Goal: Information Seeking & Learning: Learn about a topic

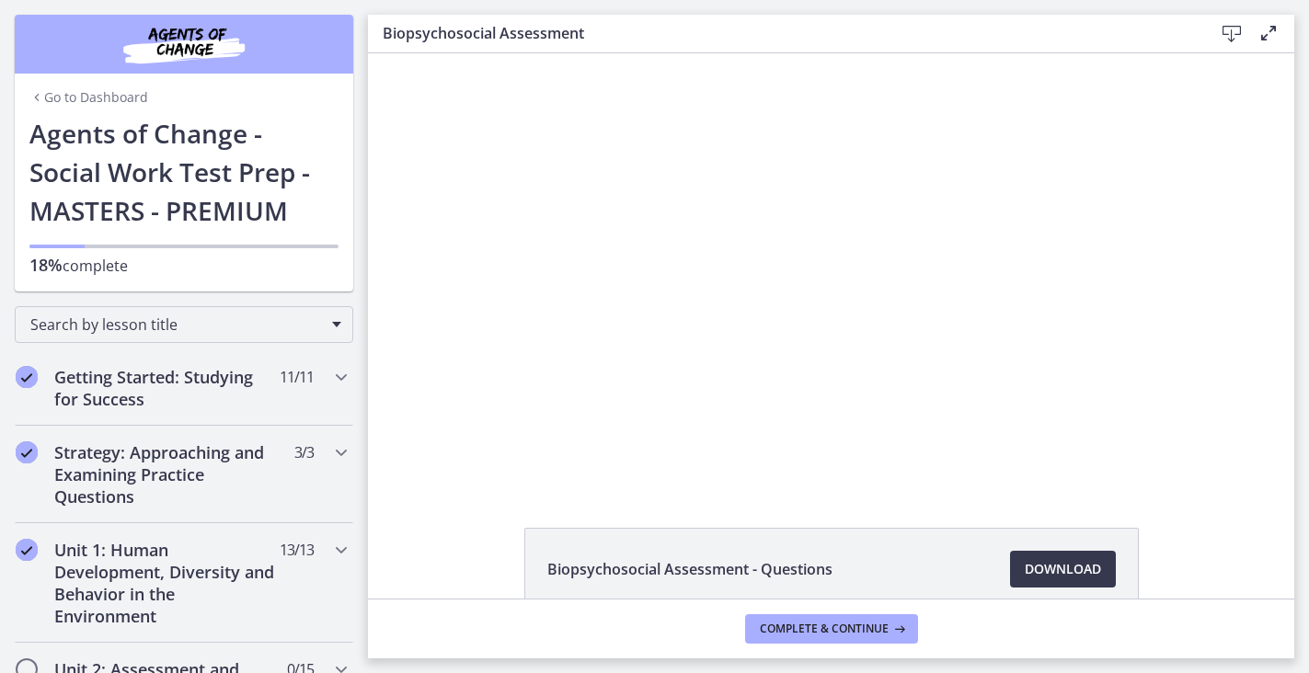
scroll to position [504, 0]
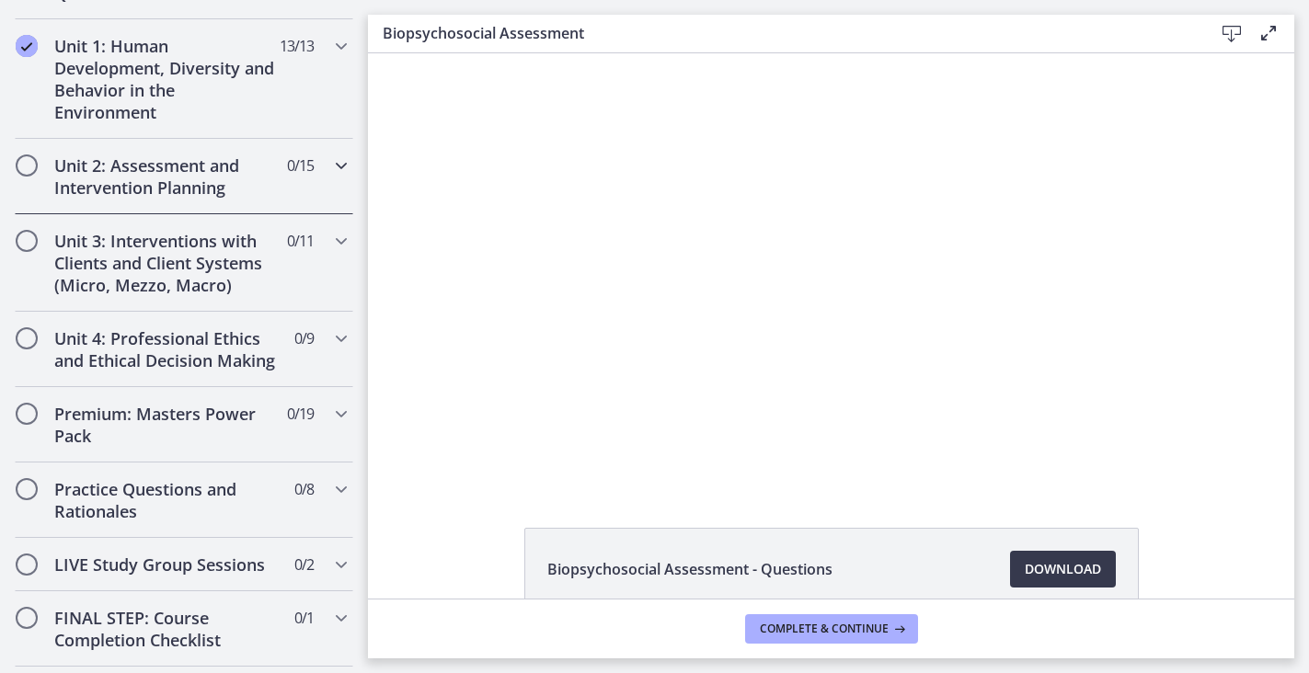
click at [151, 170] on h2 "Unit 2: Assessment and Intervention Planning" at bounding box center [166, 177] width 224 height 44
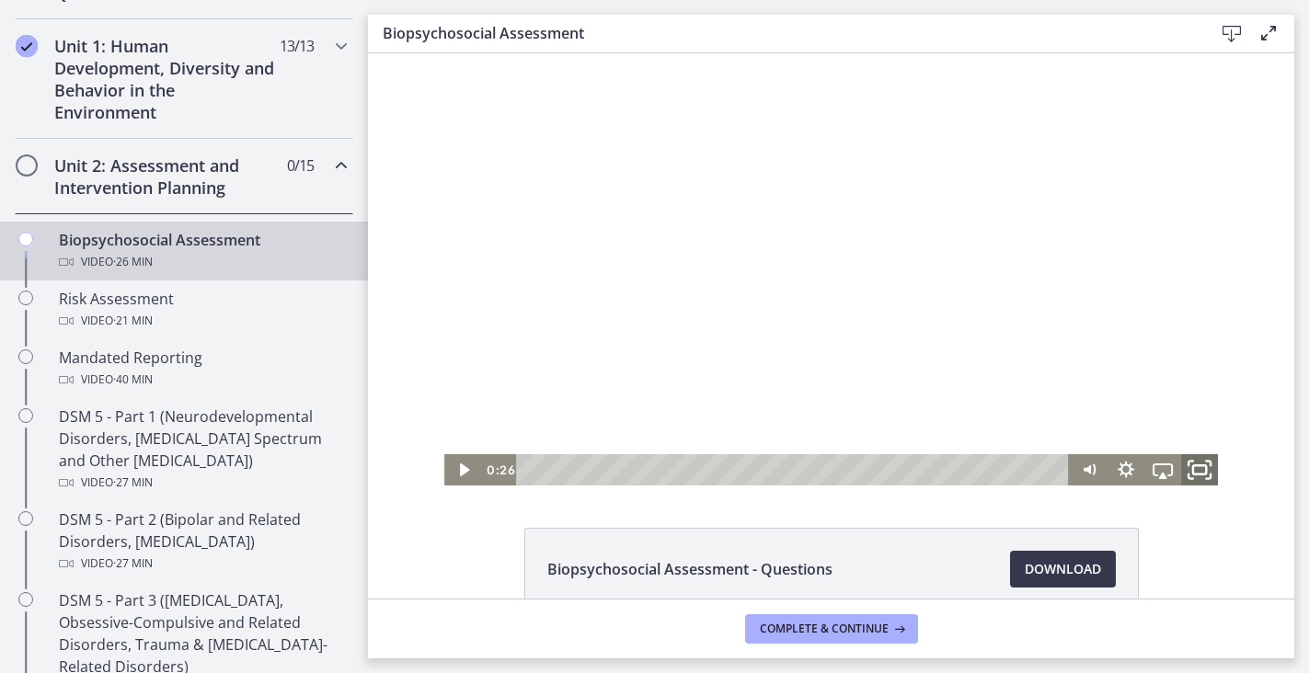
click at [1198, 470] on icon "Fullscreen" at bounding box center [1199, 471] width 44 height 38
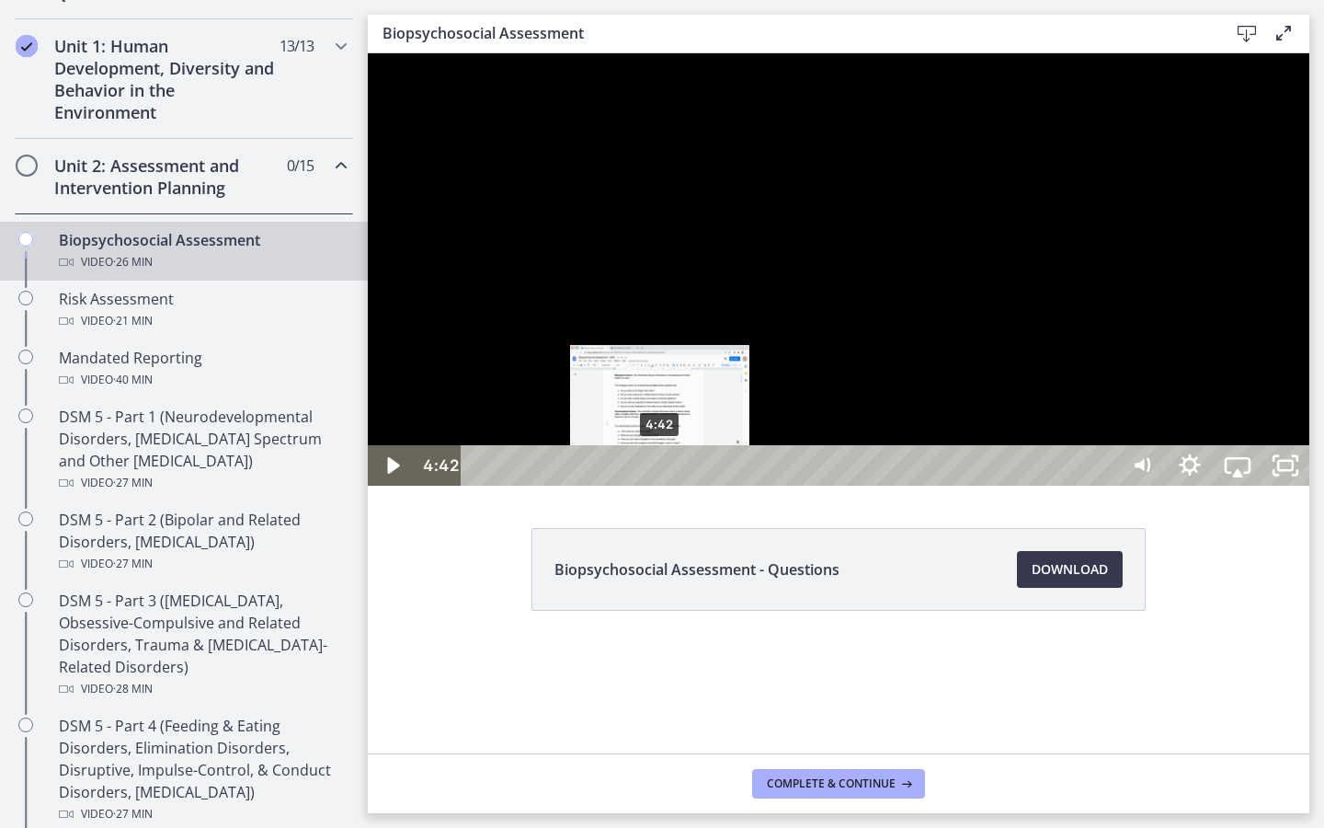
click at [661, 486] on div "4:42" at bounding box center [792, 465] width 627 height 40
click at [676, 486] on div "5:05" at bounding box center [792, 465] width 627 height 40
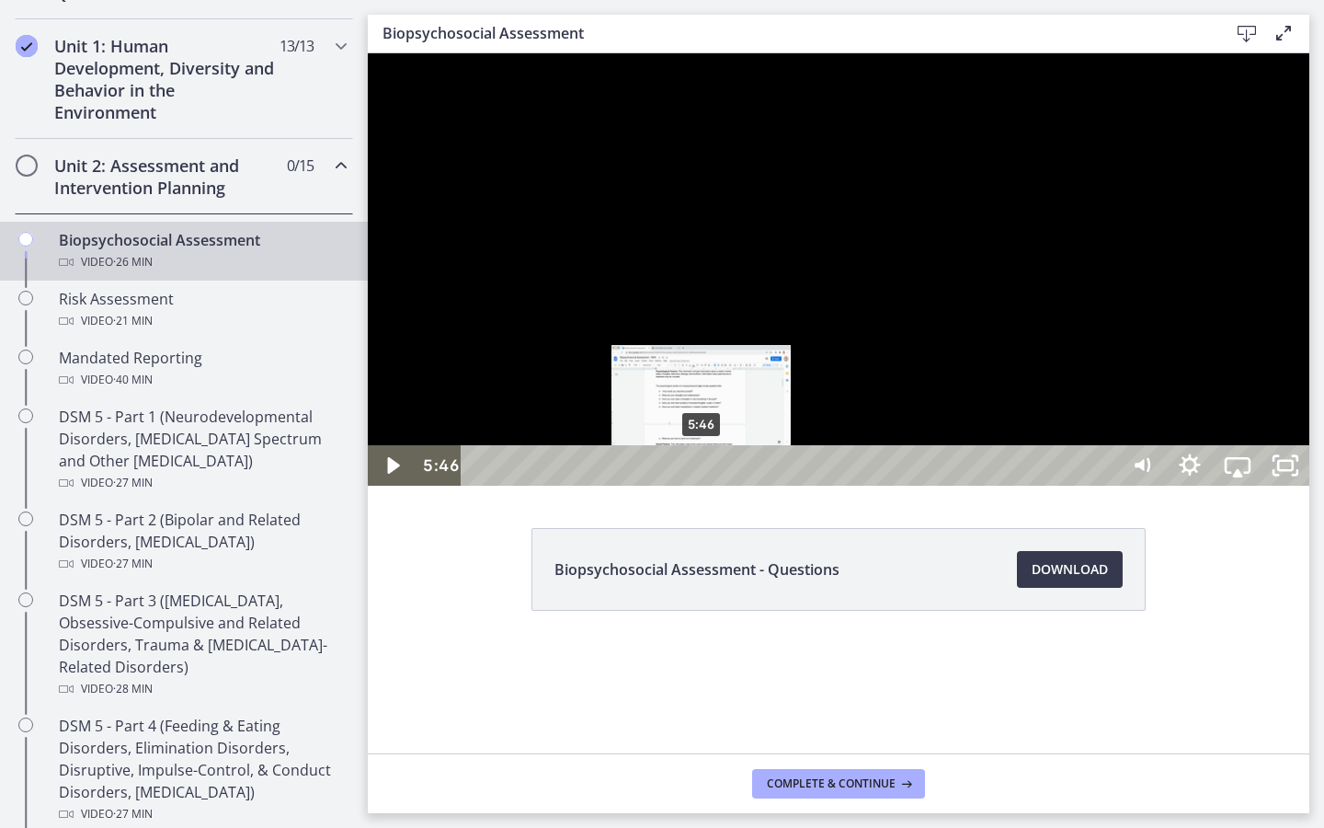
click at [703, 486] on div "5:46" at bounding box center [792, 465] width 627 height 40
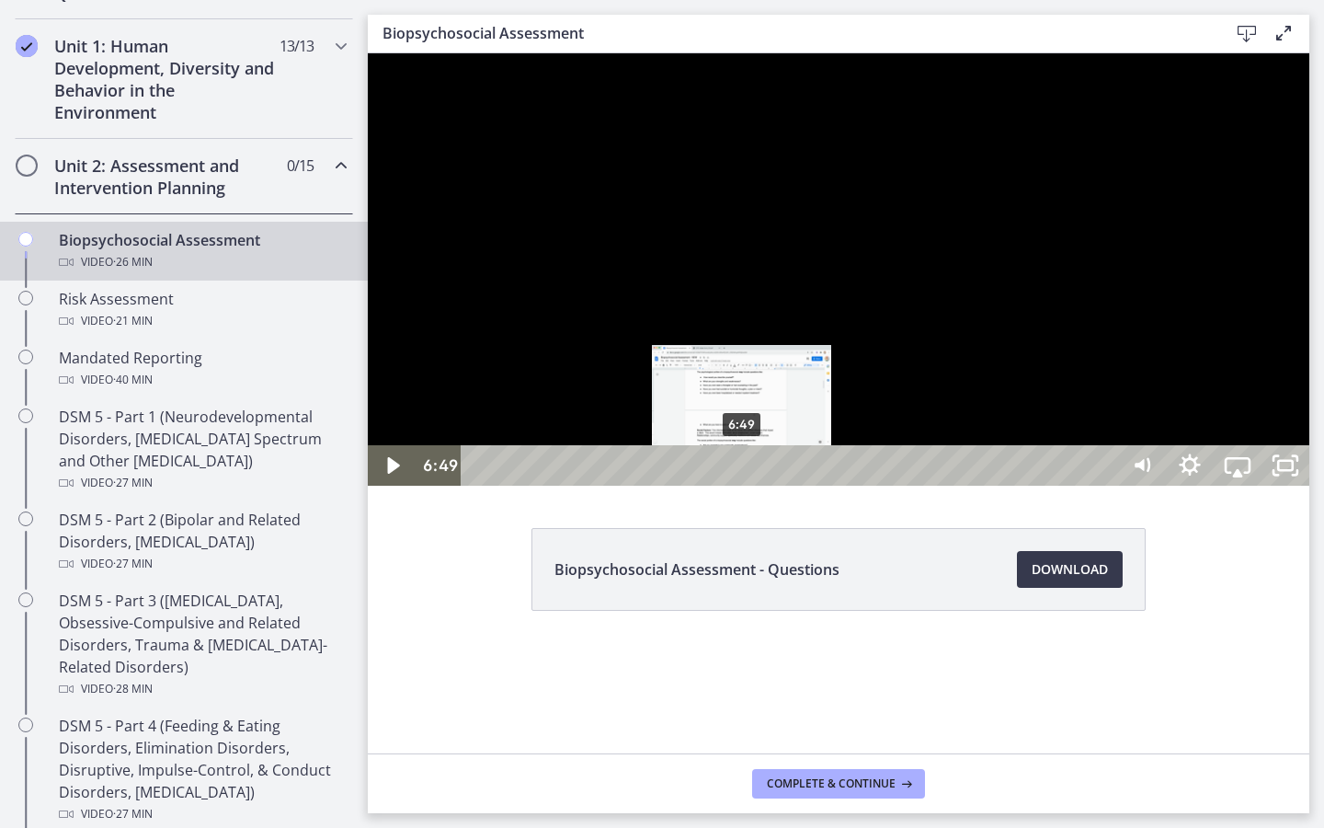
click at [743, 486] on div "6:49" at bounding box center [792, 465] width 627 height 40
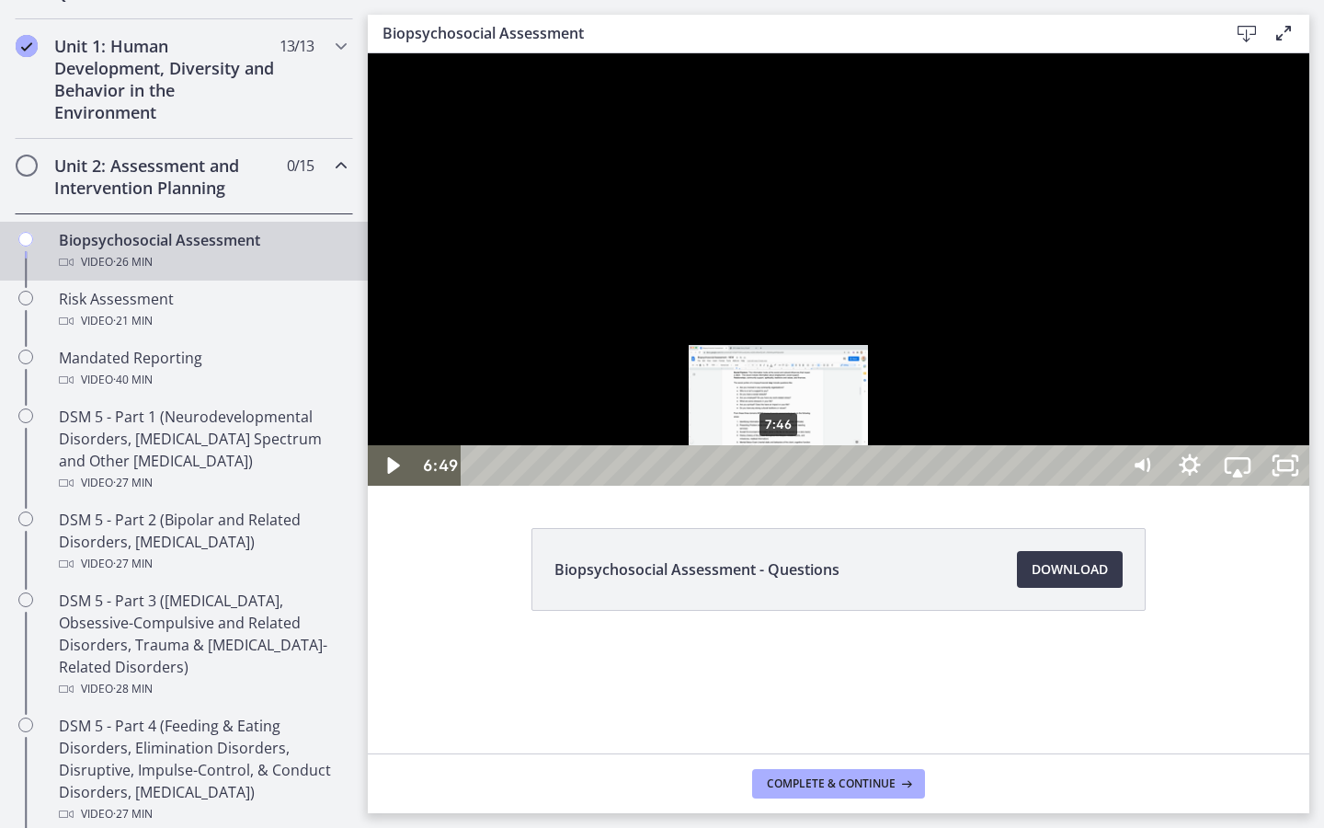
click at [780, 486] on div "7:46" at bounding box center [792, 465] width 627 height 40
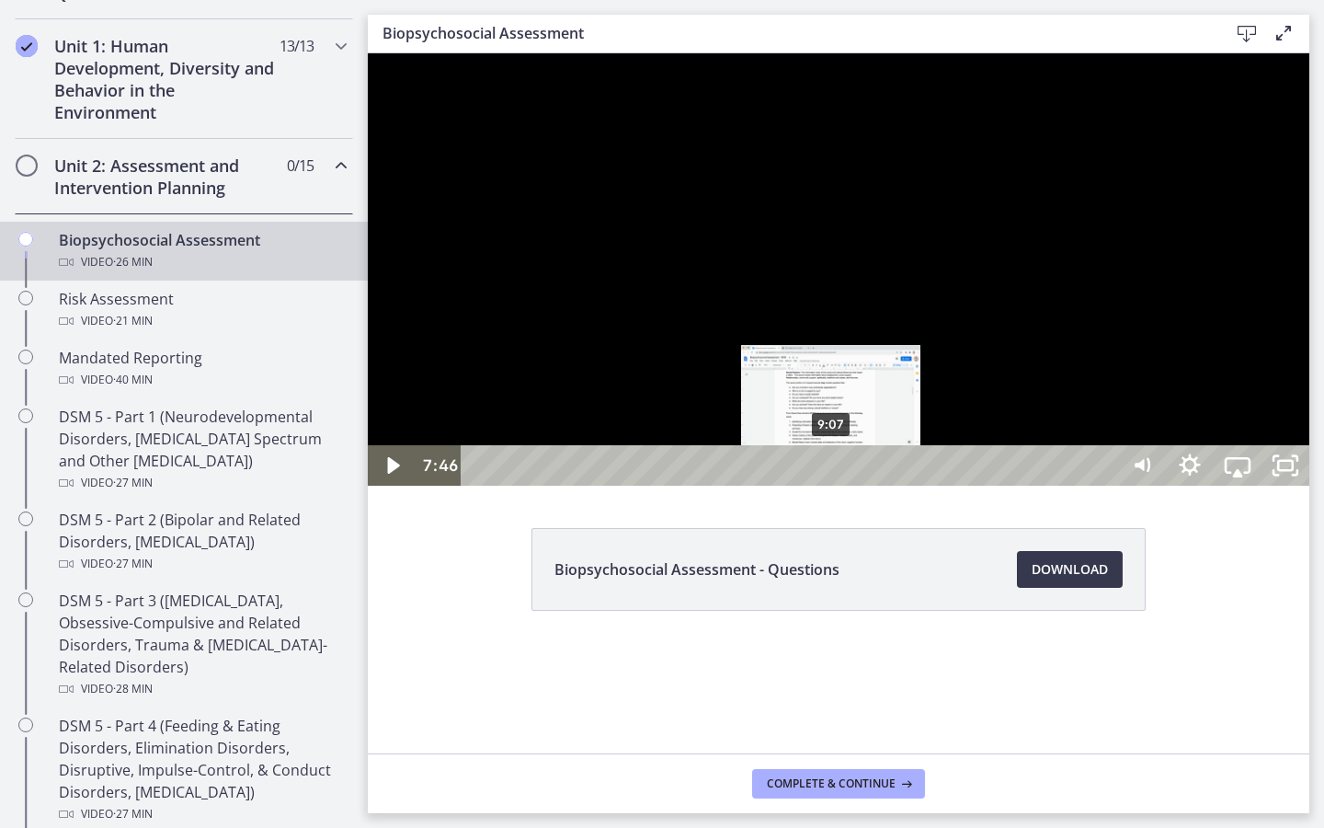
click at [832, 486] on div "9:07" at bounding box center [792, 465] width 627 height 40
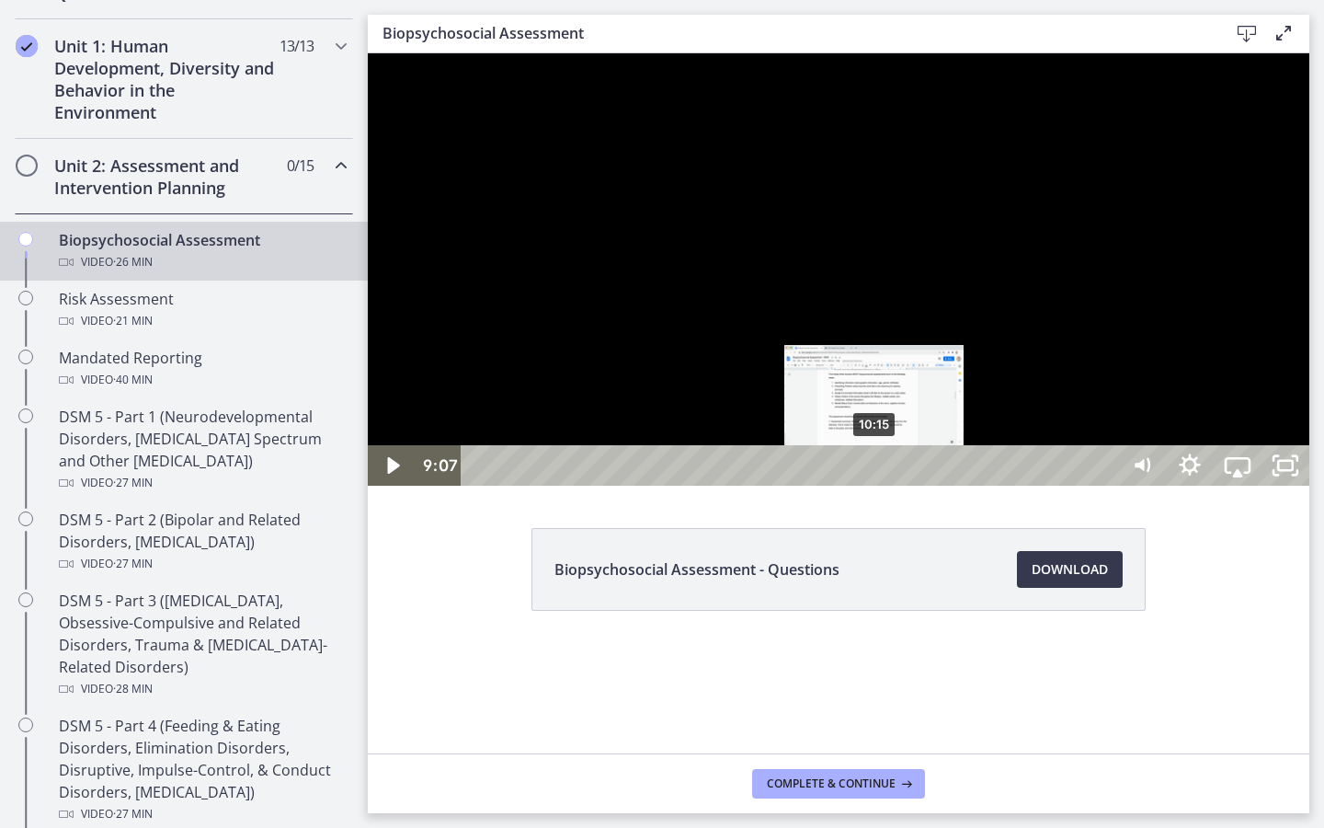
click at [876, 486] on div "10:15" at bounding box center [792, 465] width 627 height 40
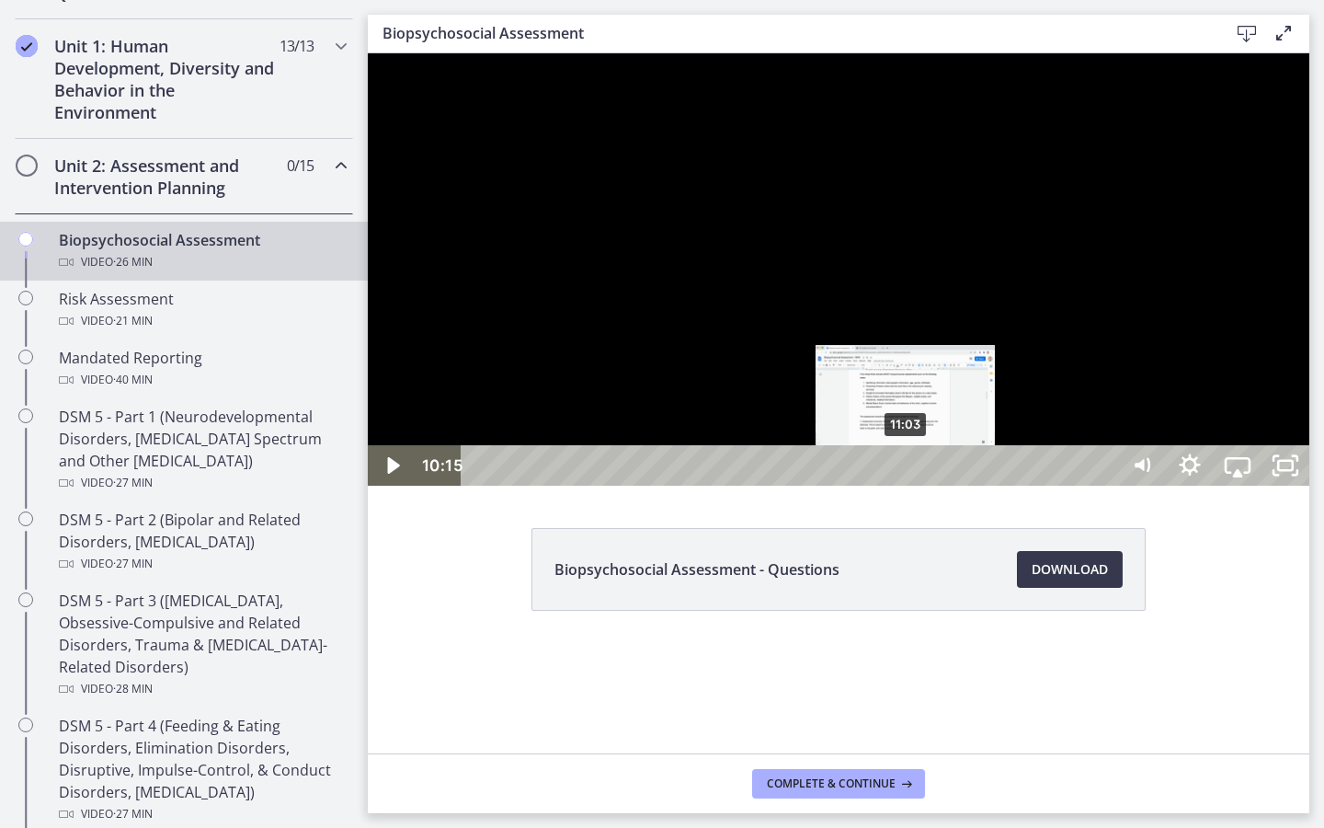
click at [907, 486] on div "11:03" at bounding box center [792, 465] width 627 height 40
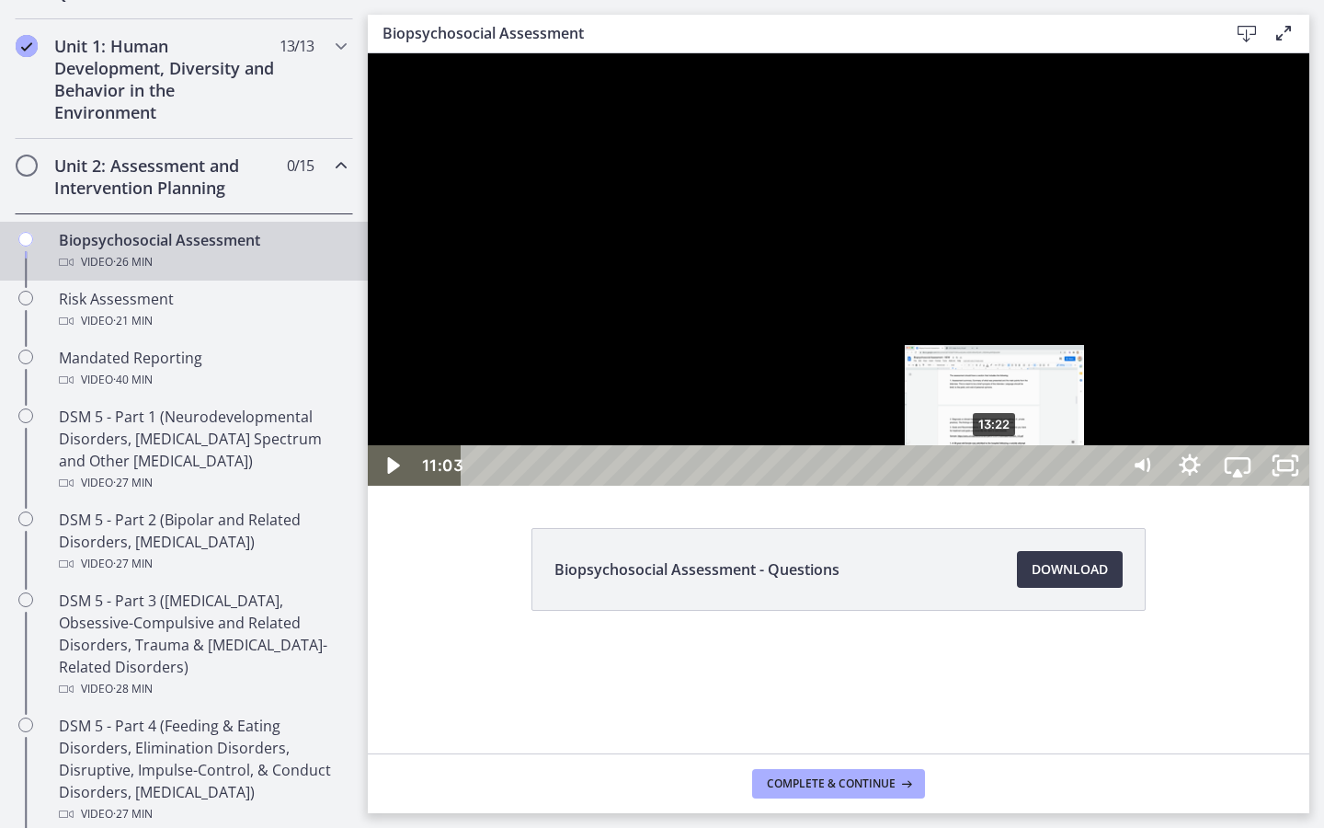
click at [996, 486] on div "13:22" at bounding box center [792, 465] width 627 height 40
click at [1013, 486] on div "13:49" at bounding box center [792, 465] width 627 height 40
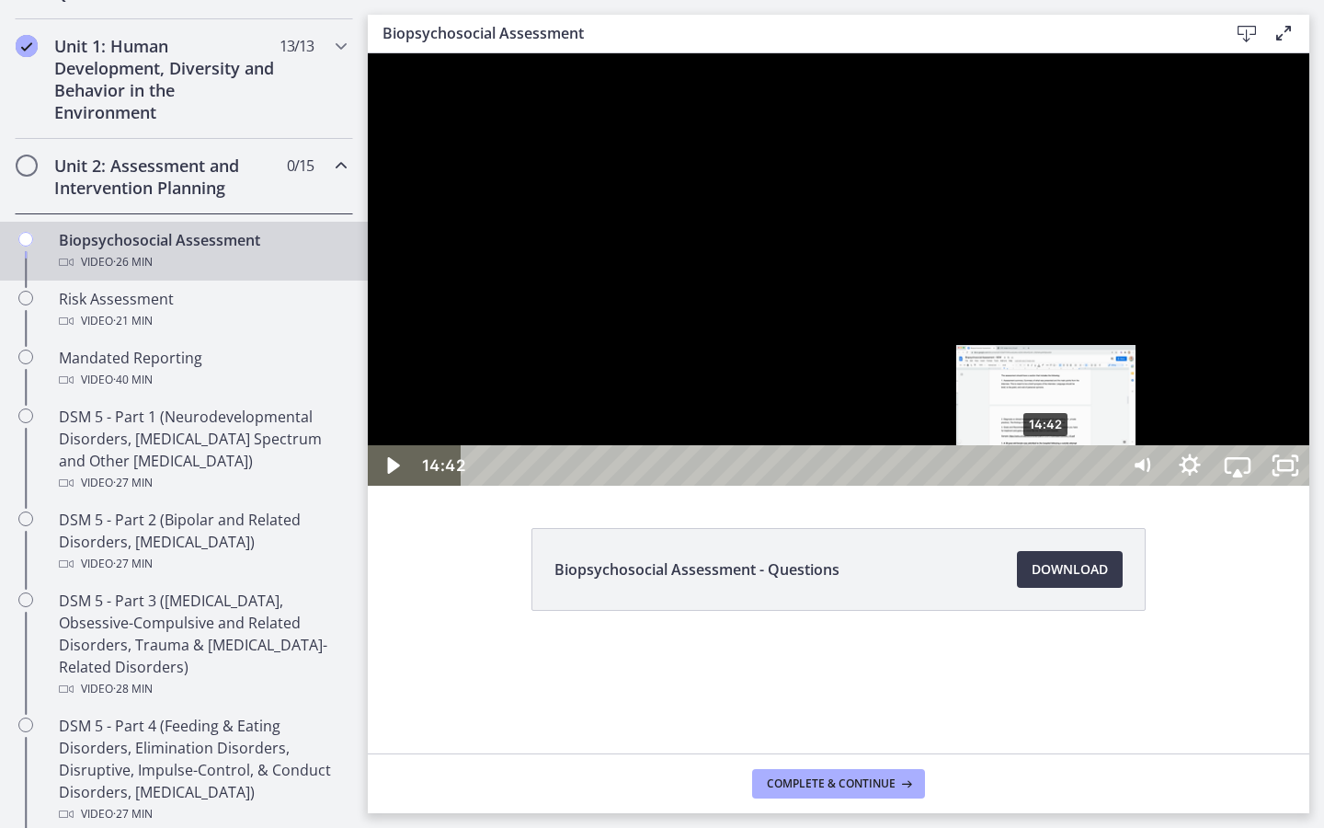
click at [1047, 486] on div "14:42" at bounding box center [792, 465] width 627 height 40
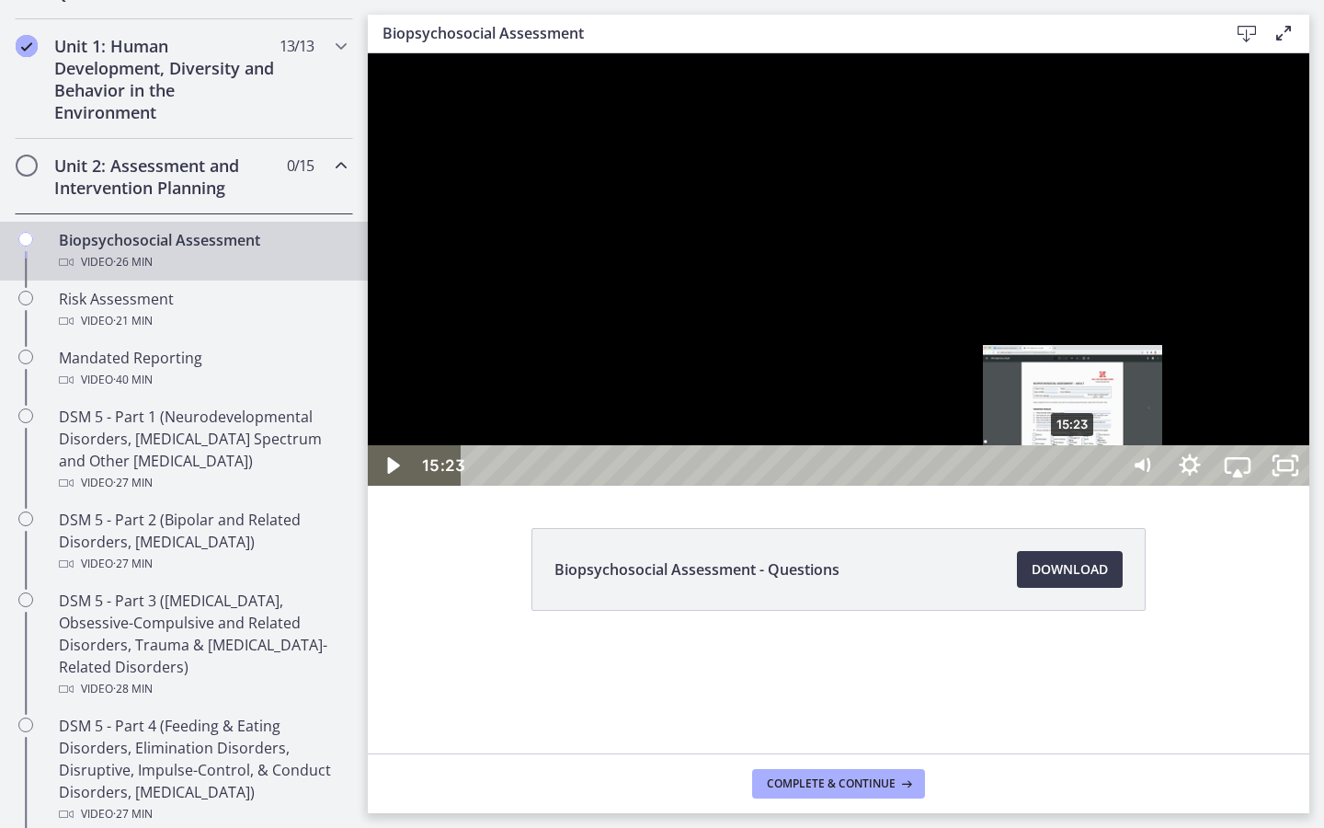
click at [1074, 486] on div "15:23" at bounding box center [792, 465] width 627 height 40
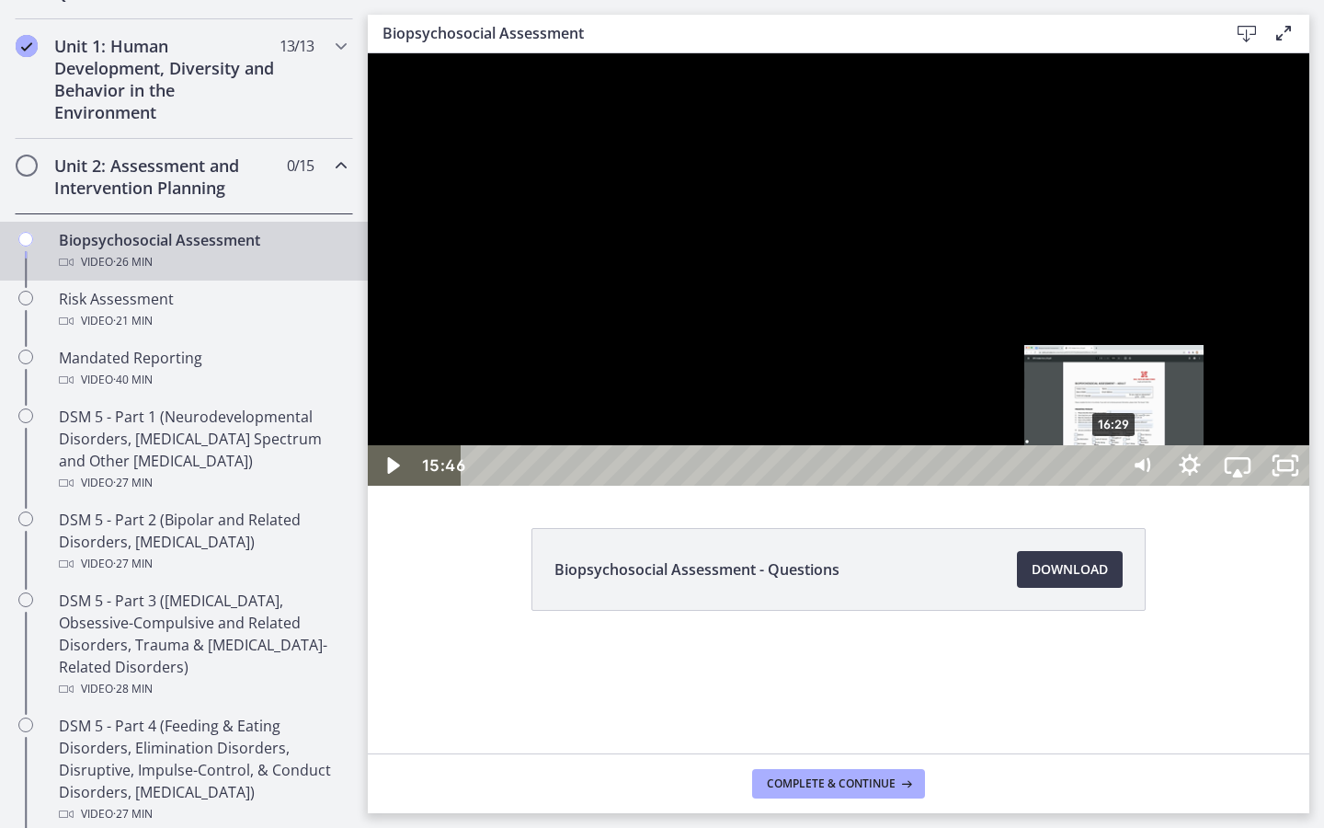
click at [1106, 486] on div "16:29" at bounding box center [792, 465] width 627 height 40
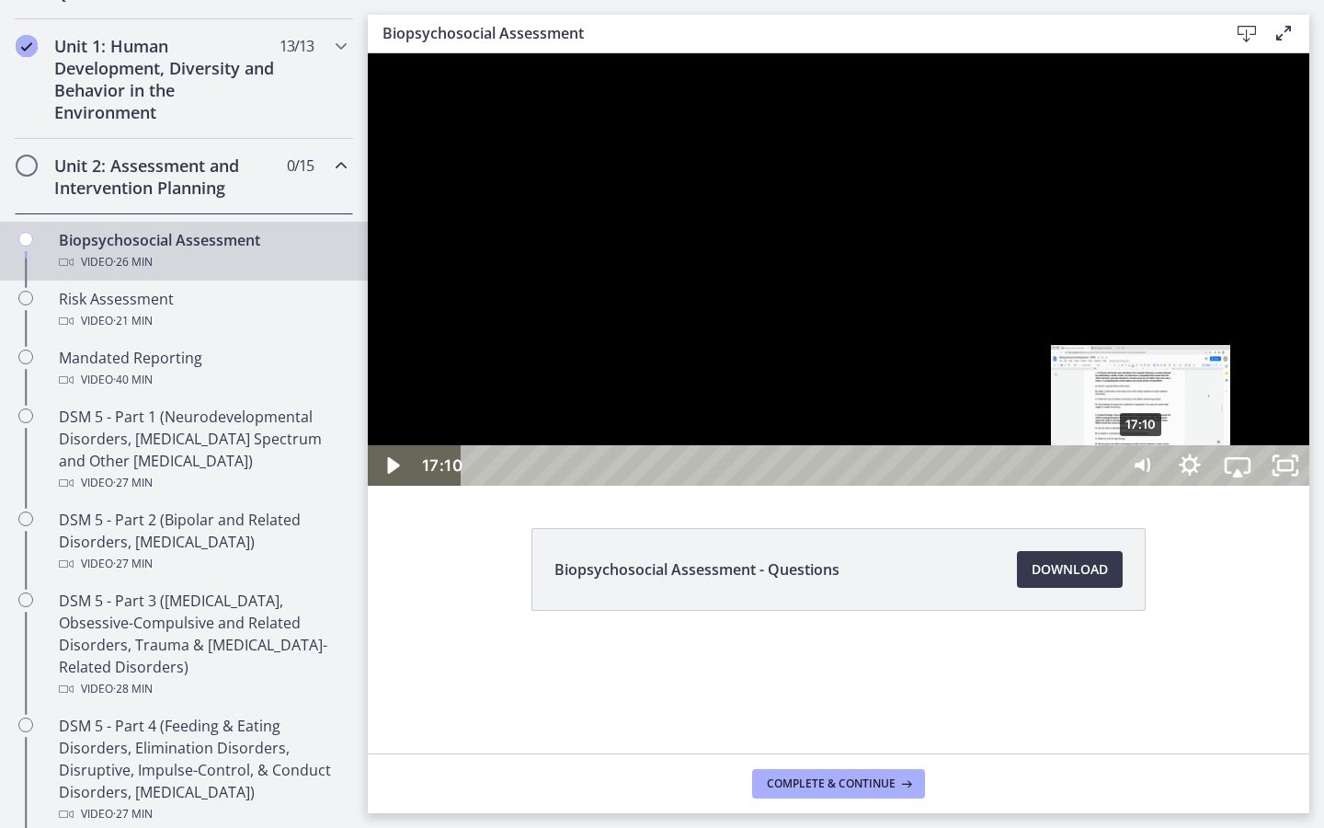
click at [1106, 486] on div "17:10" at bounding box center [792, 465] width 627 height 40
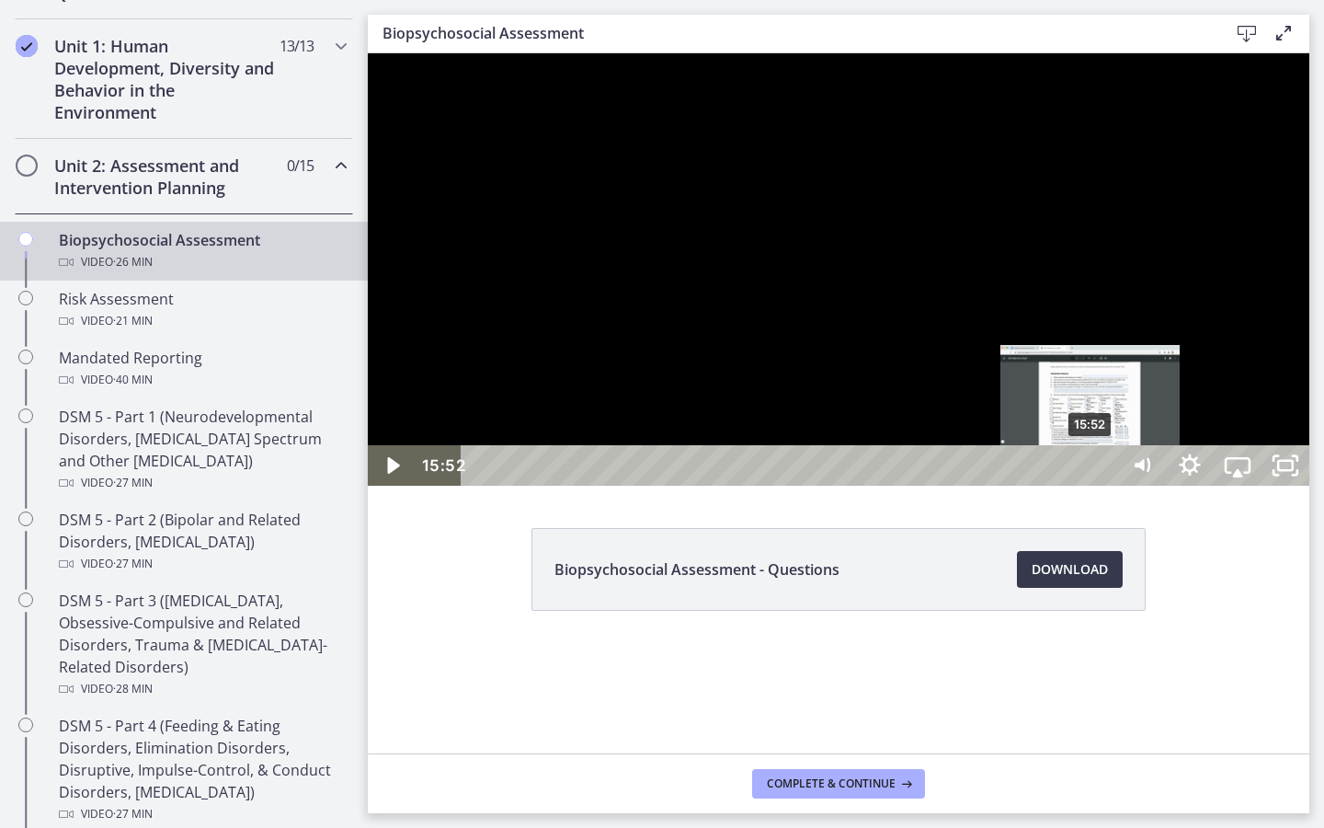
click at [1093, 486] on div "15:52" at bounding box center [792, 465] width 627 height 40
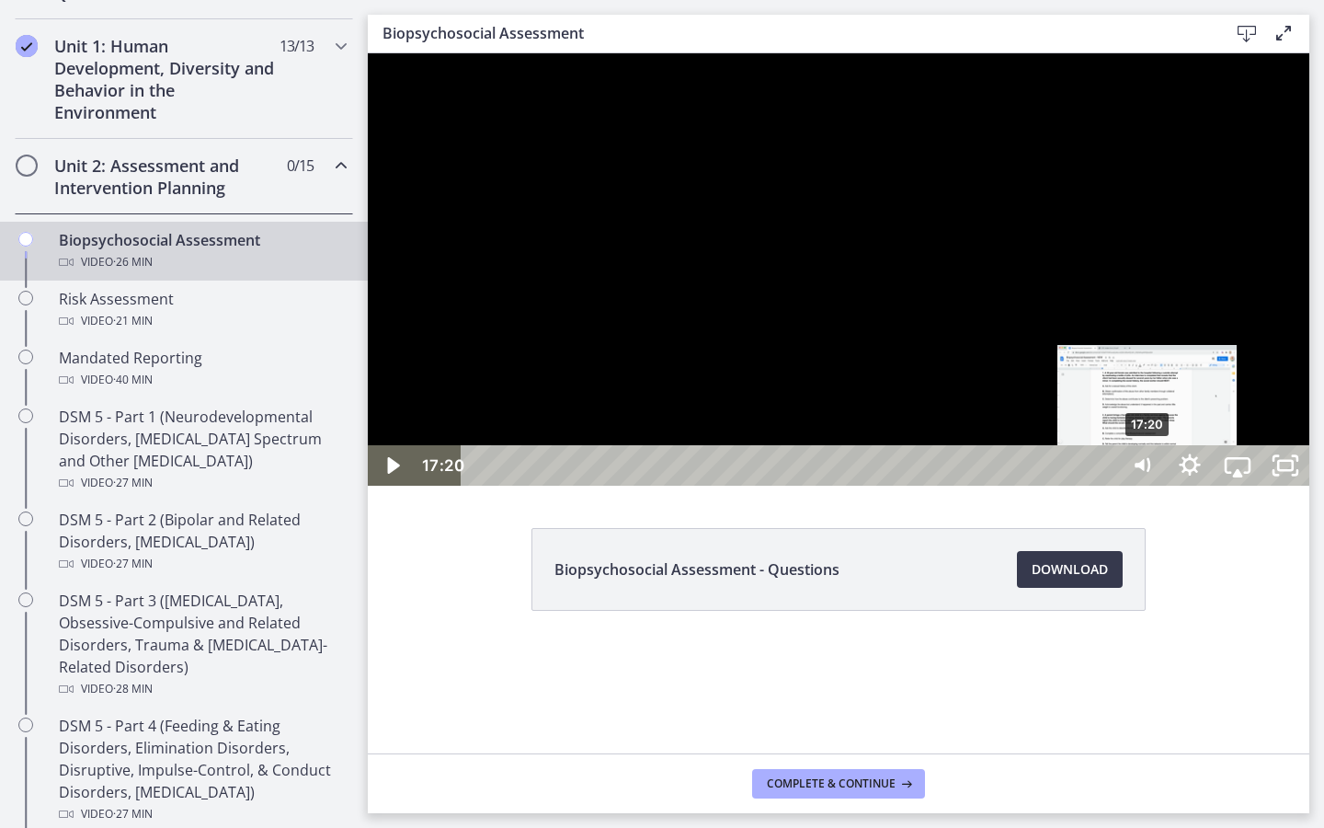
click at [1106, 486] on div "17:20" at bounding box center [792, 465] width 627 height 40
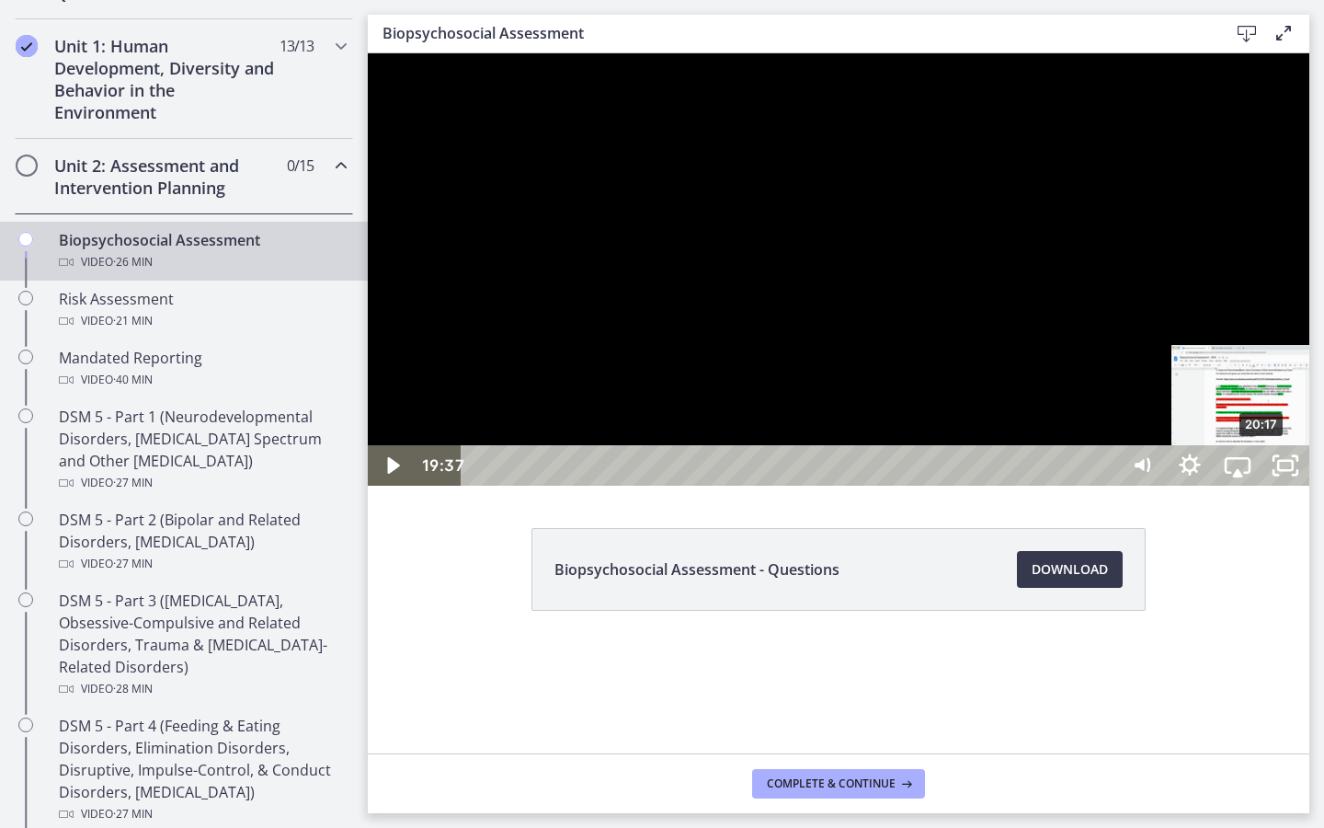
click at [1106, 486] on div "20:17" at bounding box center [792, 465] width 627 height 40
click at [1106, 486] on div "20:58" at bounding box center [792, 465] width 627 height 40
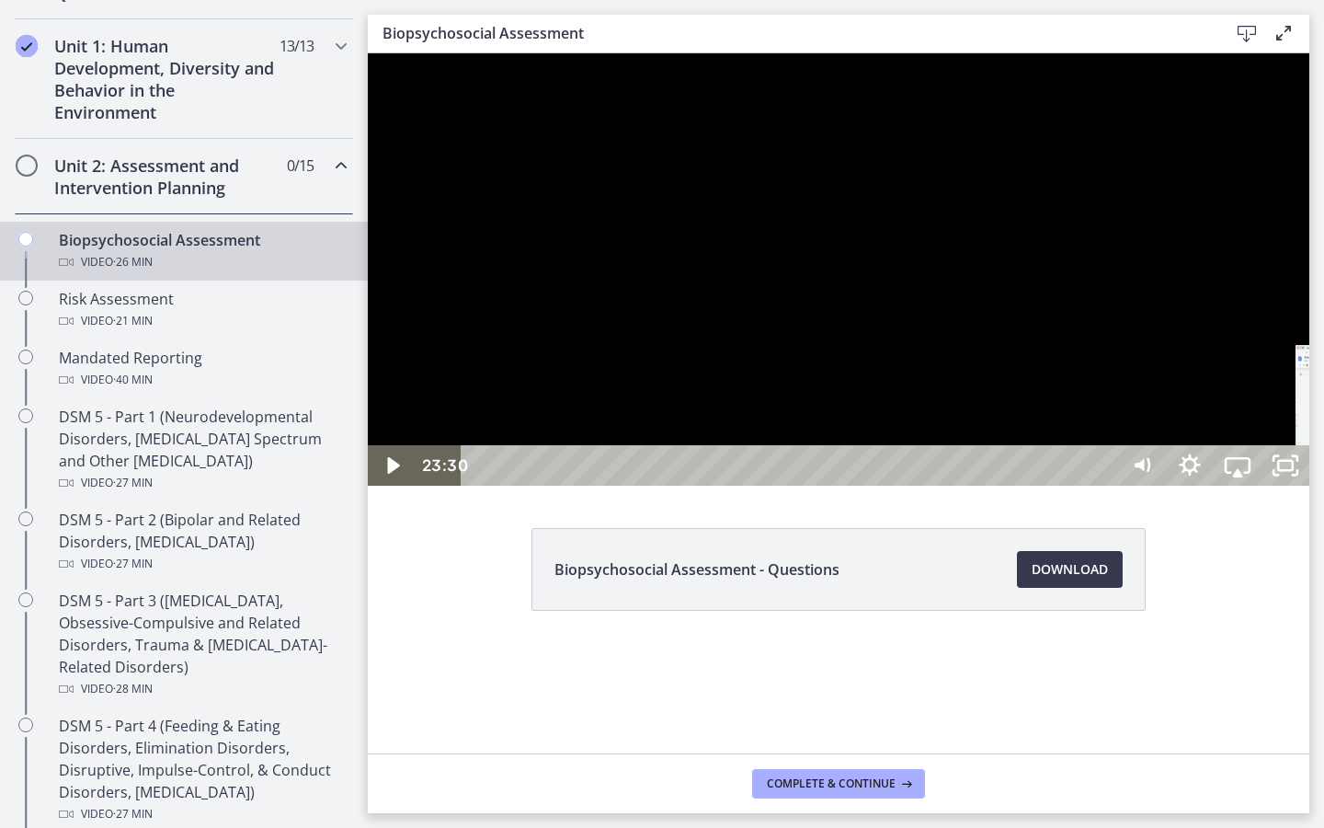
click at [1106, 486] on div "23:30" at bounding box center [792, 465] width 627 height 40
click at [1106, 486] on div "24:18" at bounding box center [792, 465] width 627 height 40
click at [1106, 486] on div "25:03" at bounding box center [792, 465] width 627 height 40
click at [1106, 486] on div "25:35" at bounding box center [792, 465] width 627 height 40
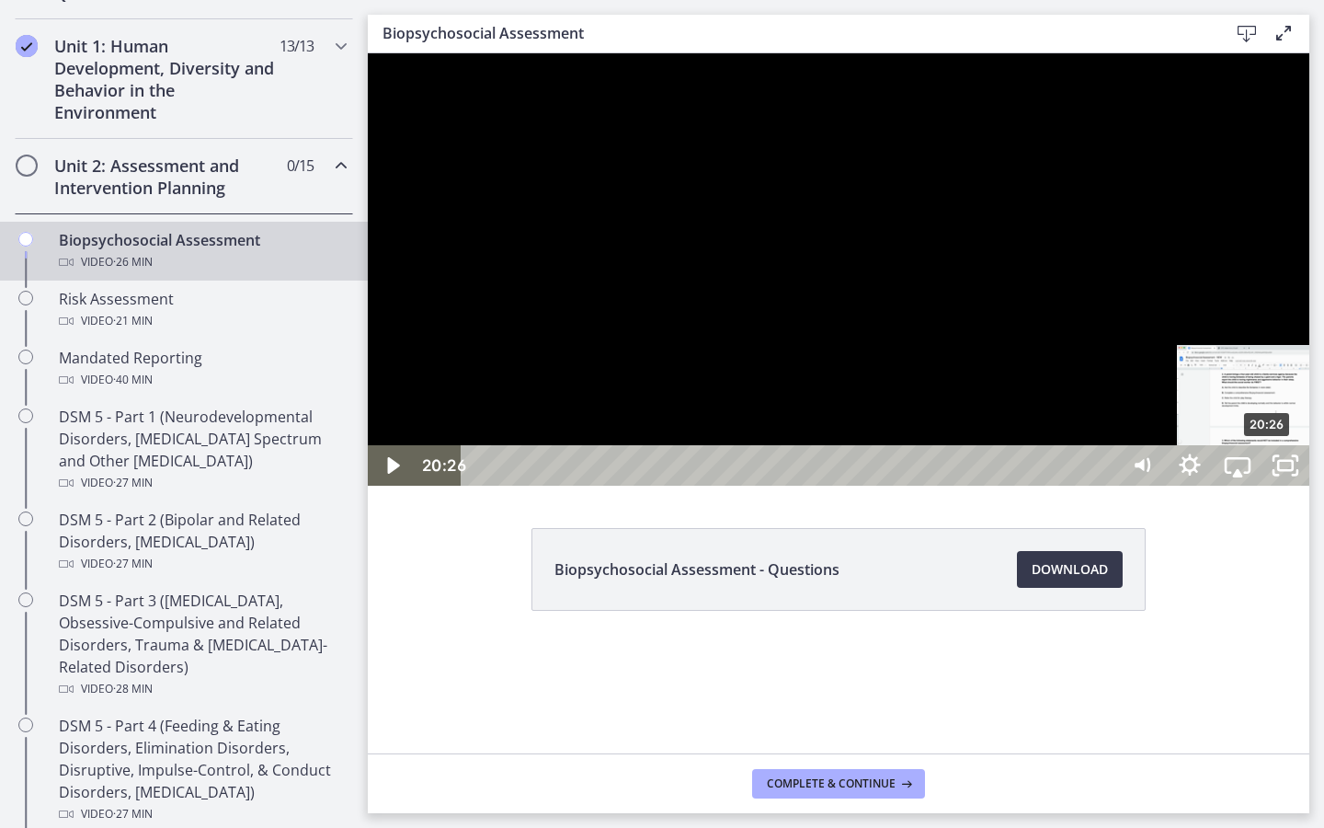
click at [1106, 486] on div "20:26" at bounding box center [792, 465] width 627 height 40
click at [1106, 486] on div "19:49" at bounding box center [792, 465] width 627 height 40
click at [1106, 486] on div "20:30" at bounding box center [792, 465] width 627 height 40
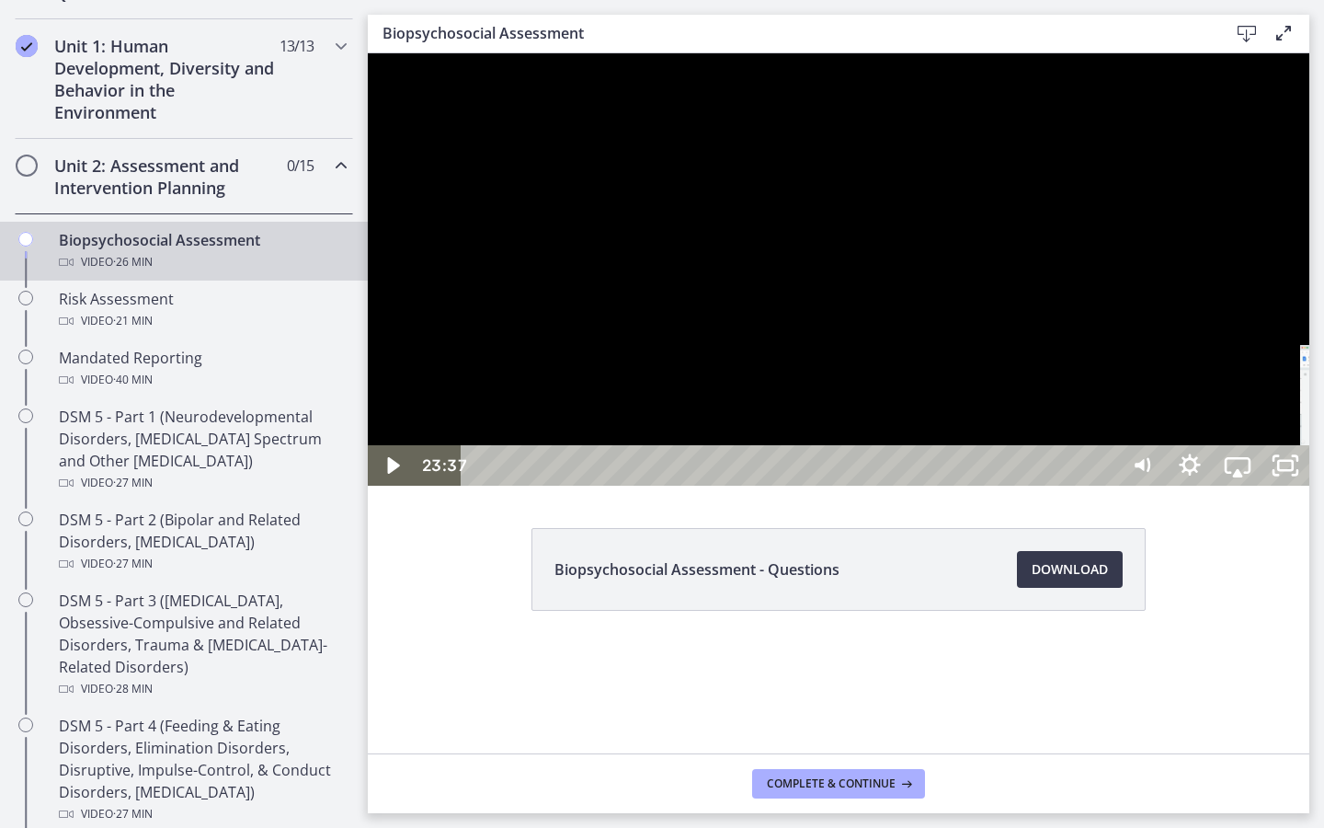
click at [1106, 486] on div "23:37" at bounding box center [792, 465] width 627 height 40
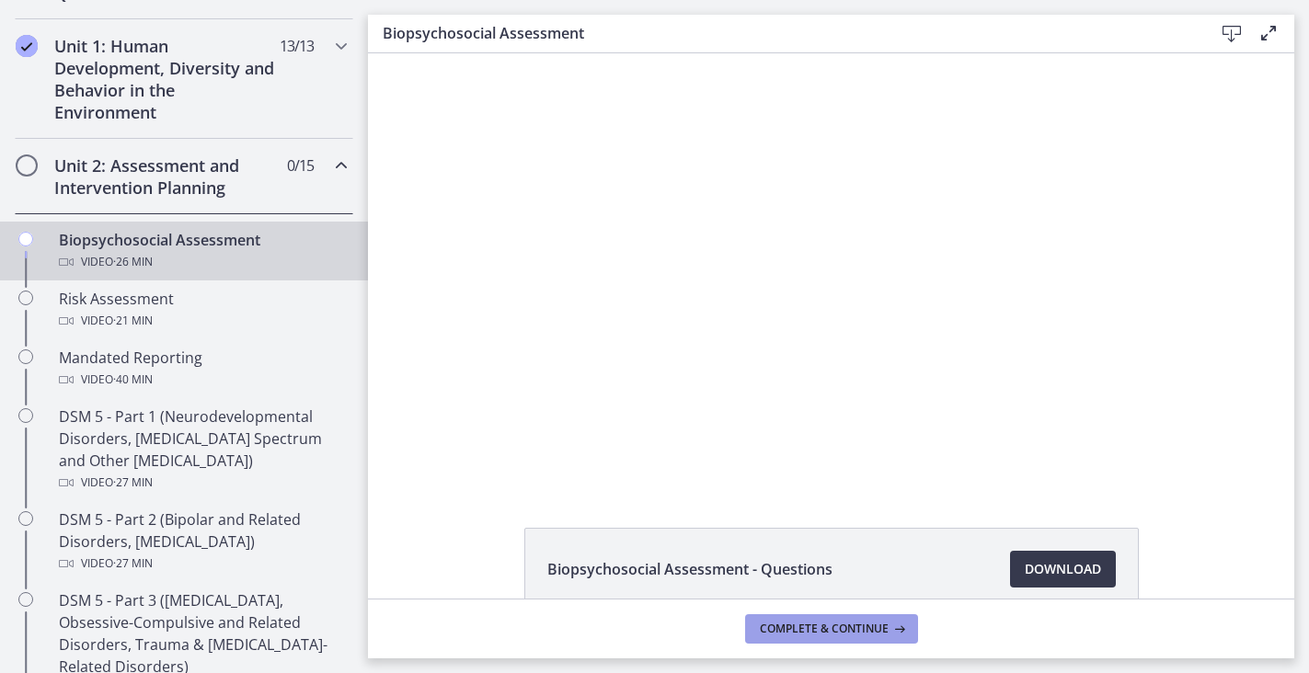
click at [786, 628] on span "Complete & continue" at bounding box center [824, 629] width 129 height 15
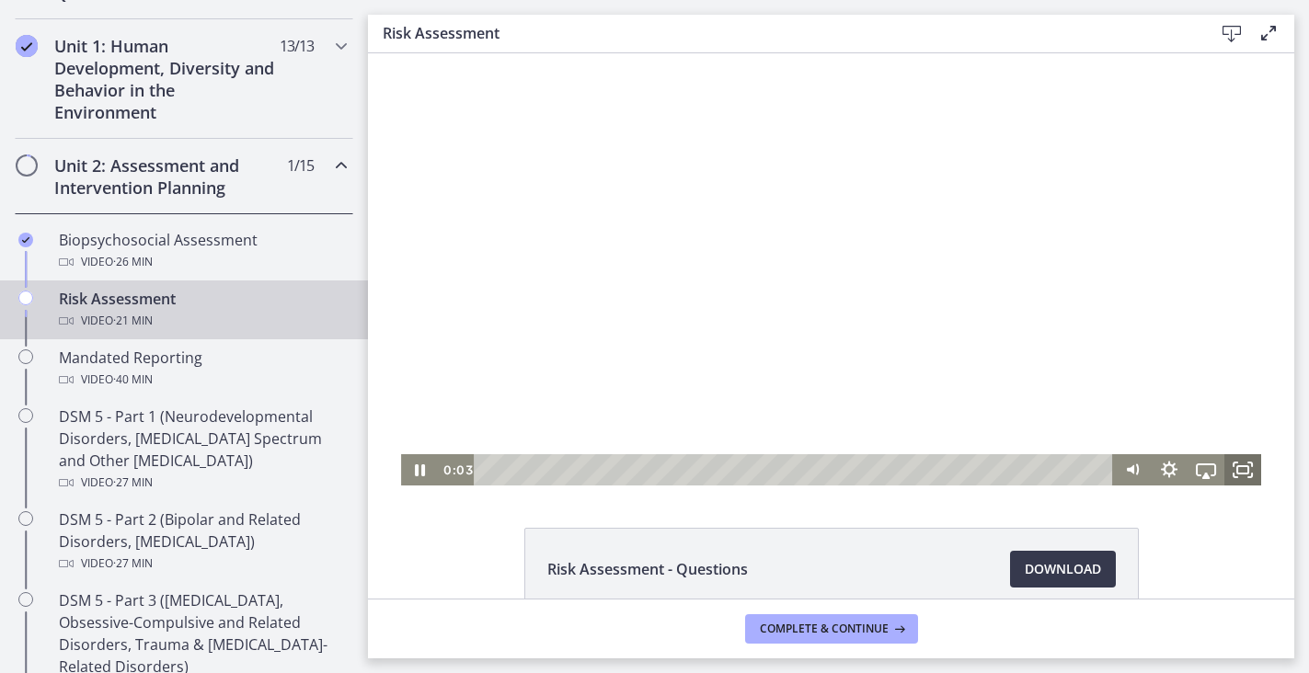
click at [1256, 465] on icon "Fullscreen" at bounding box center [1242, 469] width 37 height 31
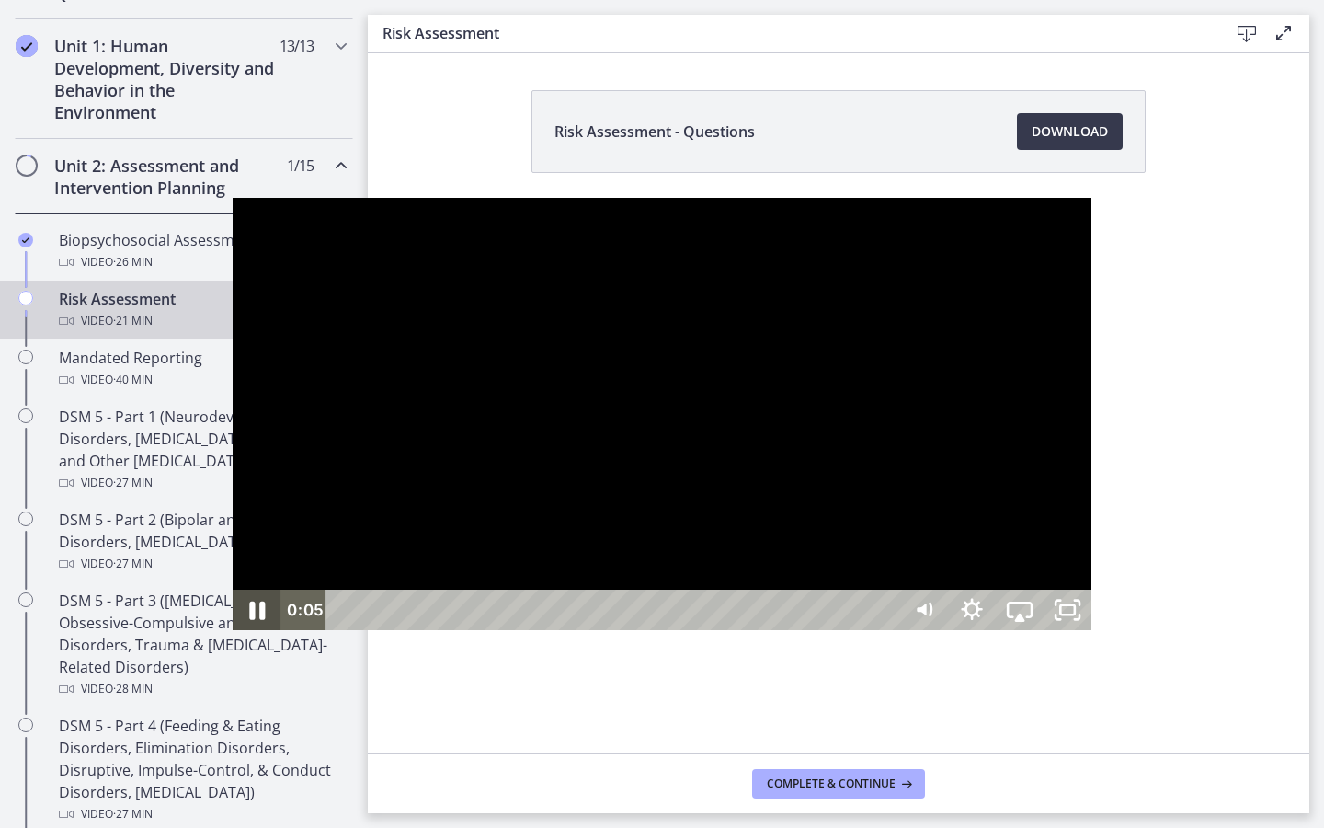
click at [228, 635] on icon "Pause" at bounding box center [256, 610] width 57 height 49
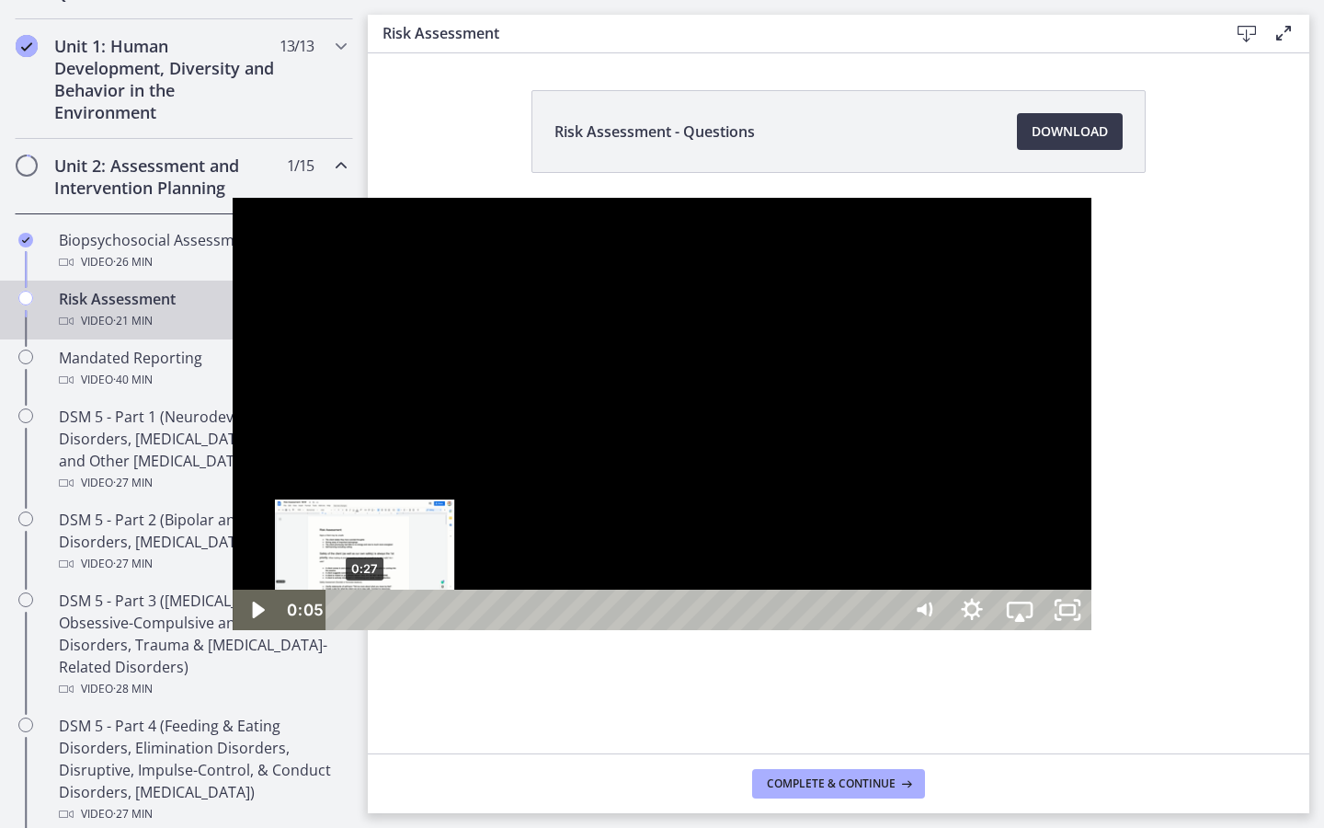
click at [343, 630] on div "0:27" at bounding box center [615, 609] width 545 height 40
click at [343, 630] on div "0:46" at bounding box center [615, 609] width 545 height 40
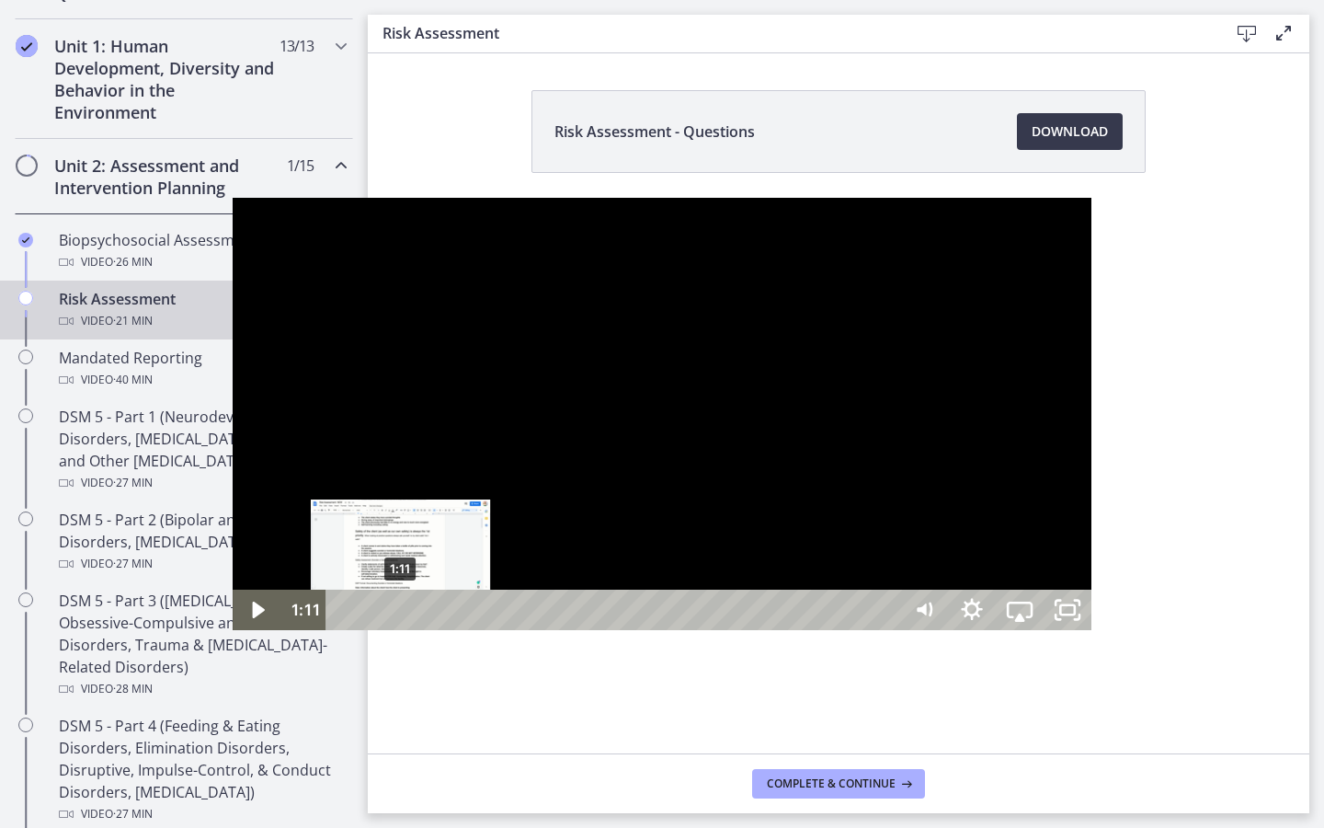
click at [343, 630] on div "1:11" at bounding box center [615, 609] width 545 height 40
click at [343, 630] on div "1:35" at bounding box center [615, 609] width 545 height 40
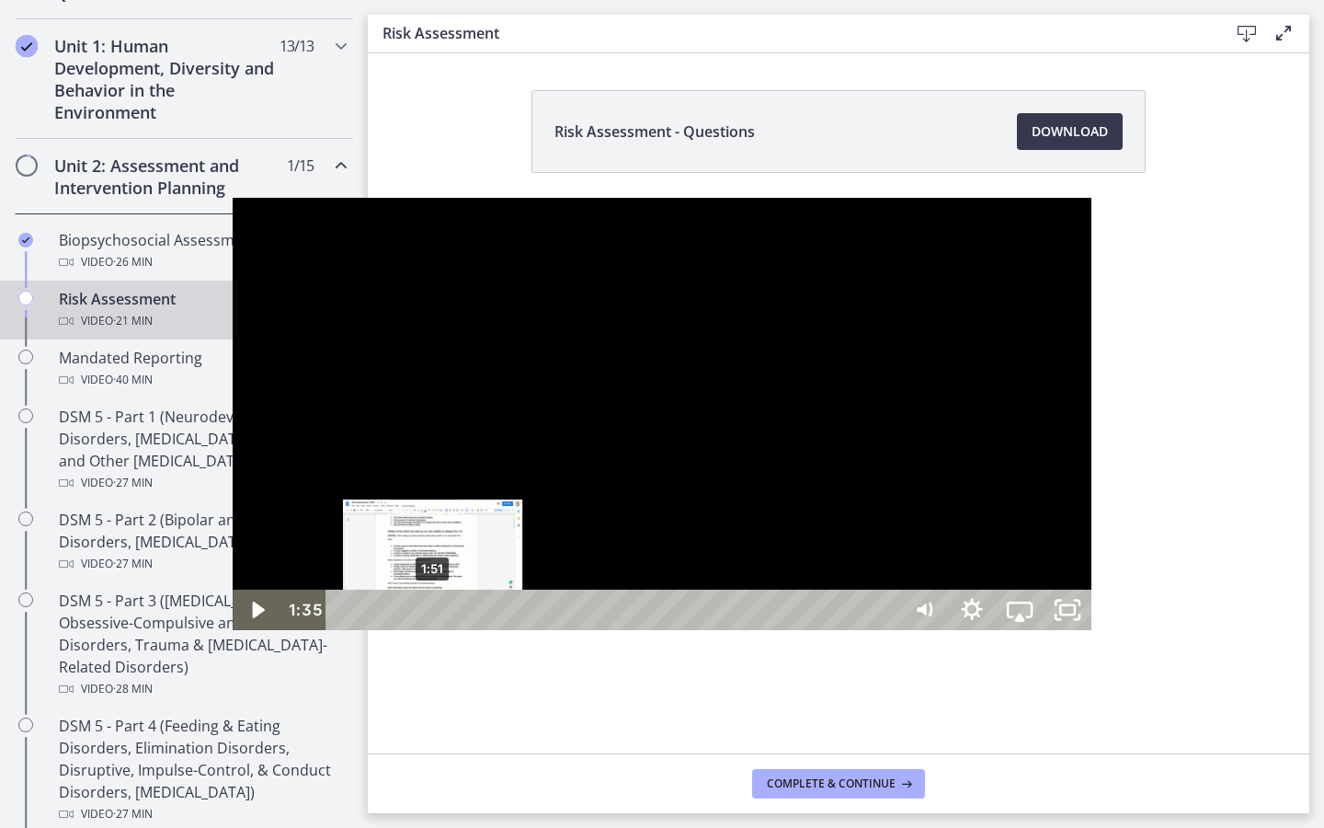
click at [343, 630] on div "1:51" at bounding box center [615, 609] width 545 height 40
click at [343, 630] on div "2:13" at bounding box center [615, 609] width 545 height 40
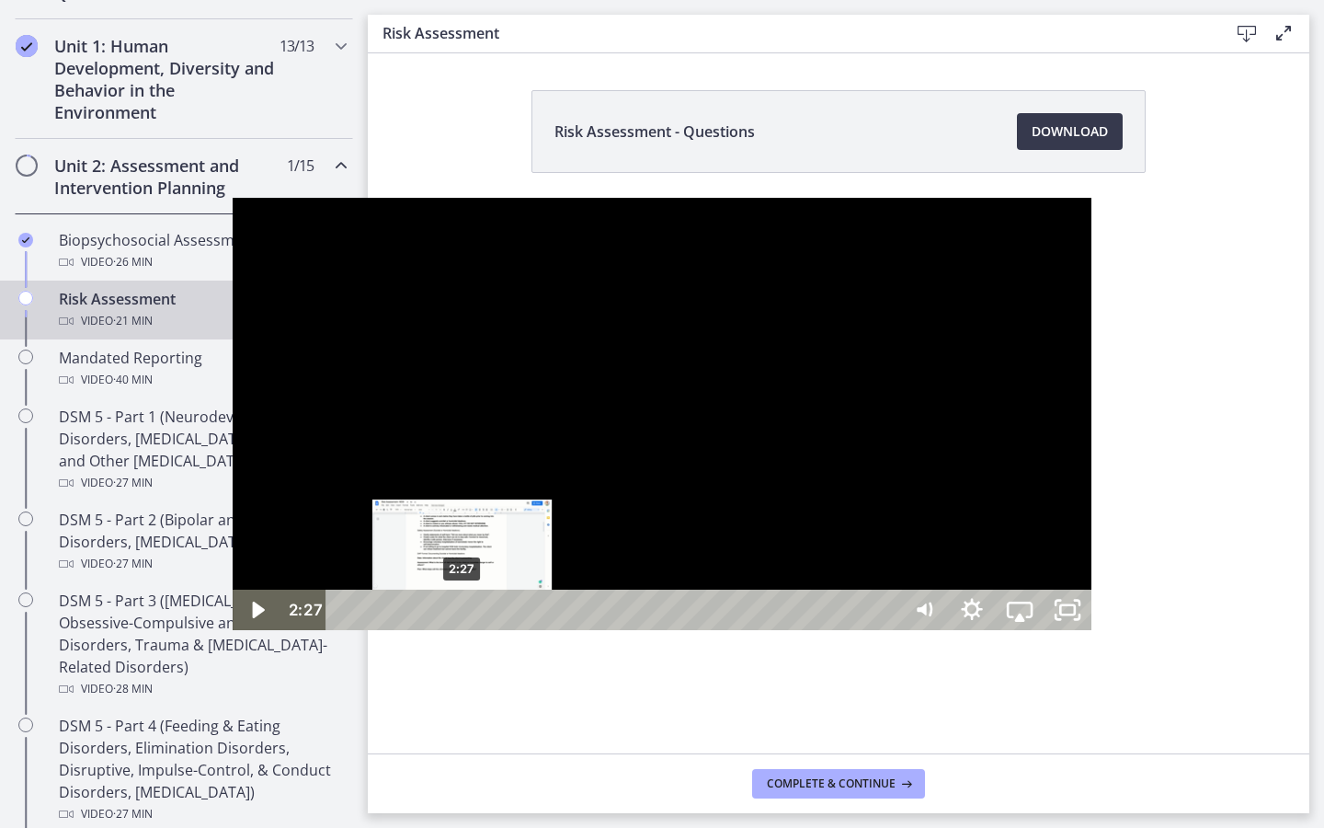
click at [343, 630] on div "2:27" at bounding box center [615, 609] width 545 height 40
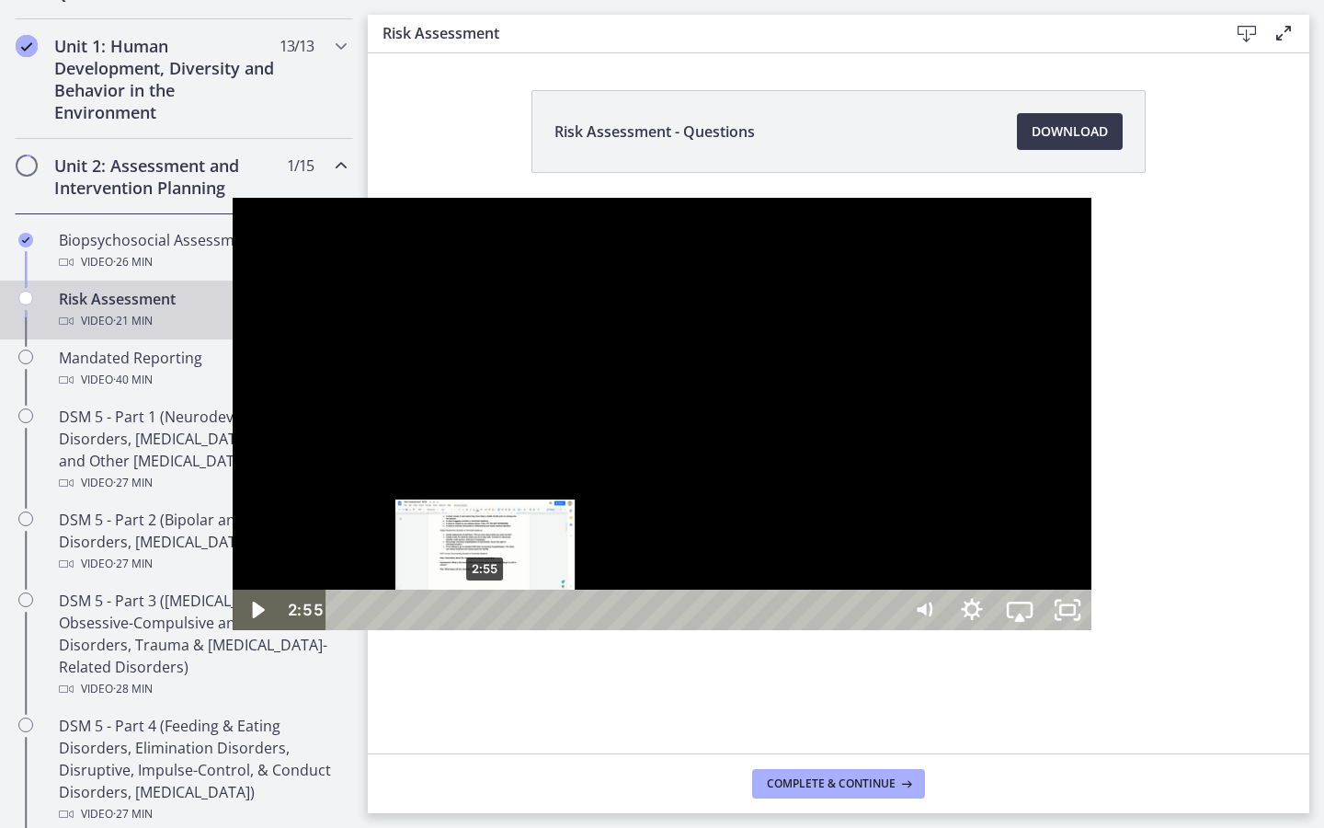
click at [343, 630] on div "2:55" at bounding box center [615, 609] width 545 height 40
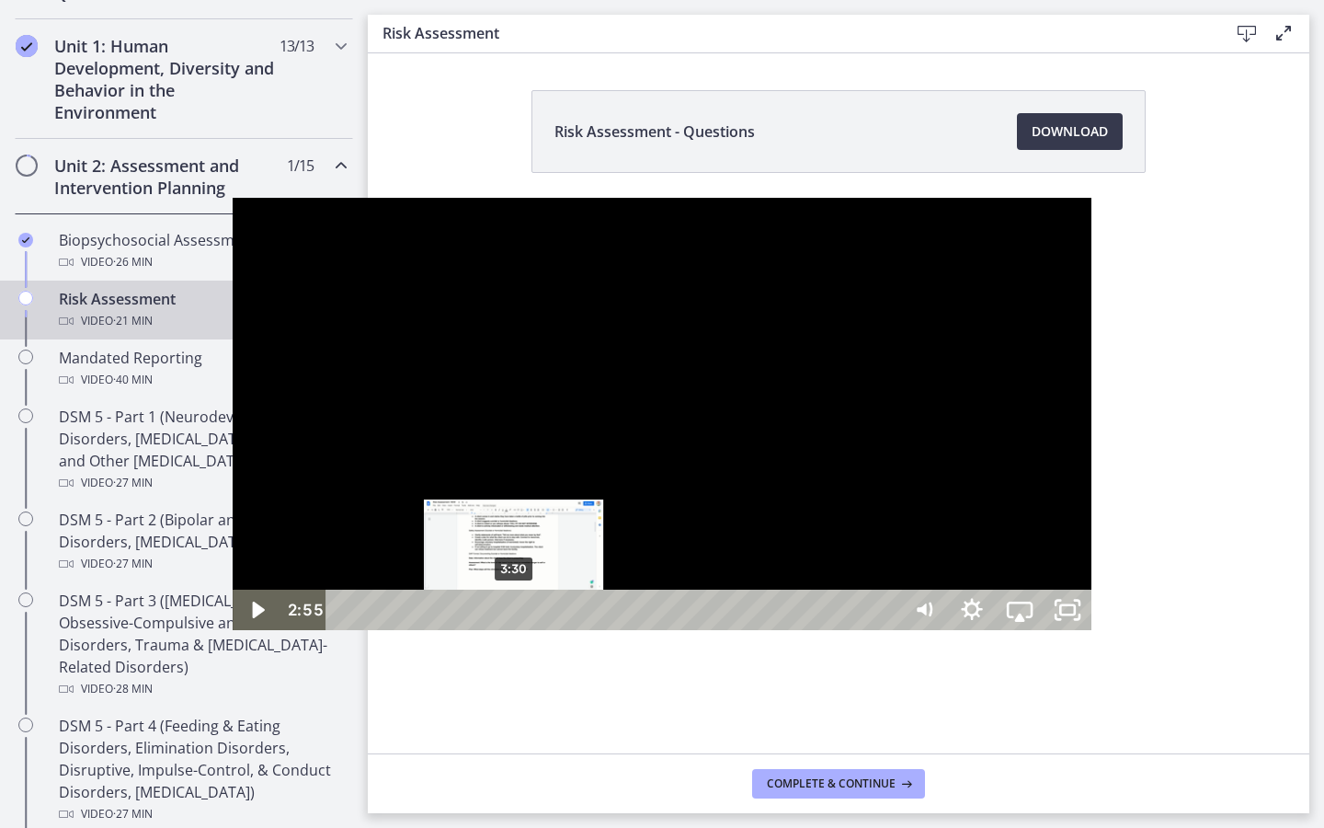
click at [343, 630] on div "3:30" at bounding box center [615, 609] width 545 height 40
click at [343, 630] on div "3:55" at bounding box center [615, 609] width 545 height 40
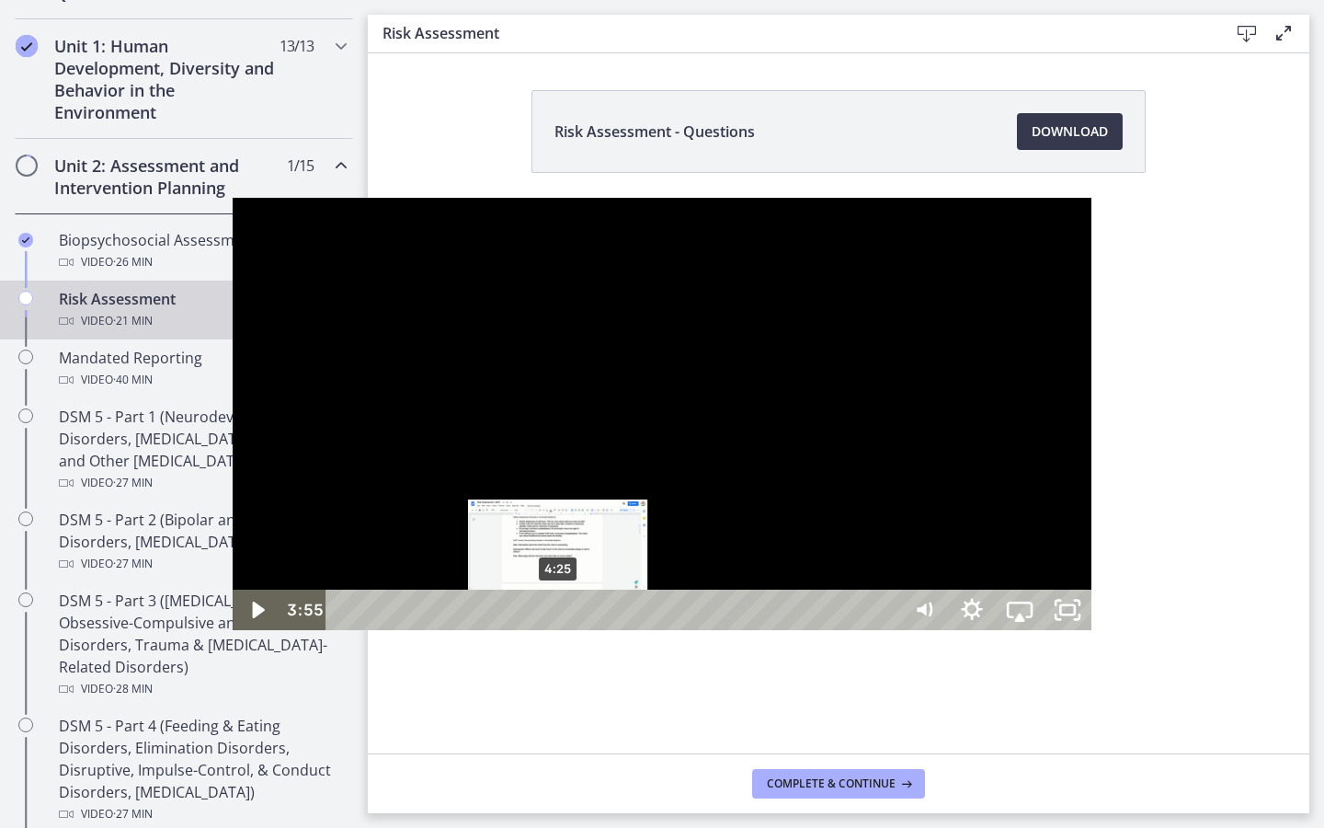
click at [343, 630] on div "4:25" at bounding box center [615, 609] width 545 height 40
click at [347, 630] on div "4:50" at bounding box center [615, 609] width 545 height 40
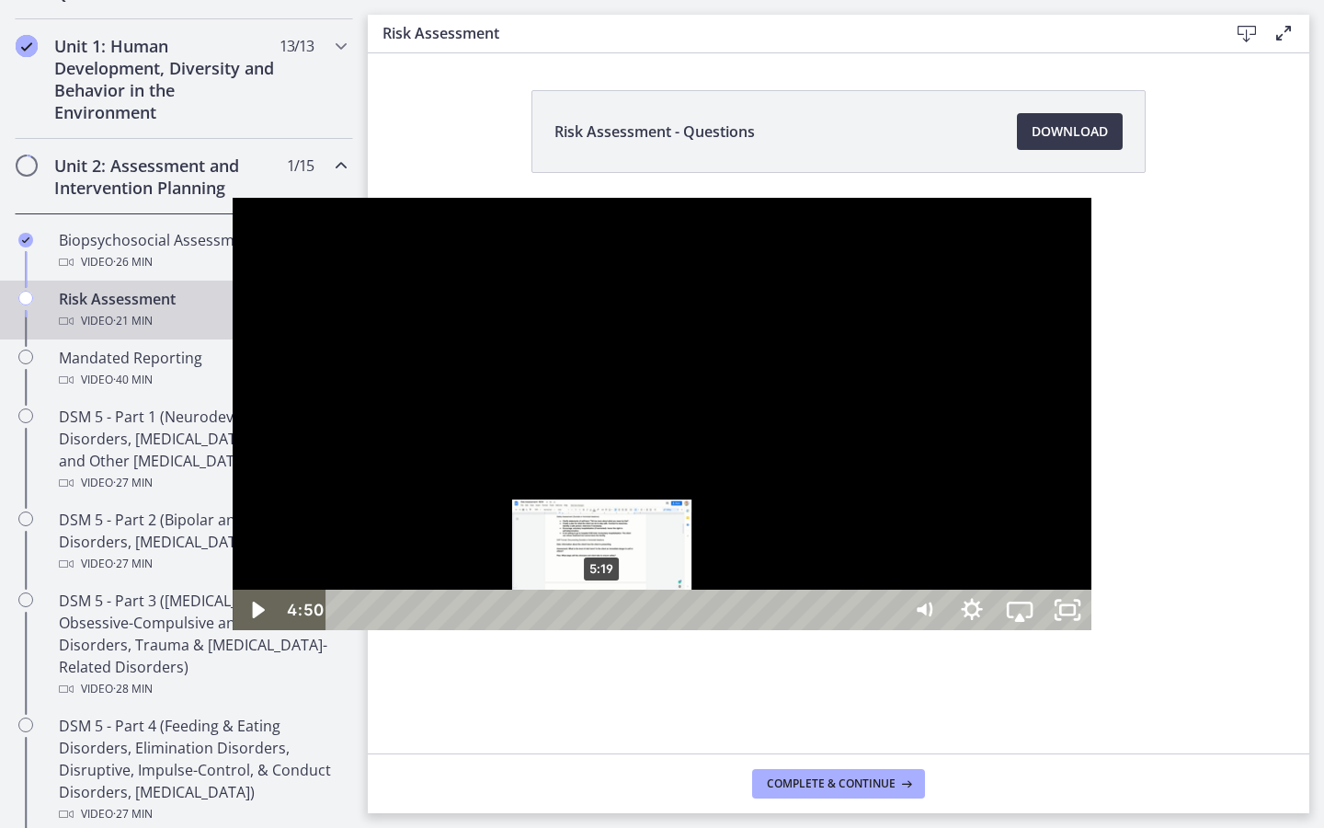
click at [371, 630] on div "5:19" at bounding box center [615, 609] width 545 height 40
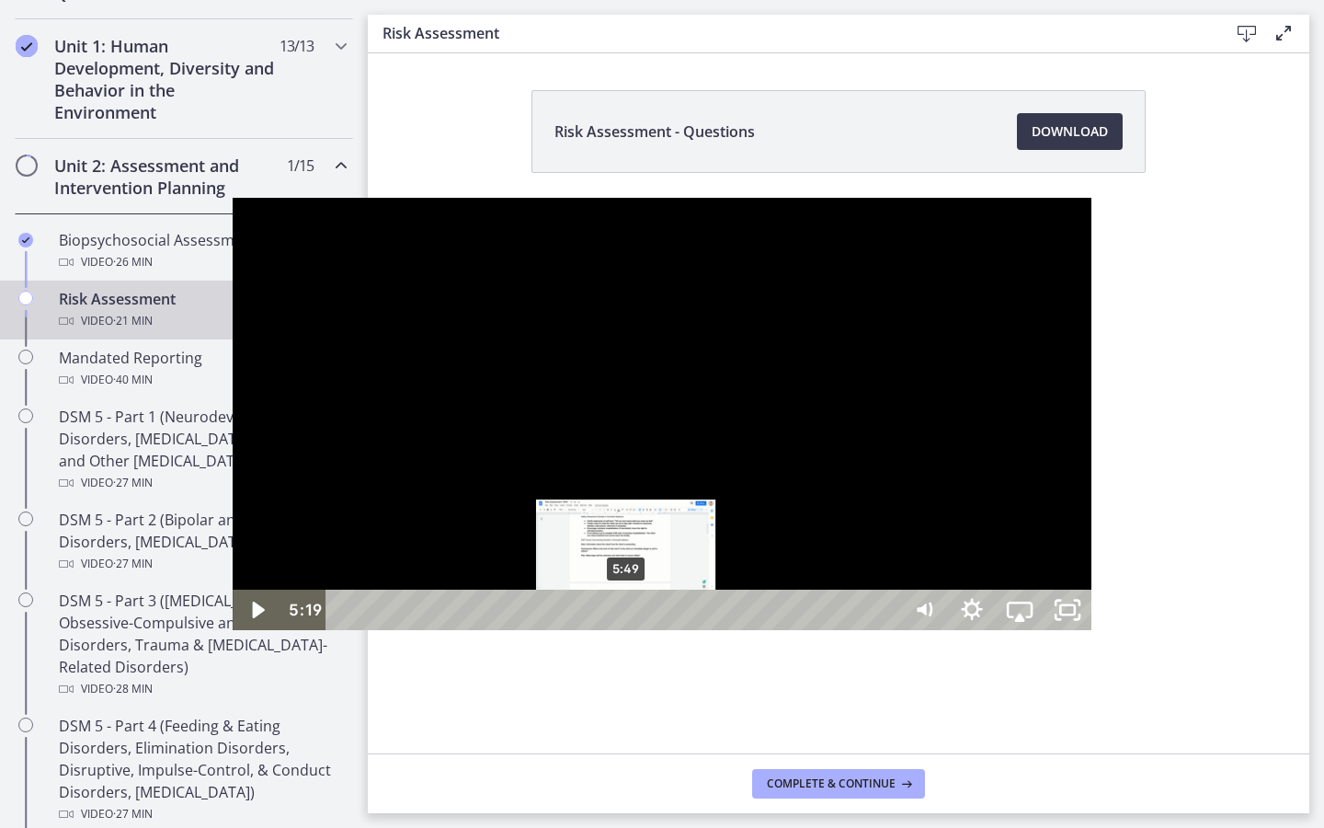
click at [395, 630] on div "5:49" at bounding box center [615, 609] width 545 height 40
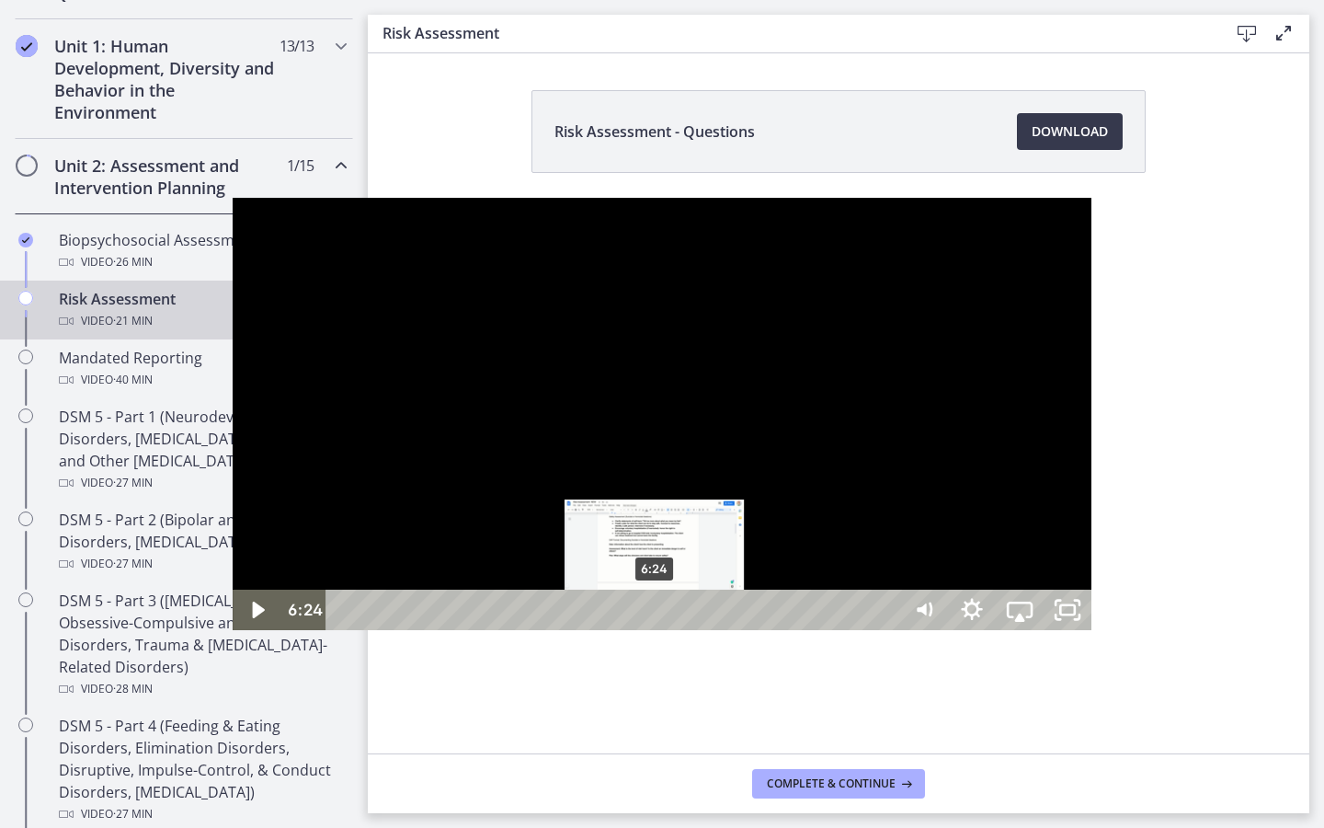
click at [423, 630] on div "6:24" at bounding box center [615, 609] width 545 height 40
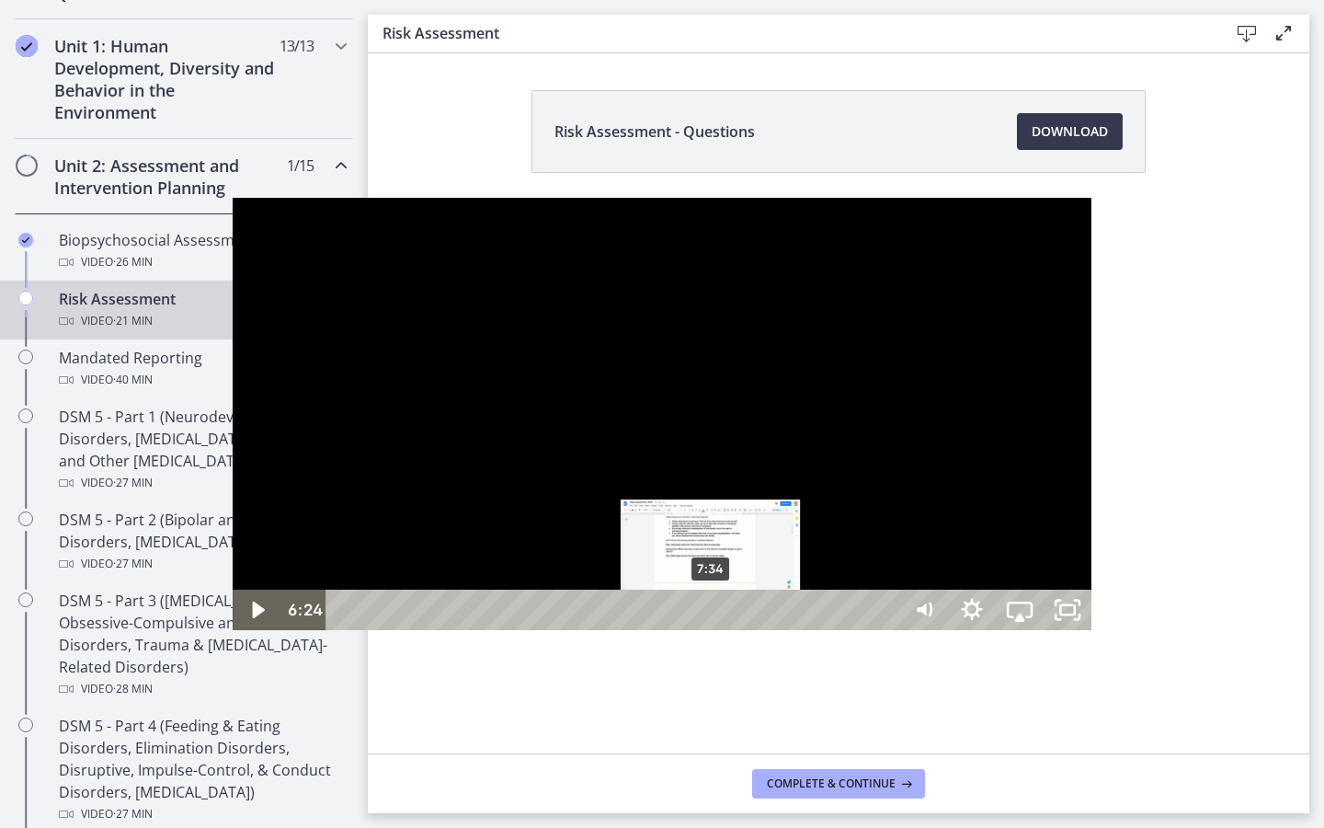
click at [480, 630] on div "7:34" at bounding box center [615, 609] width 545 height 40
click at [504, 630] on div "8:04" at bounding box center [615, 609] width 545 height 40
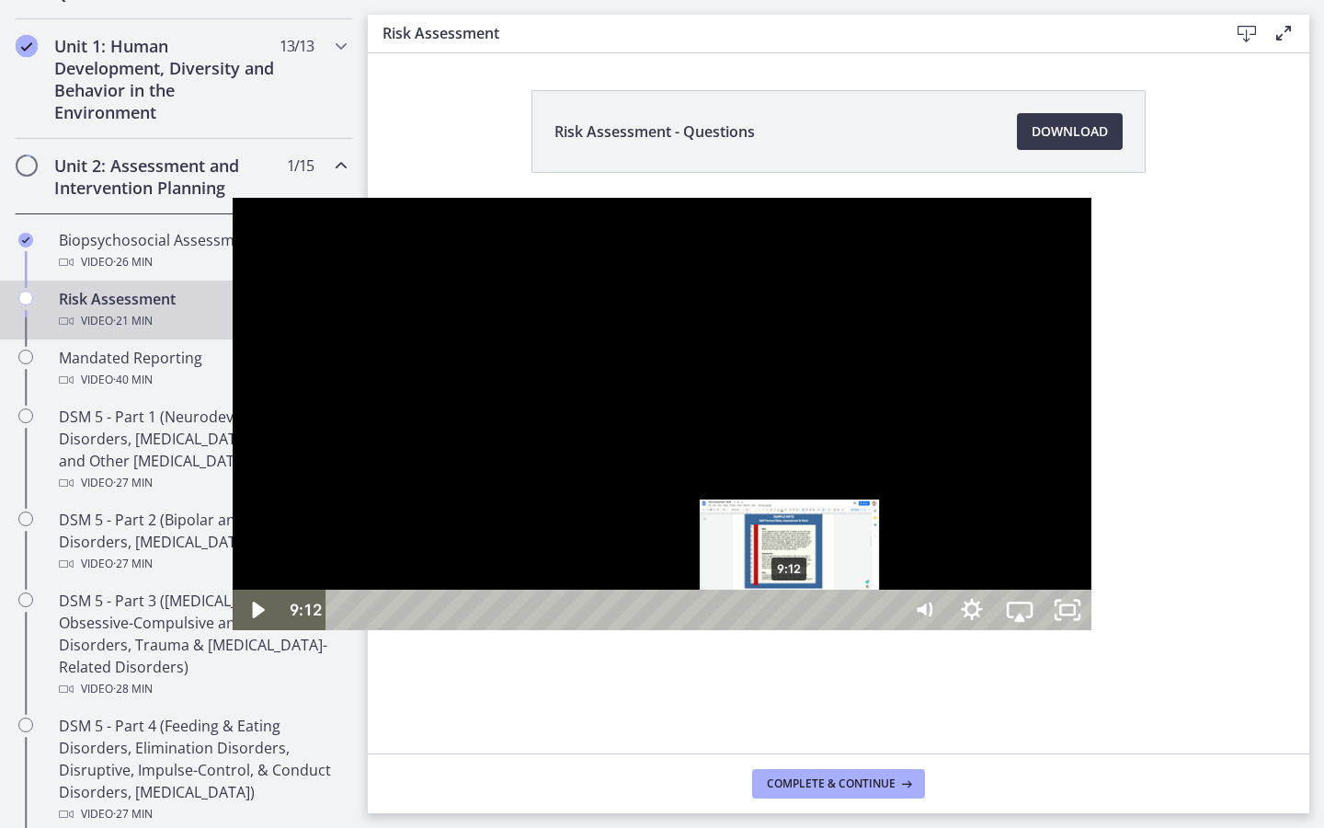
click at [559, 630] on div "9:12" at bounding box center [615, 609] width 545 height 40
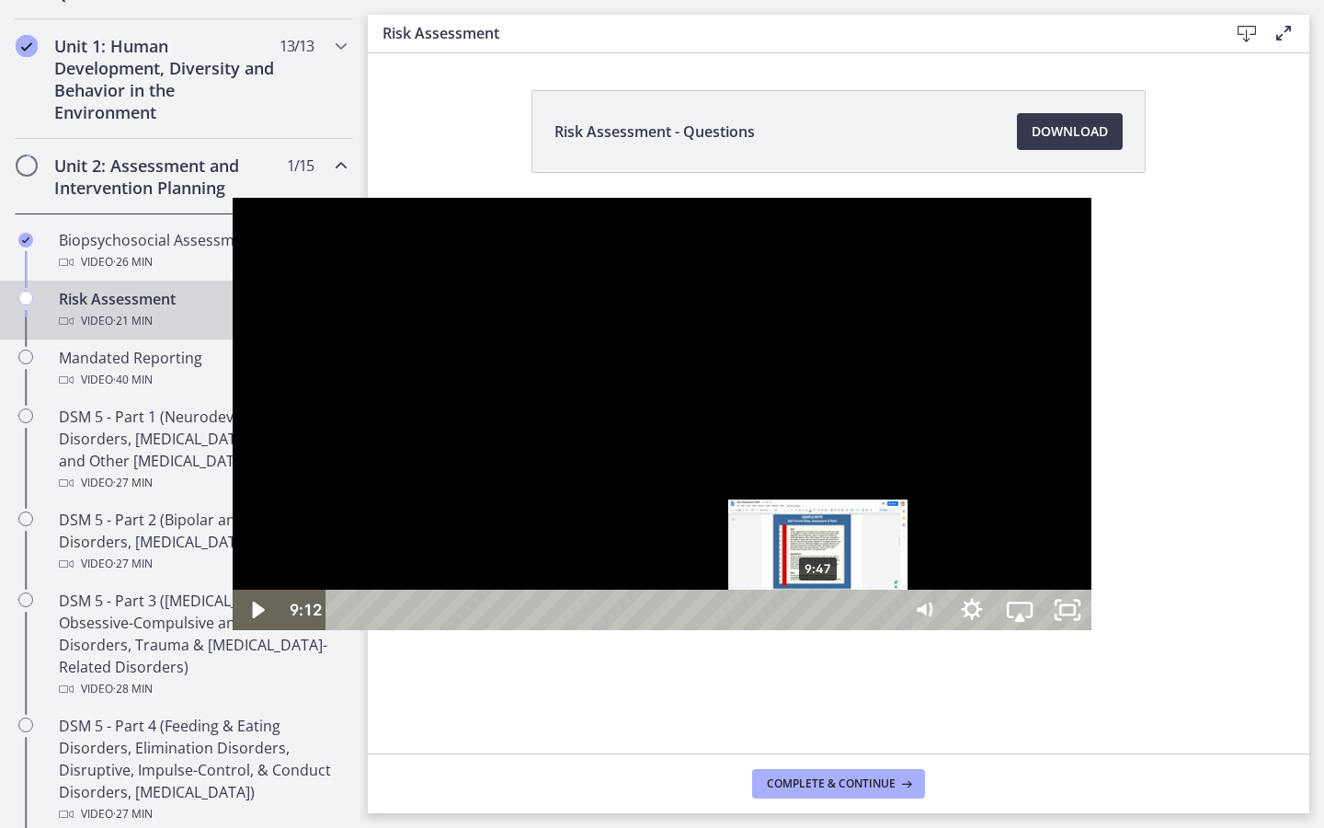
click at [588, 630] on div "9:47" at bounding box center [615, 609] width 545 height 40
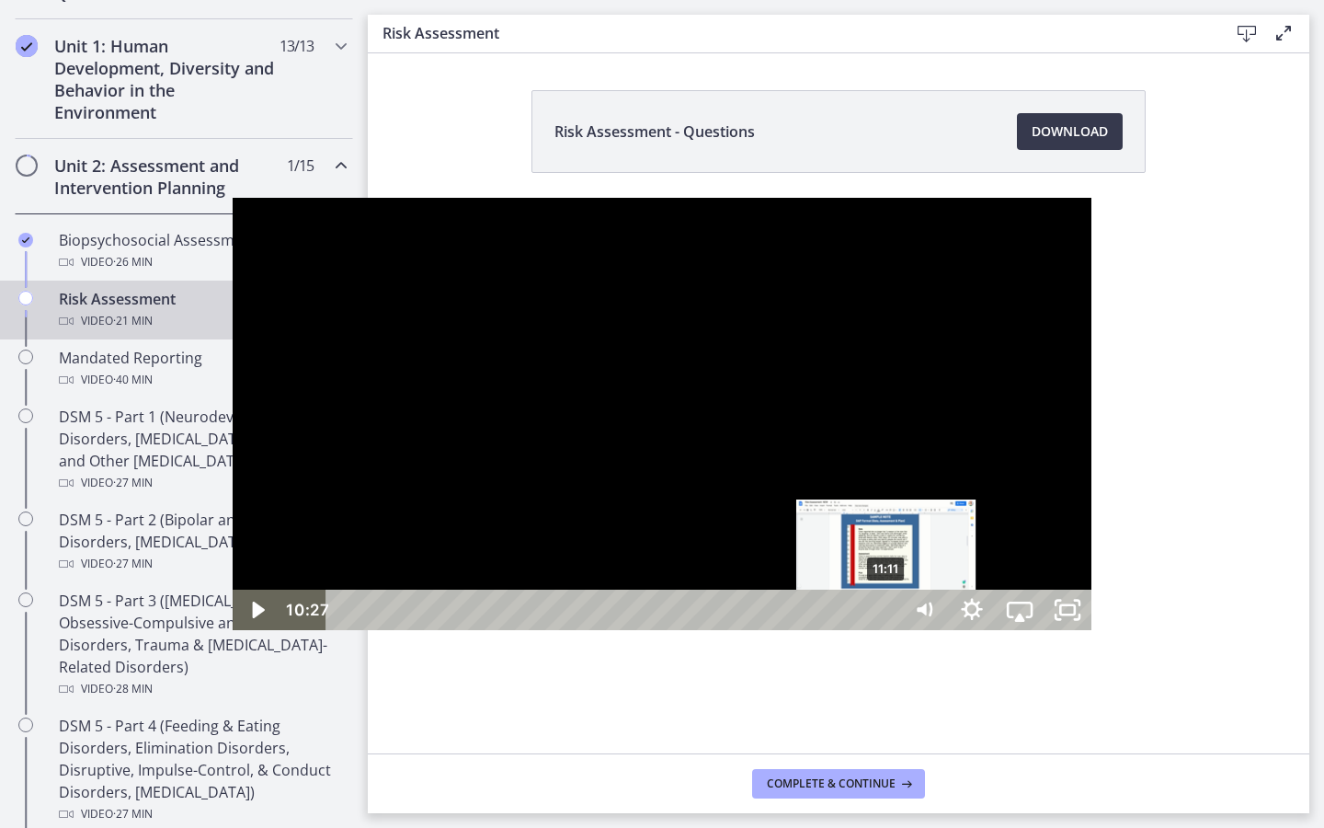
click at [656, 630] on div "11:11" at bounding box center [615, 609] width 545 height 40
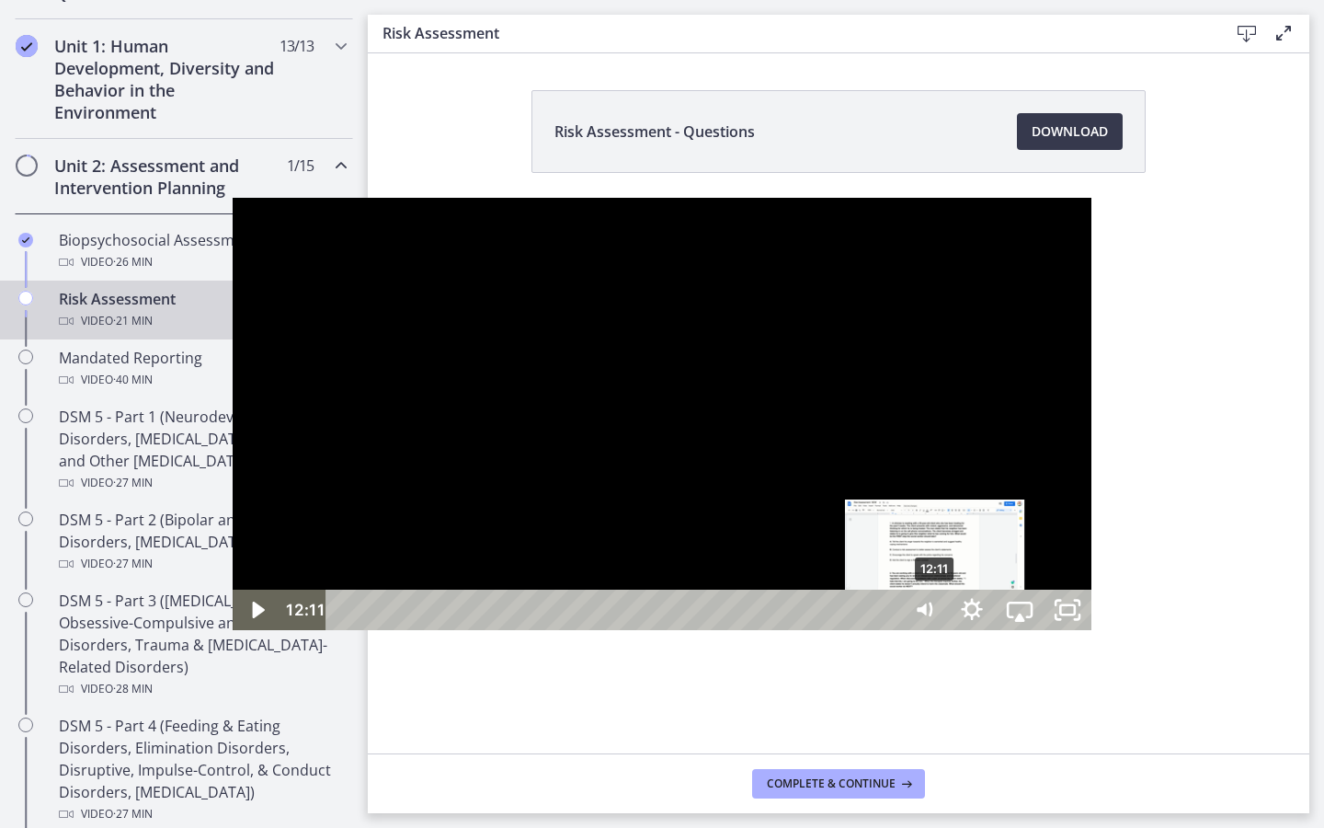
click at [704, 630] on div "12:11" at bounding box center [615, 609] width 545 height 40
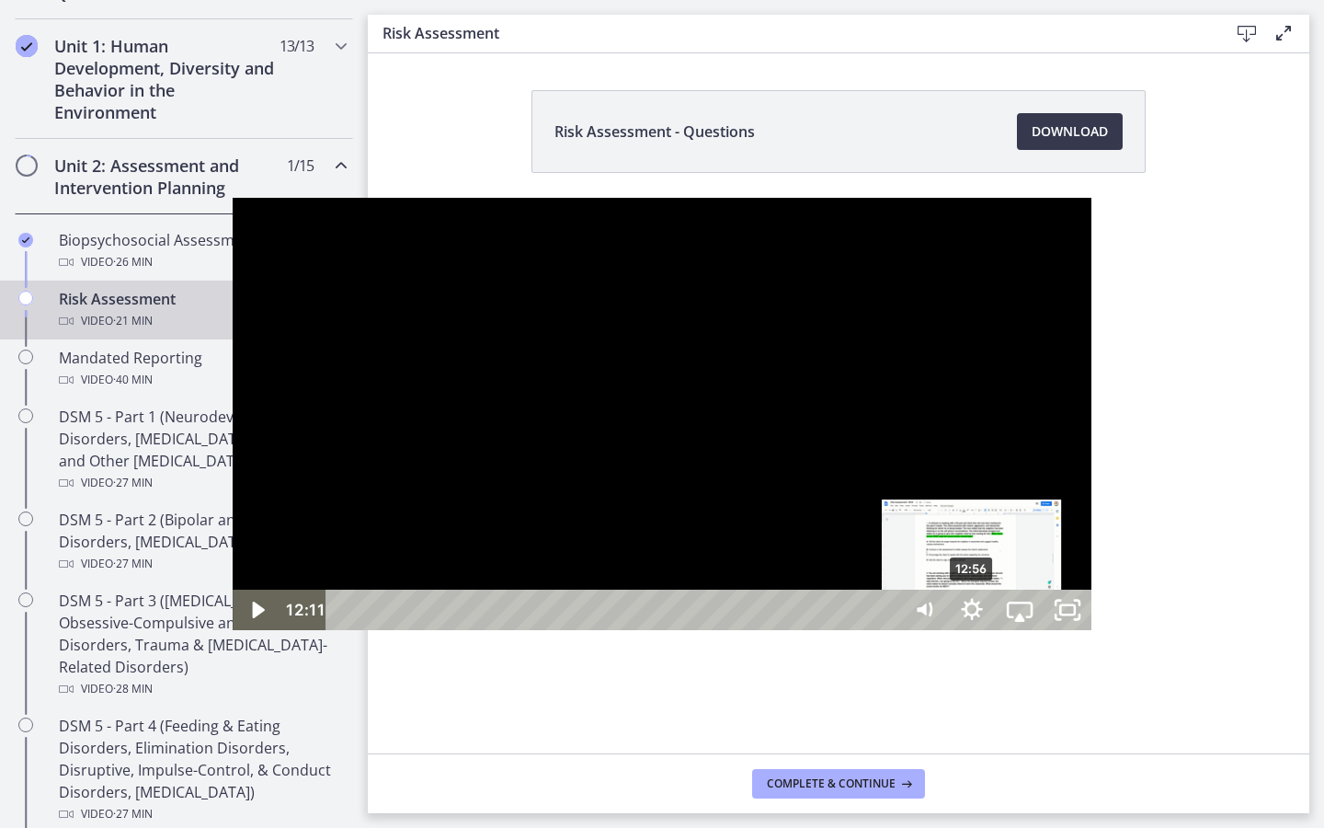
click at [741, 630] on div "12:56" at bounding box center [615, 609] width 545 height 40
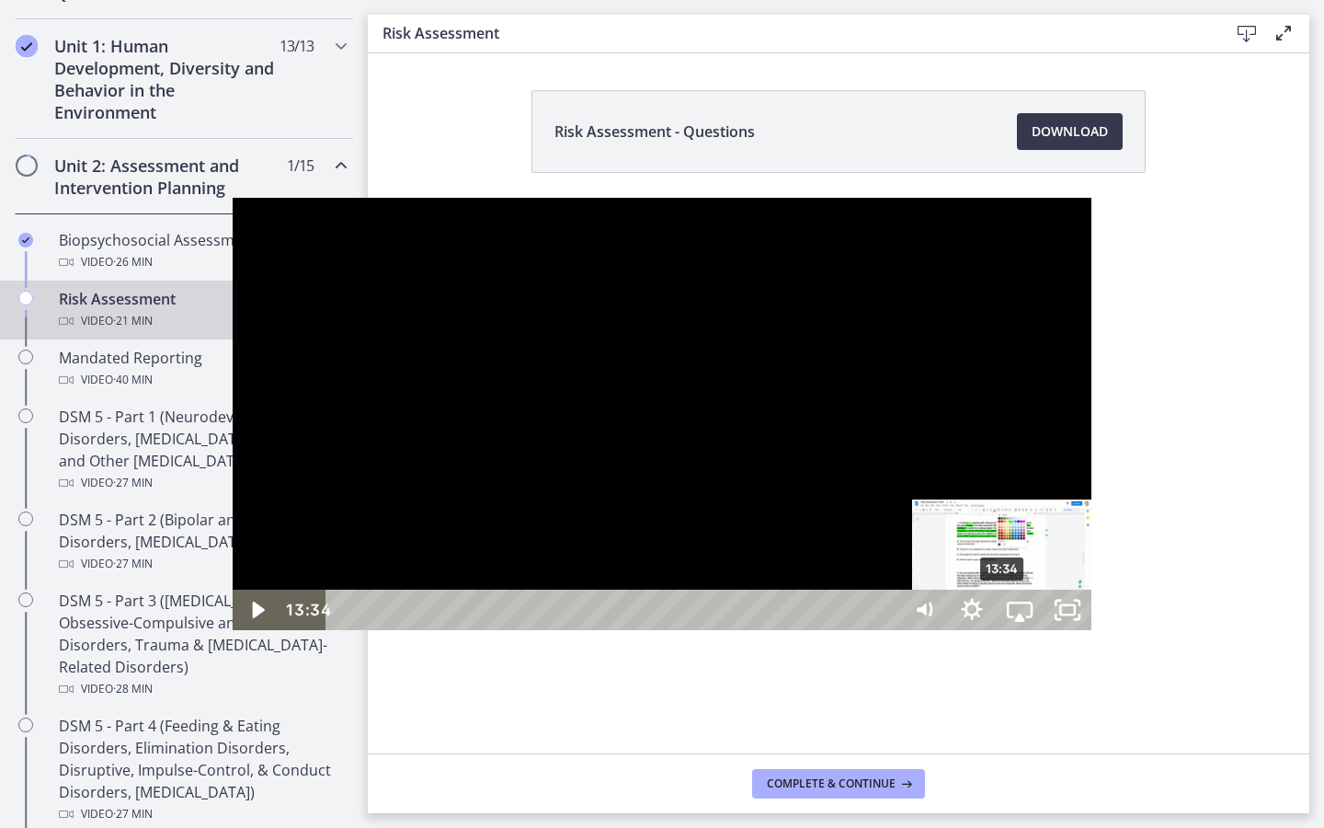
click at [772, 630] on div "13:34" at bounding box center [615, 609] width 545 height 40
click at [803, 630] on div "14:12" at bounding box center [615, 609] width 545 height 40
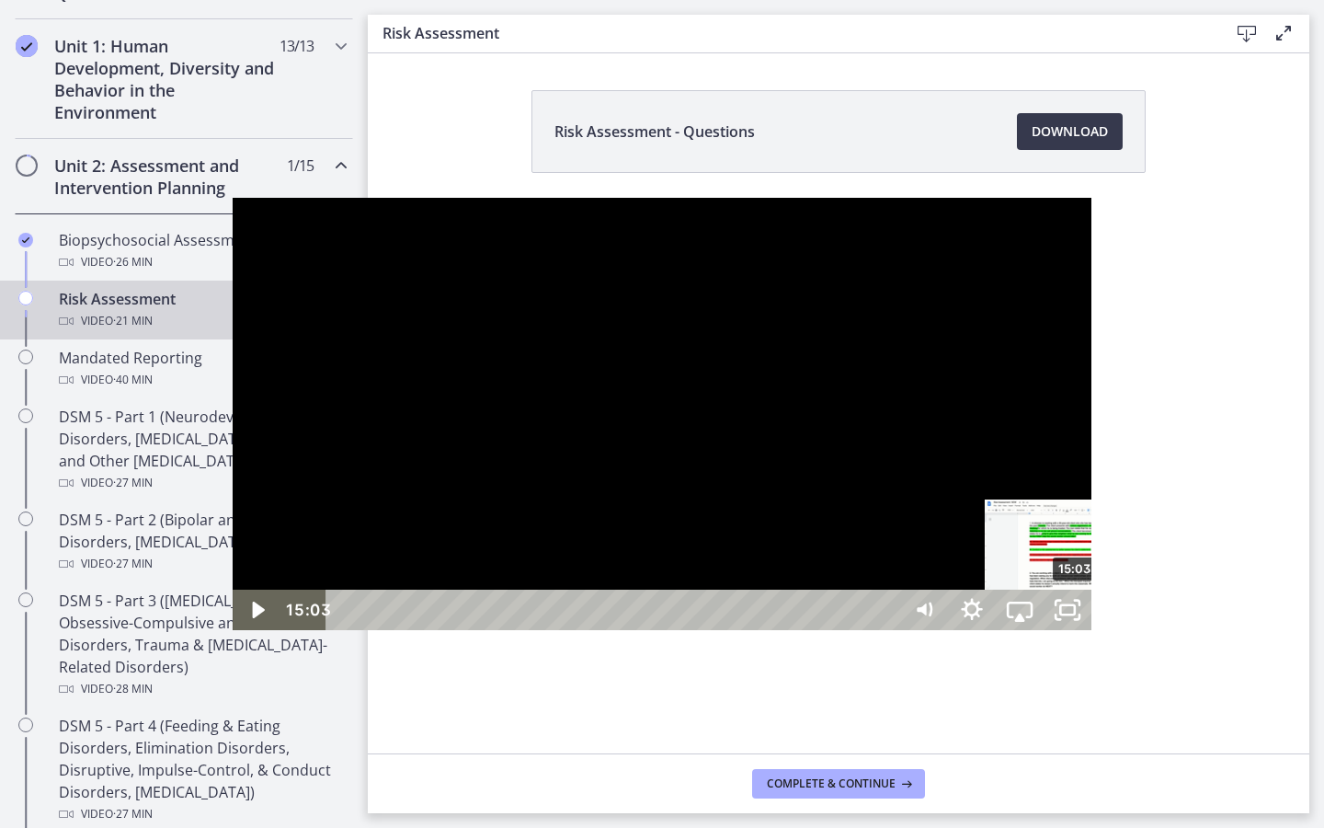
click at [844, 630] on div "15:03" at bounding box center [615, 609] width 545 height 40
click at [888, 630] on div "16:07" at bounding box center [615, 609] width 545 height 40
click at [888, 630] on div "17:18" at bounding box center [615, 609] width 545 height 40
click at [888, 630] on div "17:47" at bounding box center [615, 609] width 545 height 40
click at [888, 630] on div "18:27" at bounding box center [615, 609] width 545 height 40
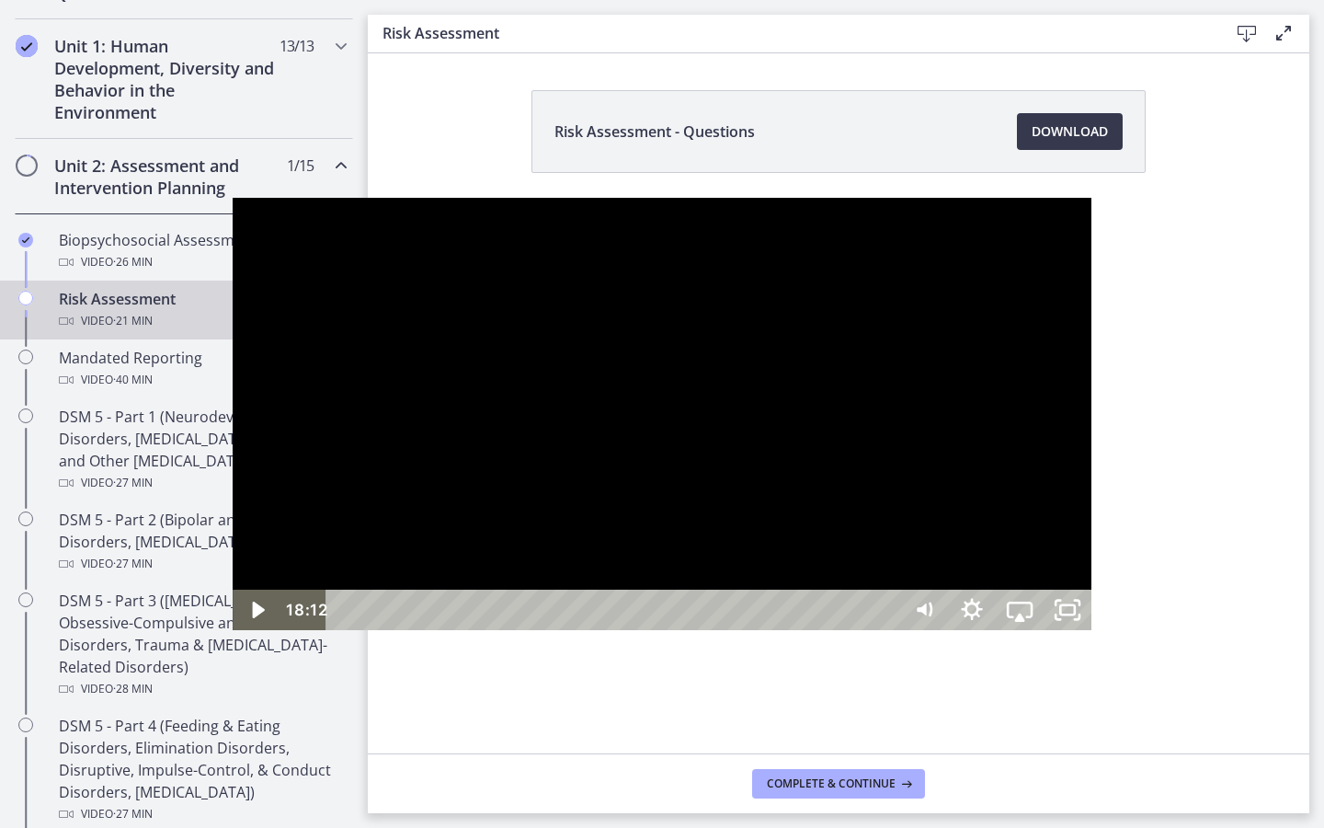
click at [888, 630] on div "18:12" at bounding box center [615, 609] width 545 height 40
click at [888, 630] on div "18:39" at bounding box center [615, 609] width 545 height 40
click at [888, 630] on div "19:20" at bounding box center [615, 609] width 545 height 40
click at [888, 630] on div "20:14" at bounding box center [615, 609] width 545 height 40
click at [888, 630] on div "20:45" at bounding box center [615, 609] width 545 height 40
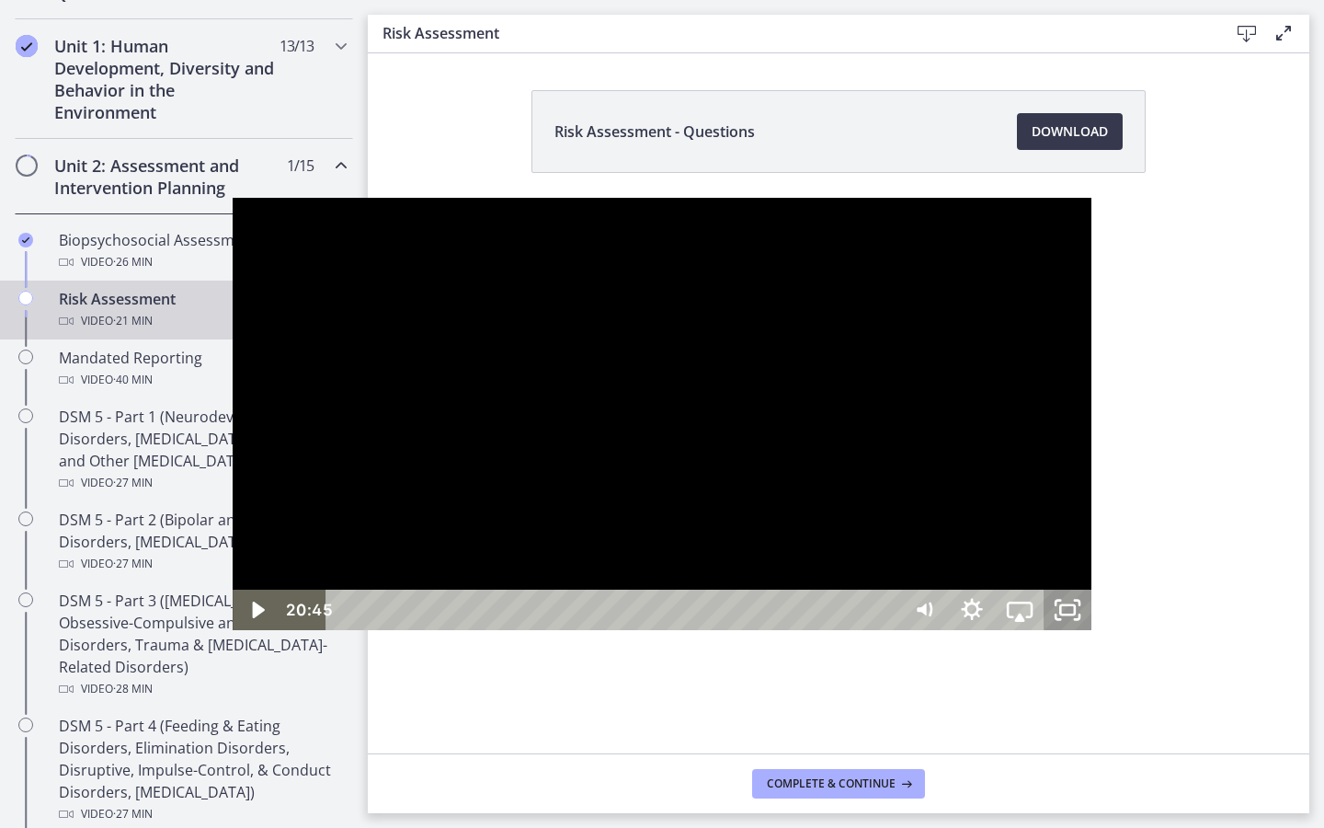
click at [1092, 630] on icon "Unfullscreen" at bounding box center [1068, 609] width 48 height 40
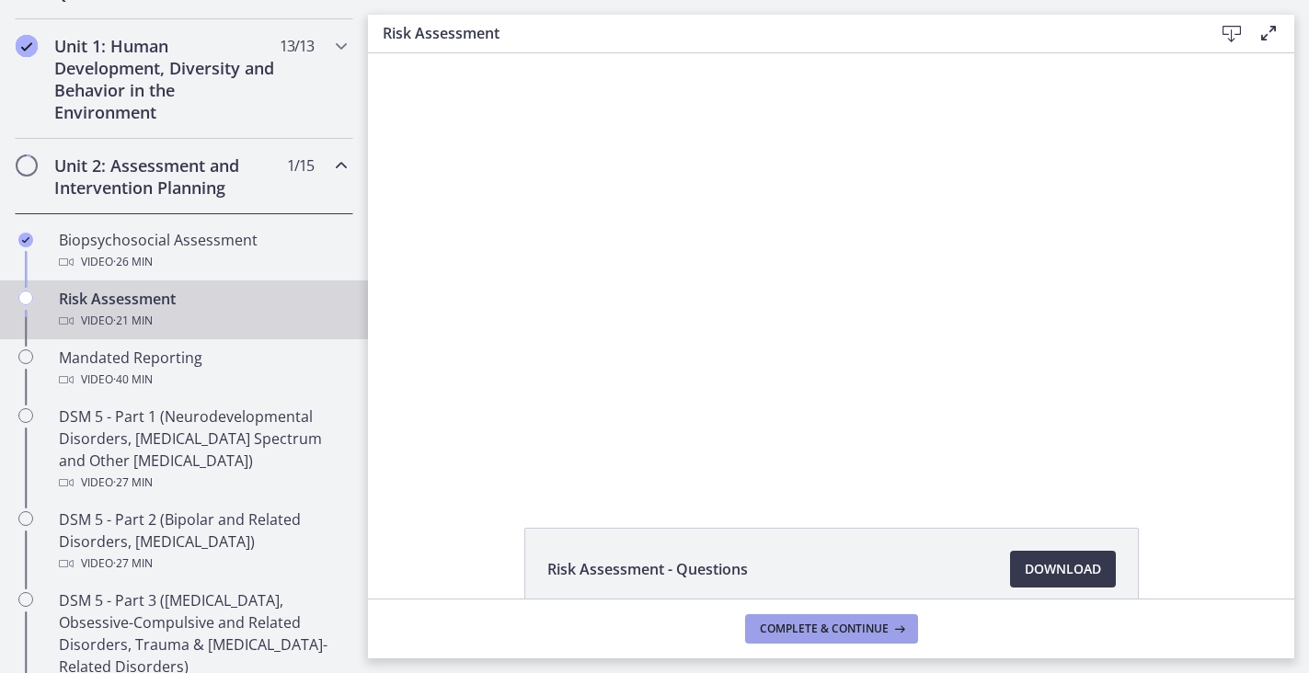
click at [834, 624] on span "Complete & continue" at bounding box center [824, 629] width 129 height 15
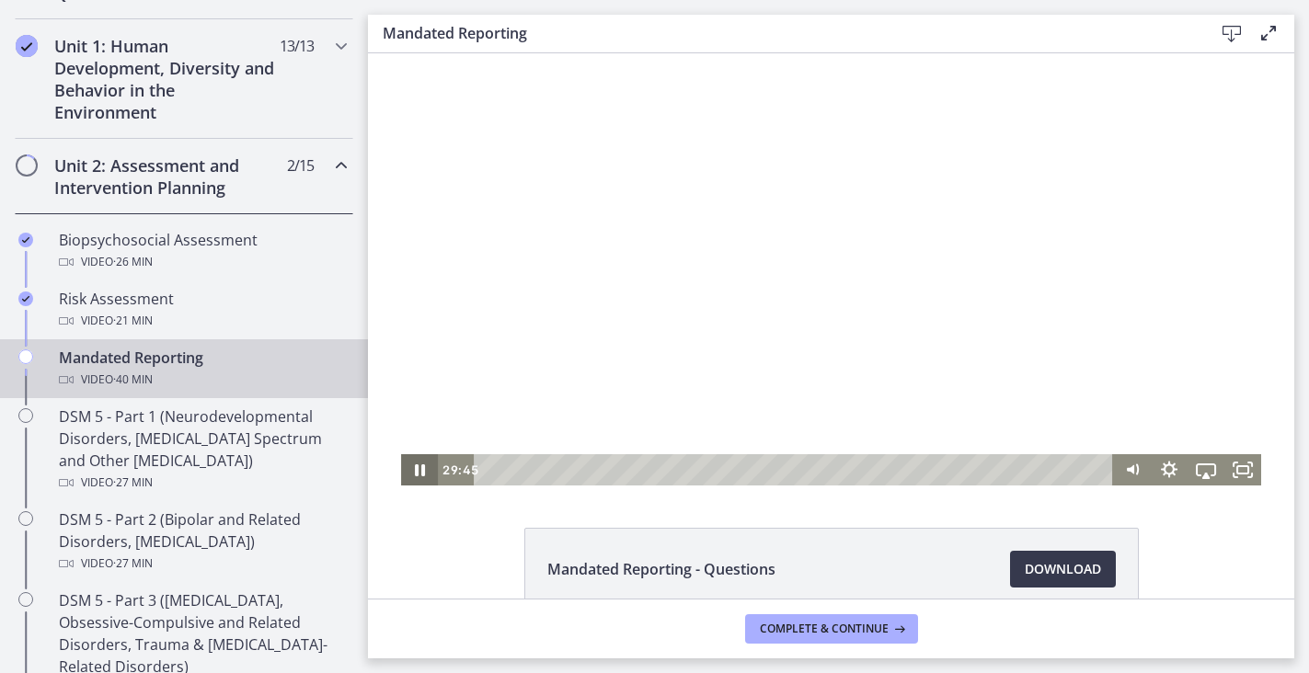
click at [423, 472] on icon "Pause" at bounding box center [420, 470] width 10 height 12
click at [1249, 474] on icon "Fullscreen" at bounding box center [1242, 469] width 37 height 31
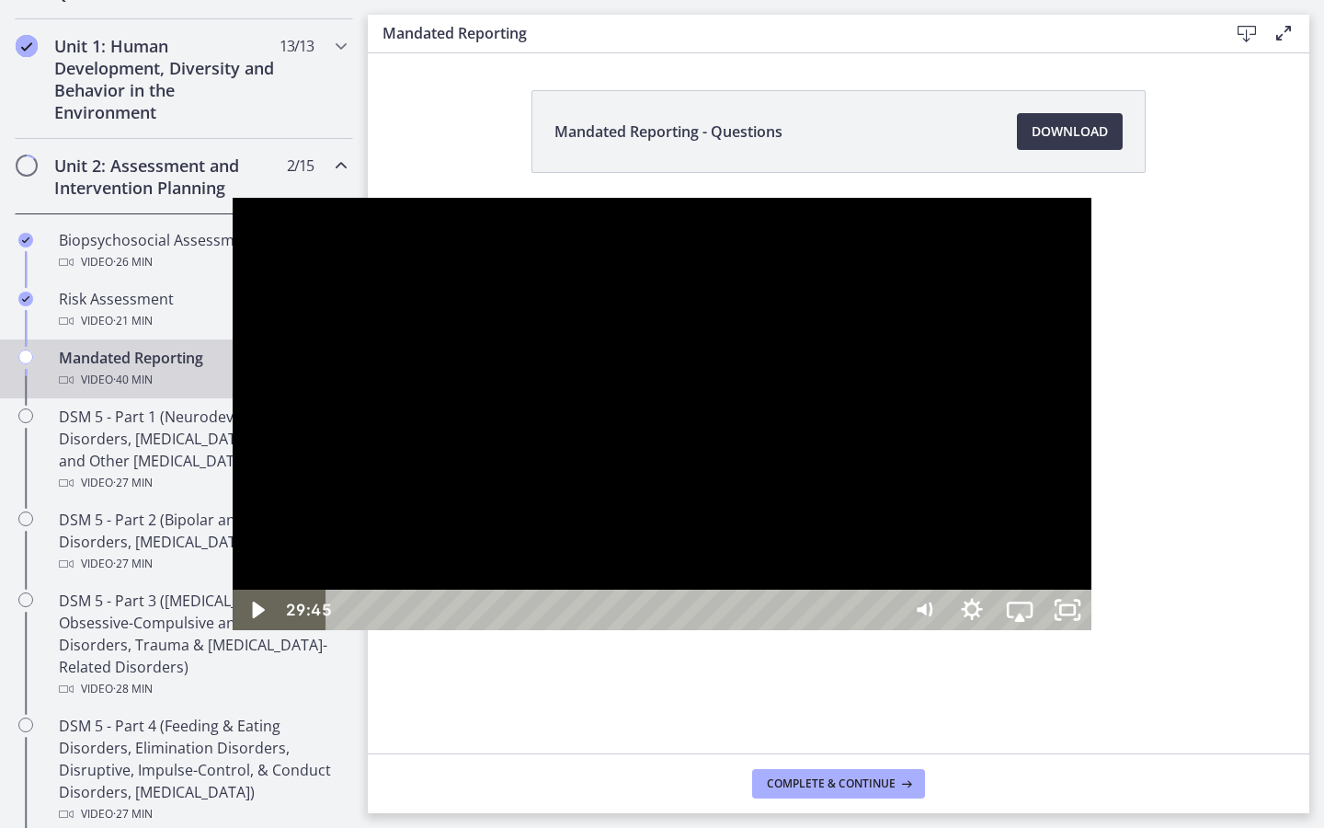
click at [870, 531] on div at bounding box center [662, 414] width 859 height 432
click at [370, 625] on div at bounding box center [662, 414] width 859 height 432
click at [888, 630] on div "31:11" at bounding box center [615, 609] width 545 height 40
click at [888, 630] on div "31:55" at bounding box center [615, 609] width 545 height 40
click at [888, 630] on div "32:51" at bounding box center [615, 609] width 545 height 40
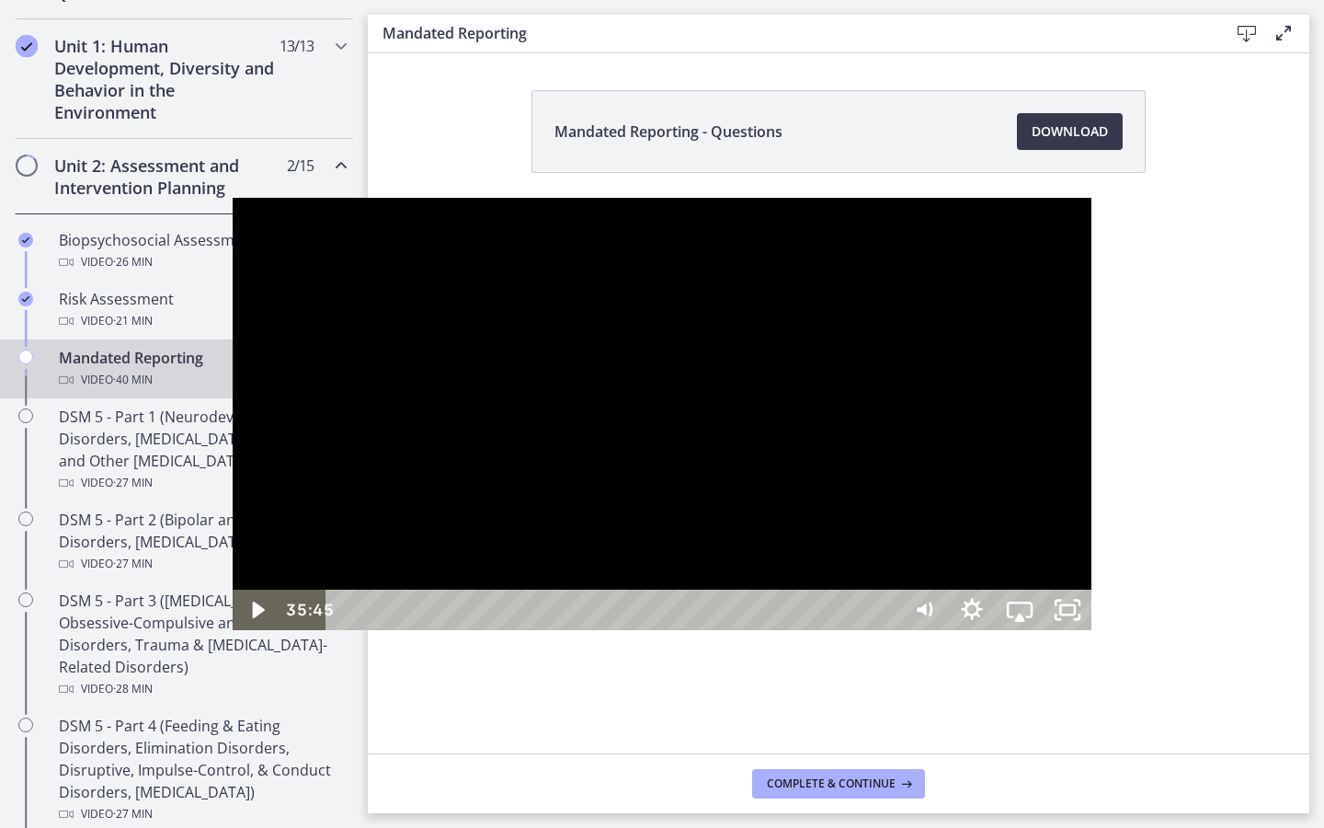
click at [888, 630] on div "35:45" at bounding box center [615, 609] width 545 height 40
click at [888, 630] on div "37:33" at bounding box center [615, 609] width 545 height 40
click at [888, 630] on div "38:27" at bounding box center [615, 609] width 545 height 40
click at [888, 630] on div "39:22" at bounding box center [615, 609] width 545 height 40
click at [1092, 630] on icon "Unfullscreen" at bounding box center [1068, 609] width 48 height 40
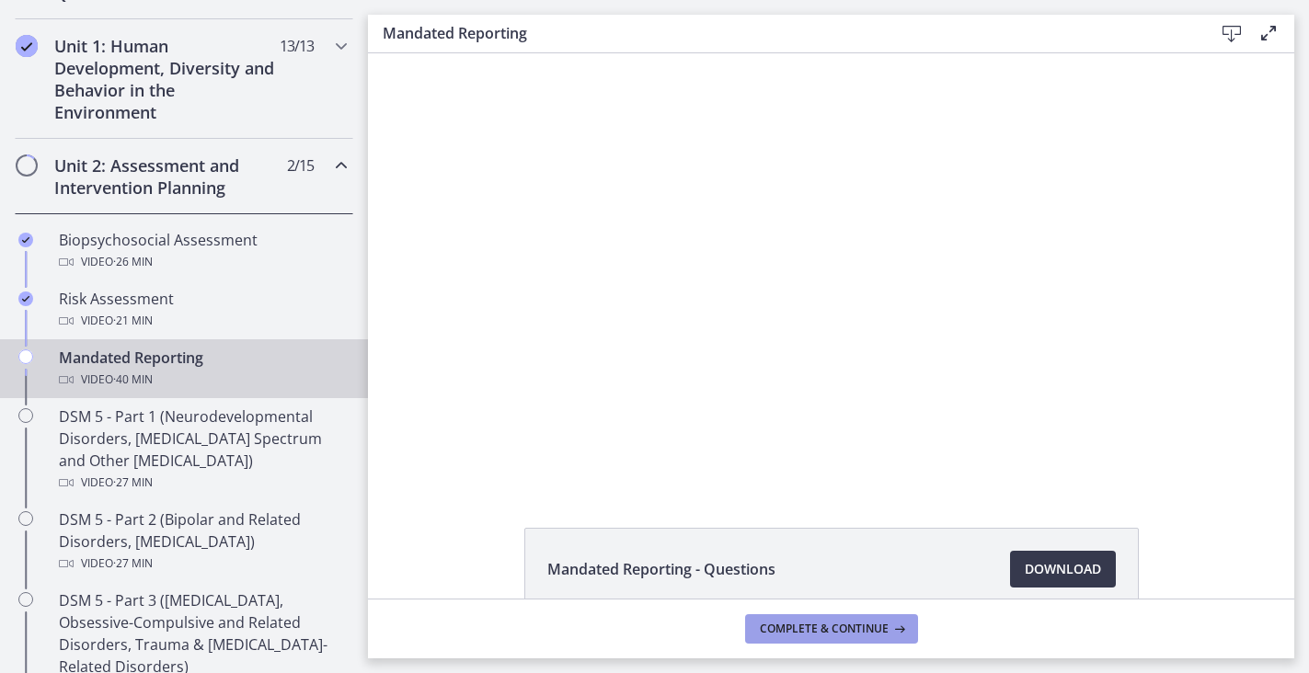
click at [878, 622] on span "Complete & continue" at bounding box center [824, 629] width 129 height 15
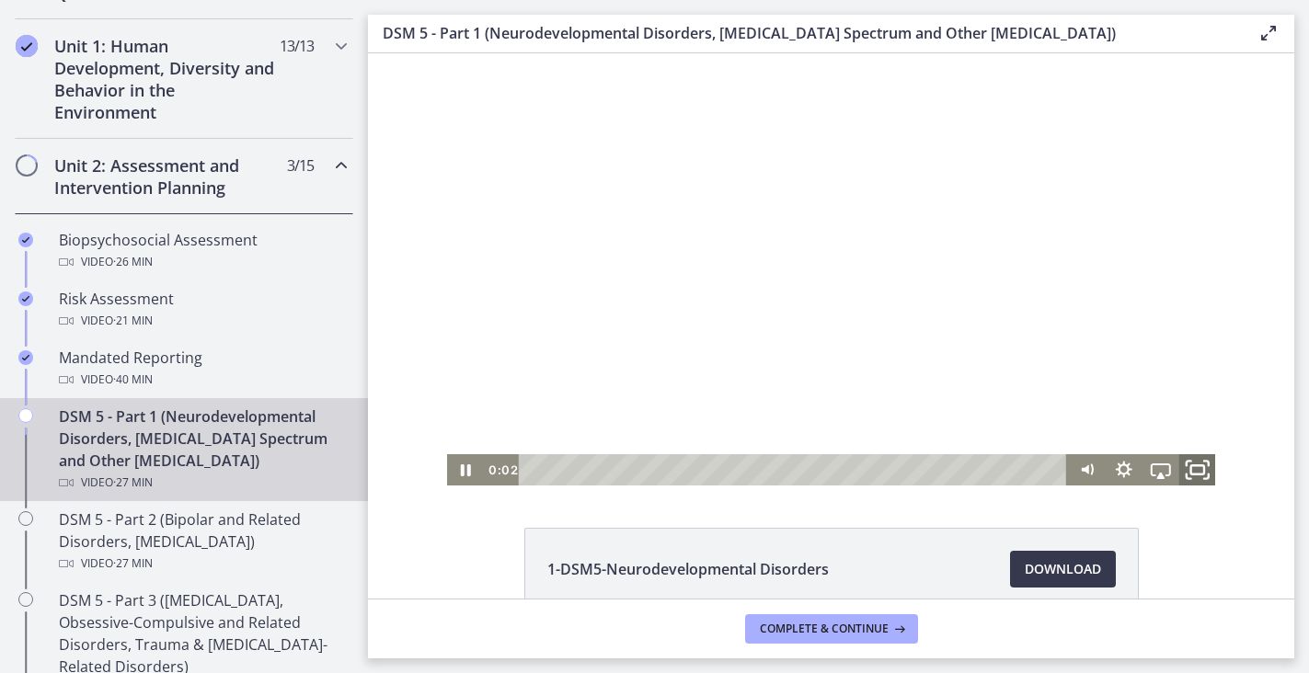
click at [1196, 475] on icon "Fullscreen" at bounding box center [1196, 471] width 44 height 38
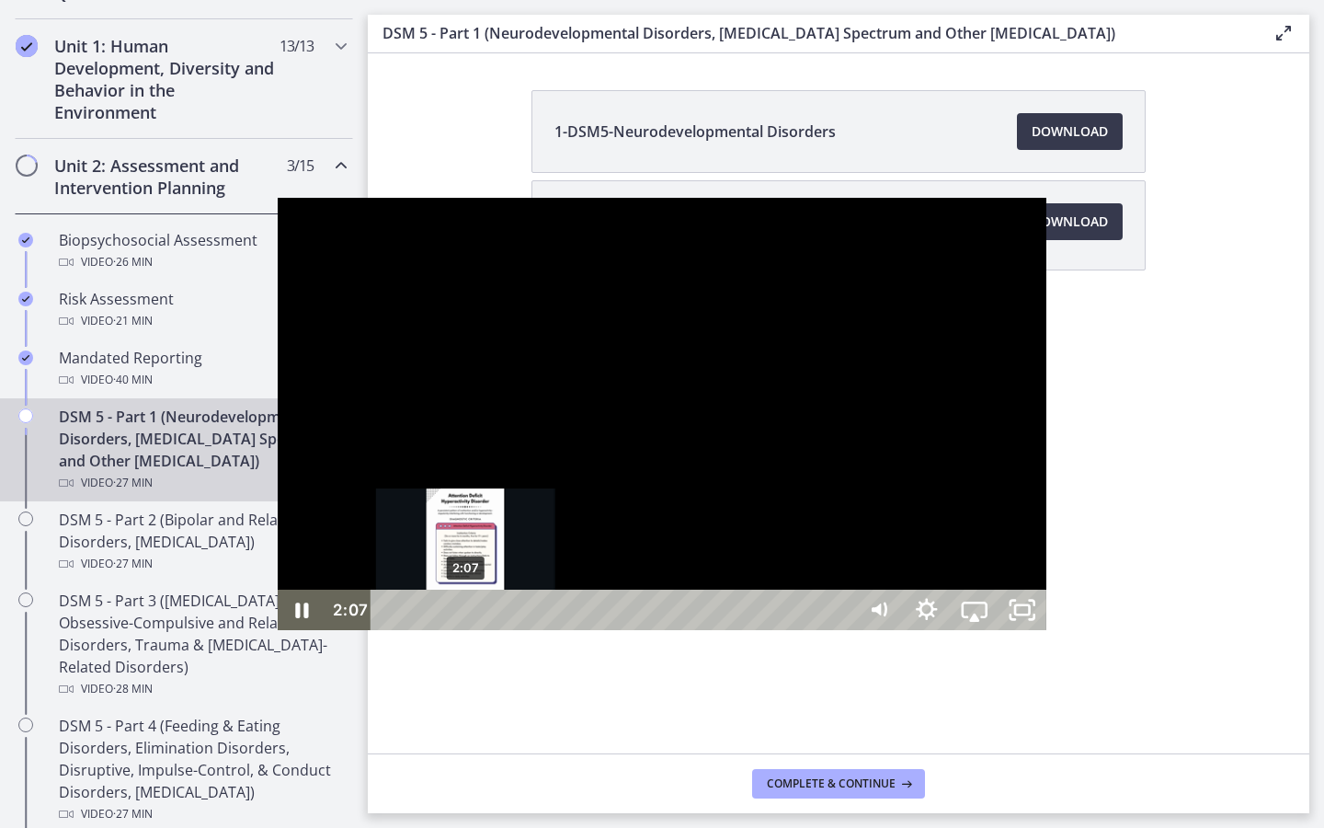
click at [388, 630] on div "2:07" at bounding box center [615, 609] width 455 height 40
click at [388, 630] on div "1:37" at bounding box center [615, 609] width 455 height 40
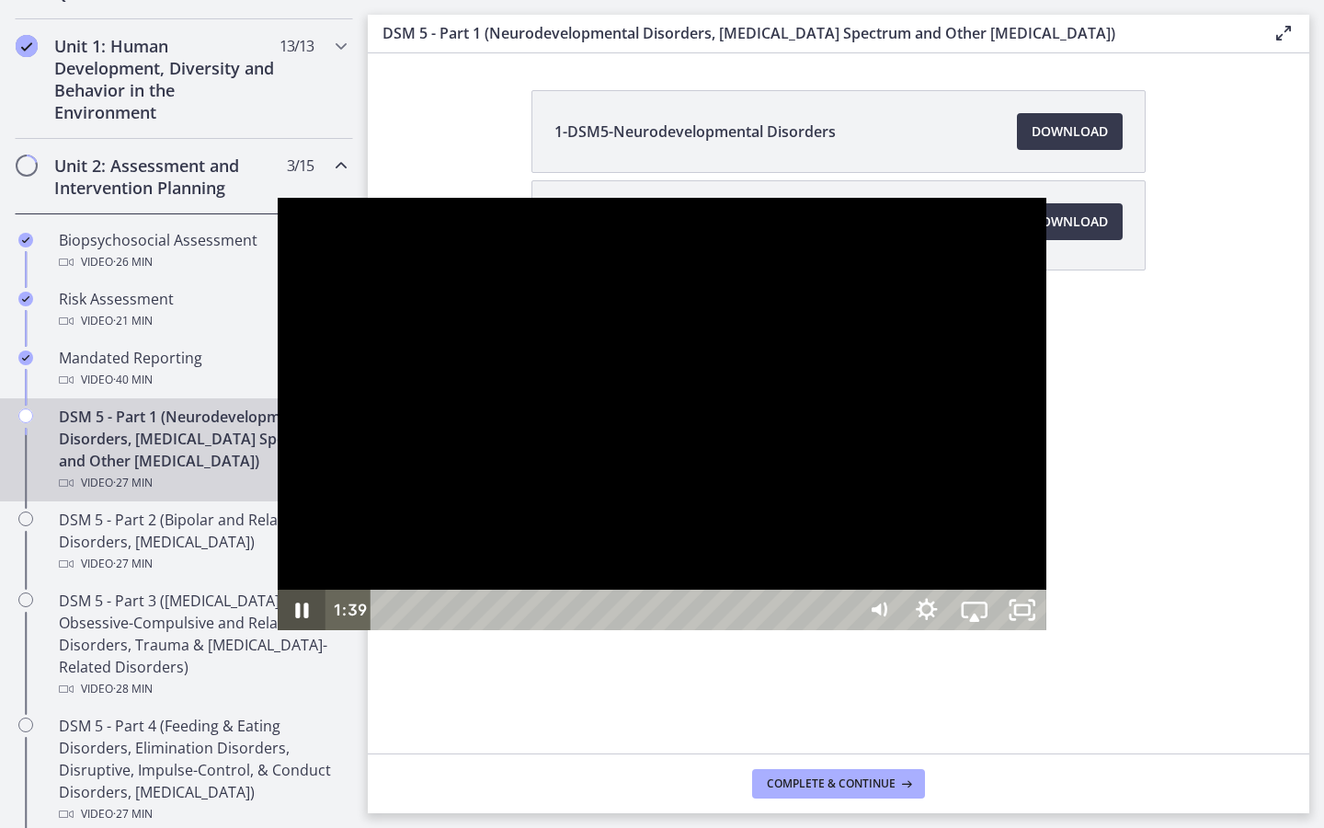
click at [296, 618] on icon "Pause" at bounding box center [302, 610] width 13 height 16
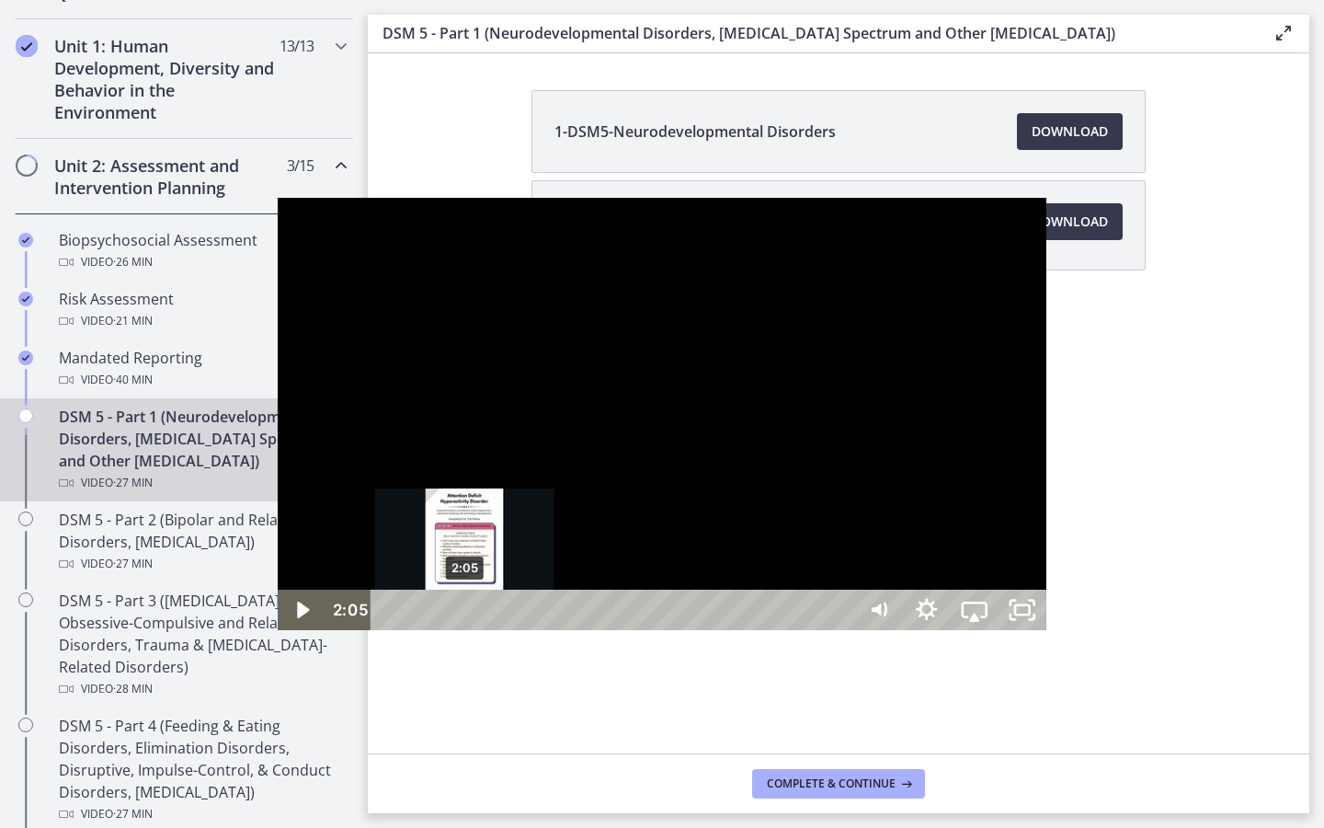
click at [388, 630] on div "2:05" at bounding box center [615, 609] width 455 height 40
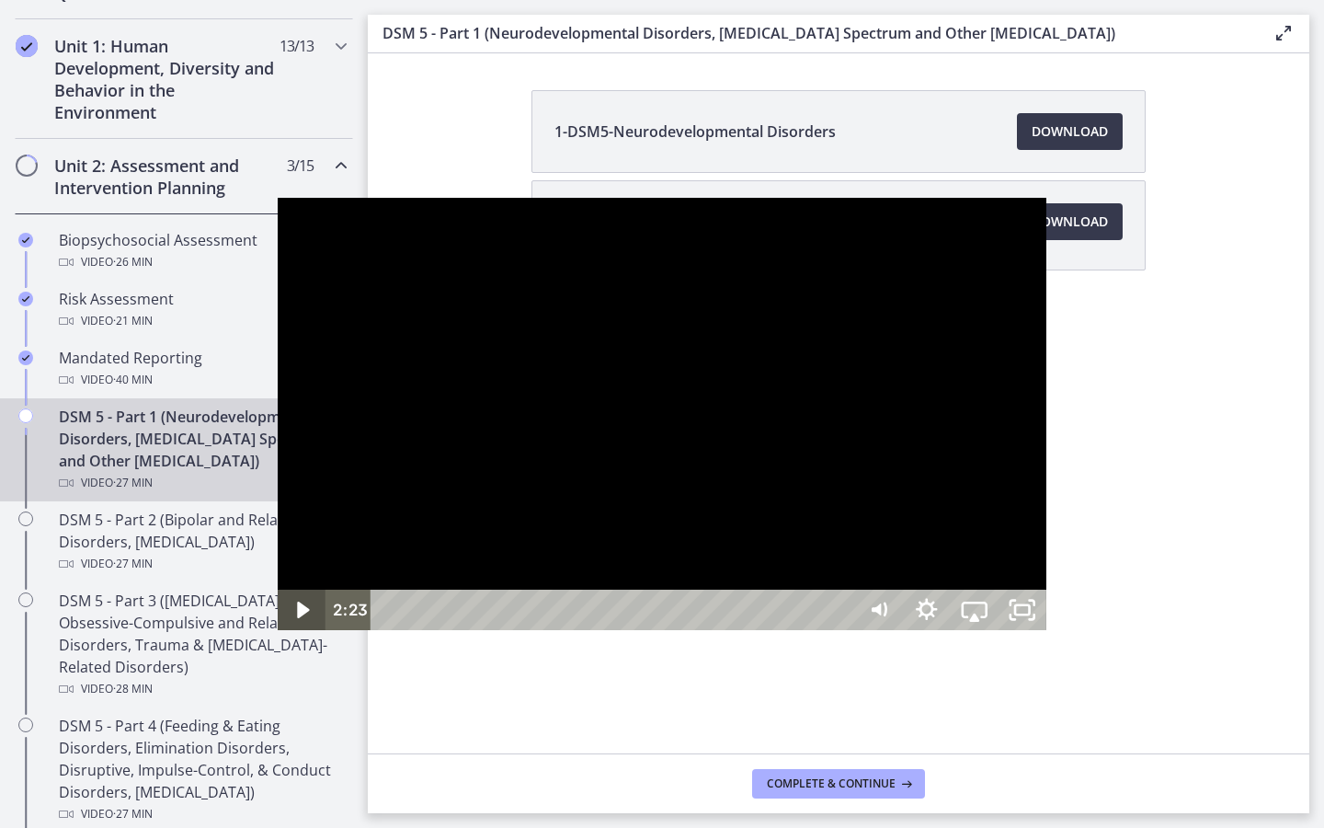
click at [298, 618] on icon "Play Video" at bounding box center [304, 609] width 12 height 17
click at [530, 567] on div at bounding box center [662, 414] width 769 height 432
click at [297, 620] on icon "Play Video" at bounding box center [304, 610] width 15 height 20
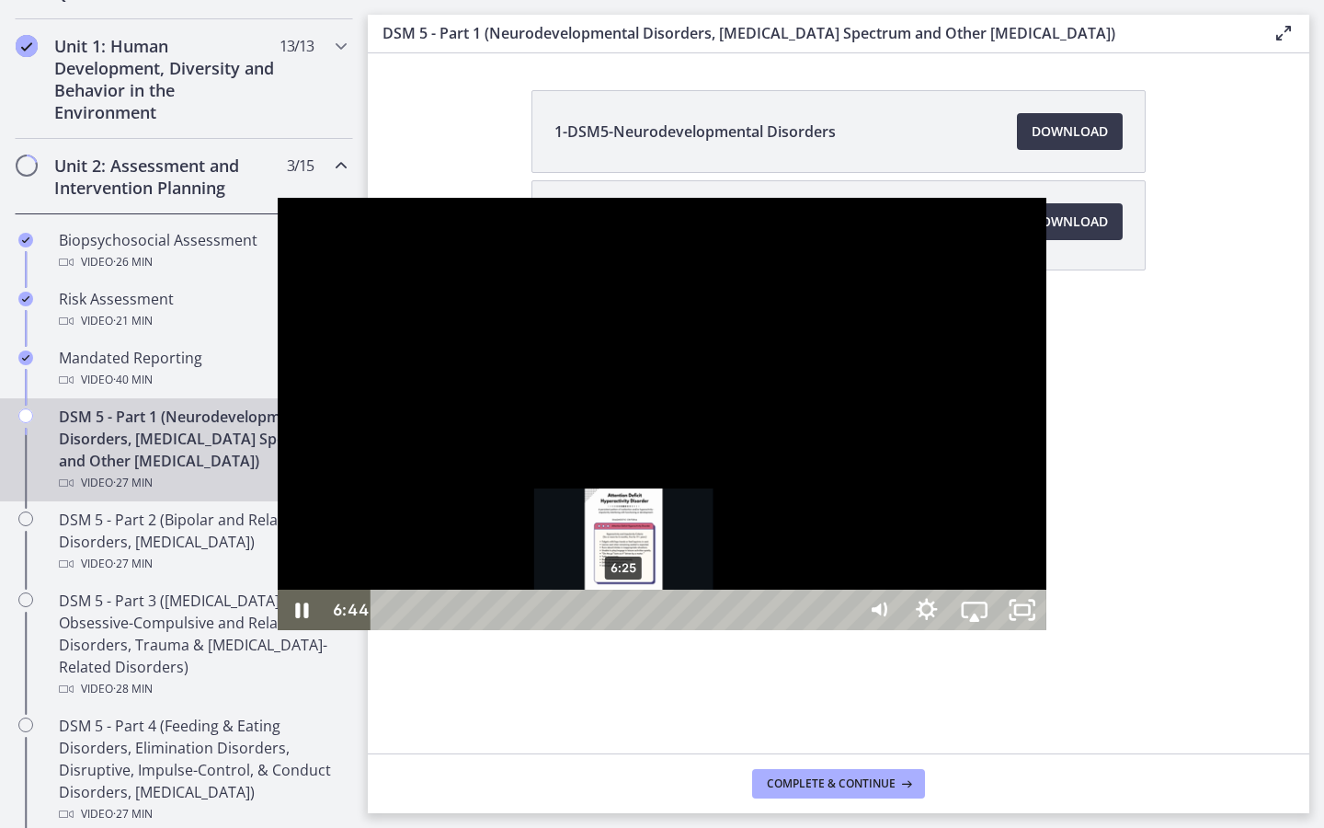
click at [388, 630] on div "6:25" at bounding box center [615, 609] width 455 height 40
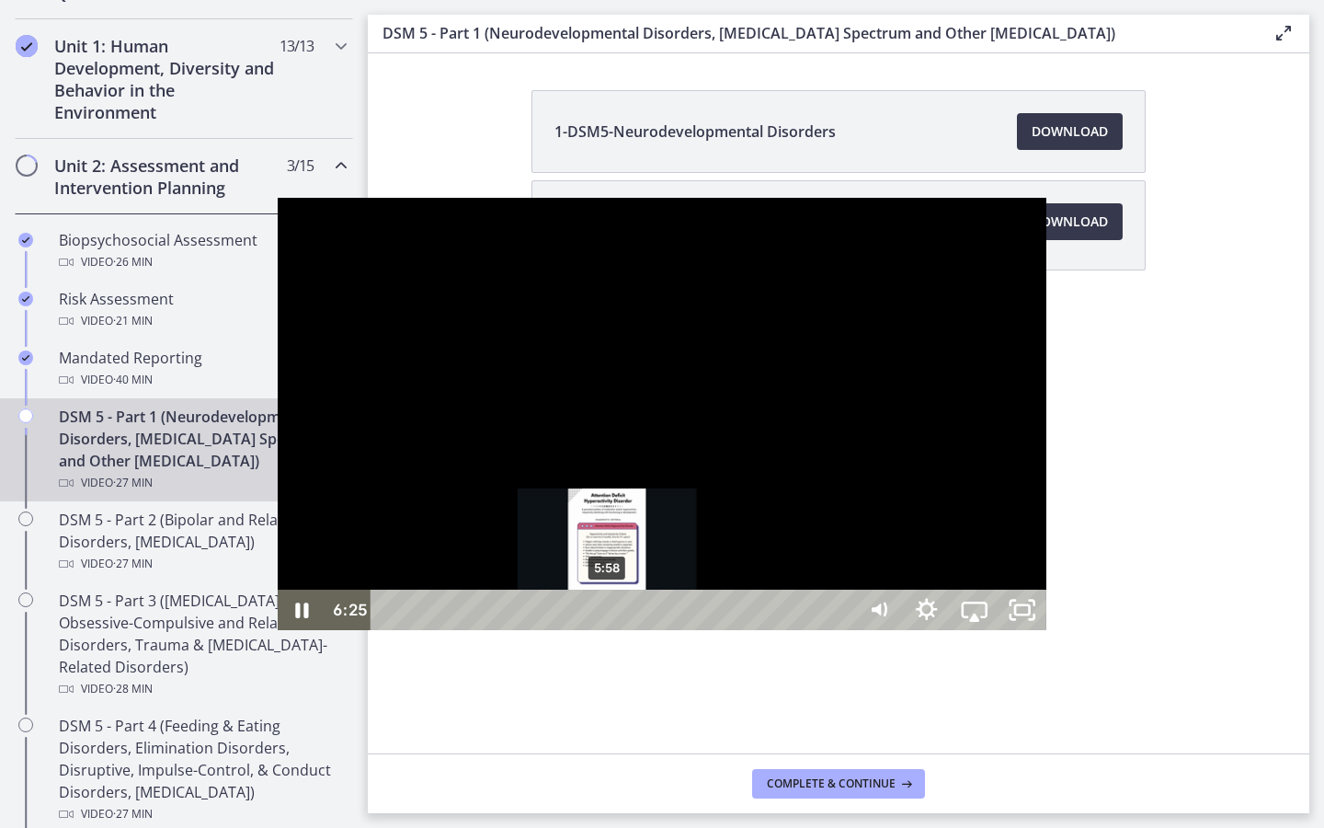
click at [388, 630] on div "5:58" at bounding box center [615, 609] width 455 height 40
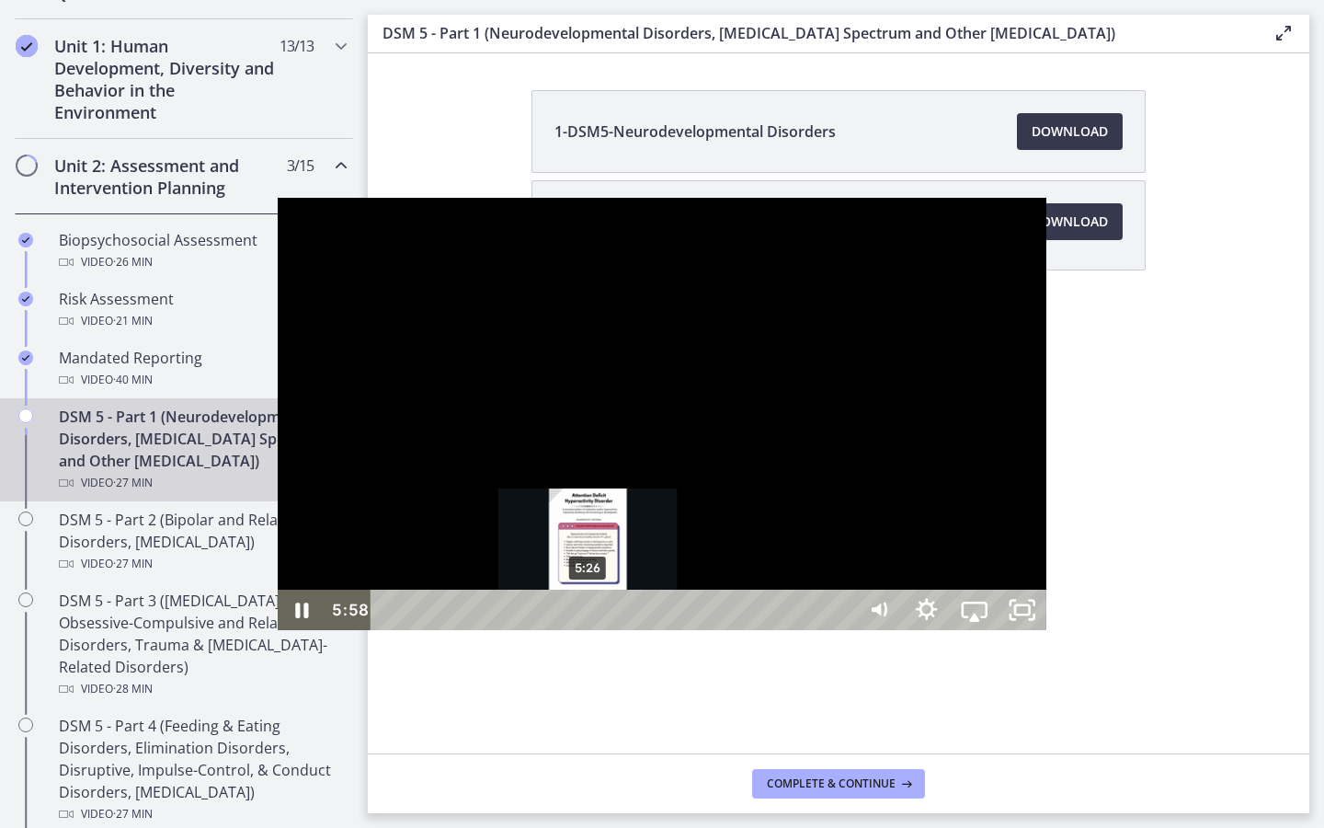
click at [388, 630] on div "5:26" at bounding box center [615, 609] width 455 height 40
click at [388, 630] on div "4:53" at bounding box center [615, 609] width 455 height 40
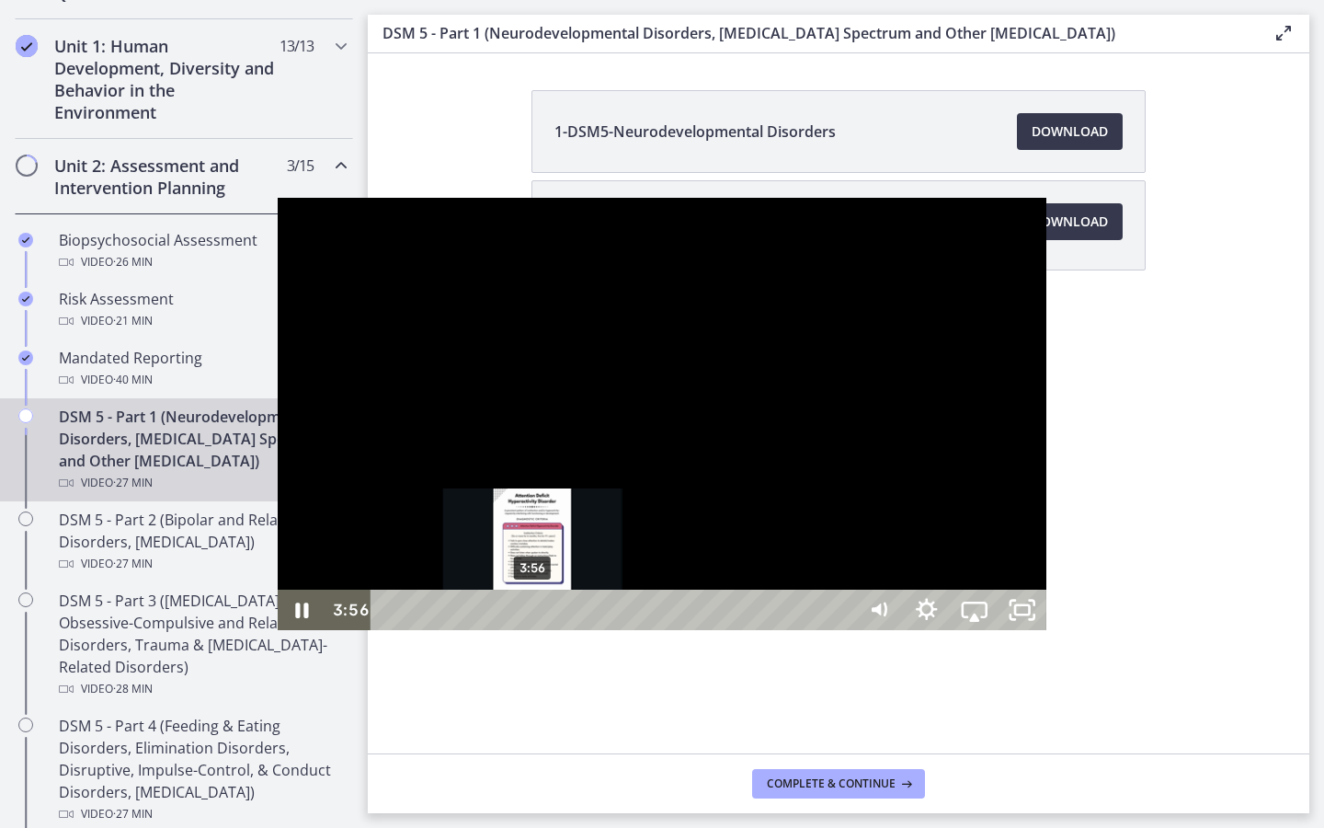
click at [388, 630] on div "3:56" at bounding box center [615, 609] width 455 height 40
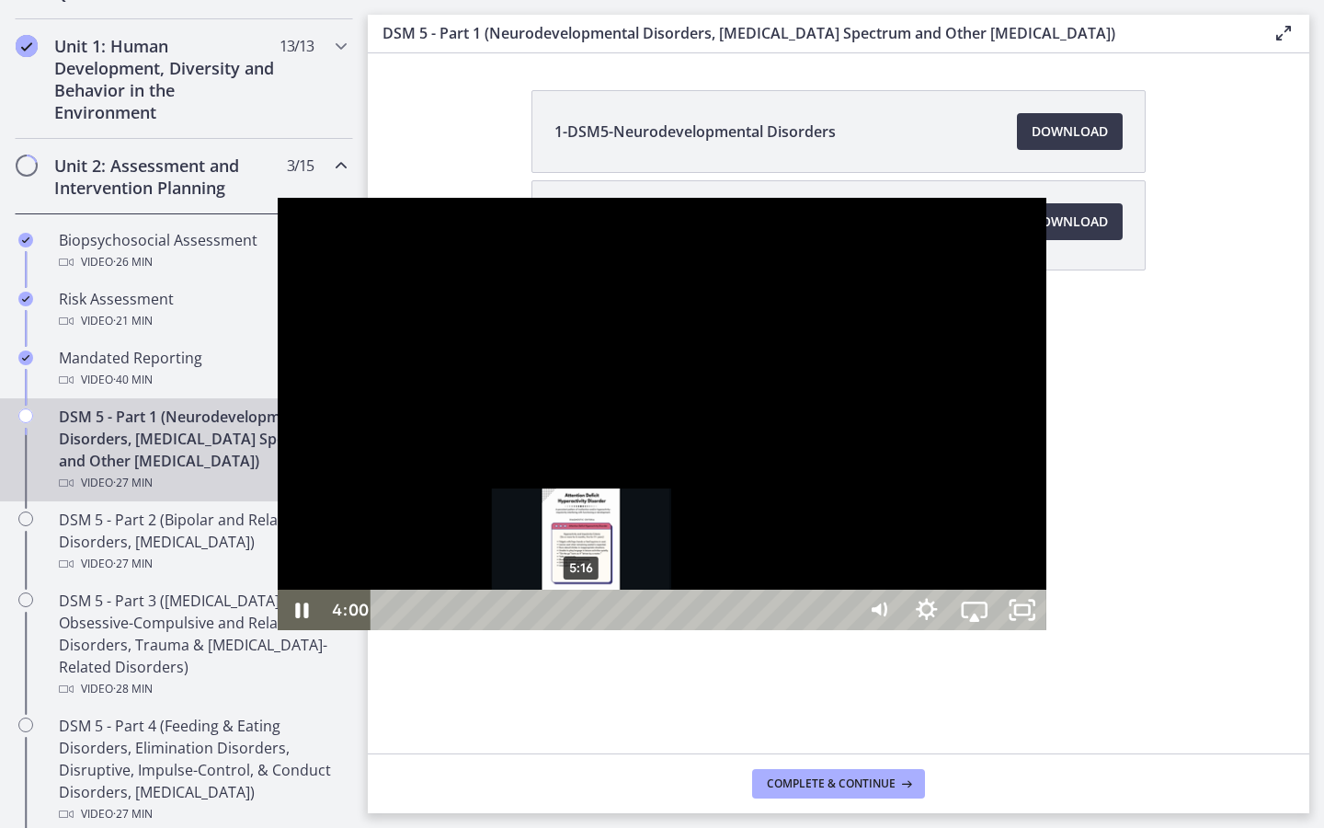
click at [388, 630] on div "5:16" at bounding box center [615, 609] width 455 height 40
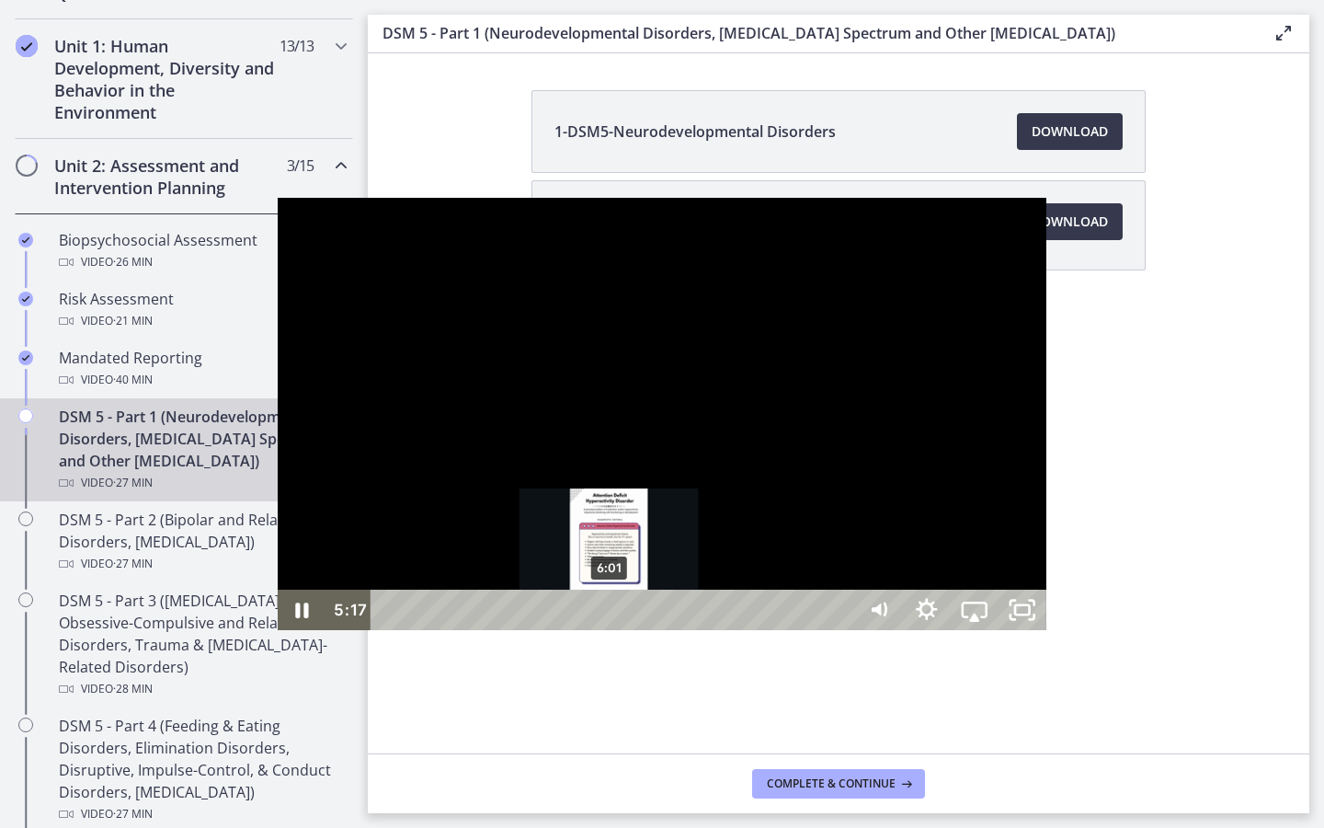
click at [388, 630] on div "6:01" at bounding box center [615, 609] width 455 height 40
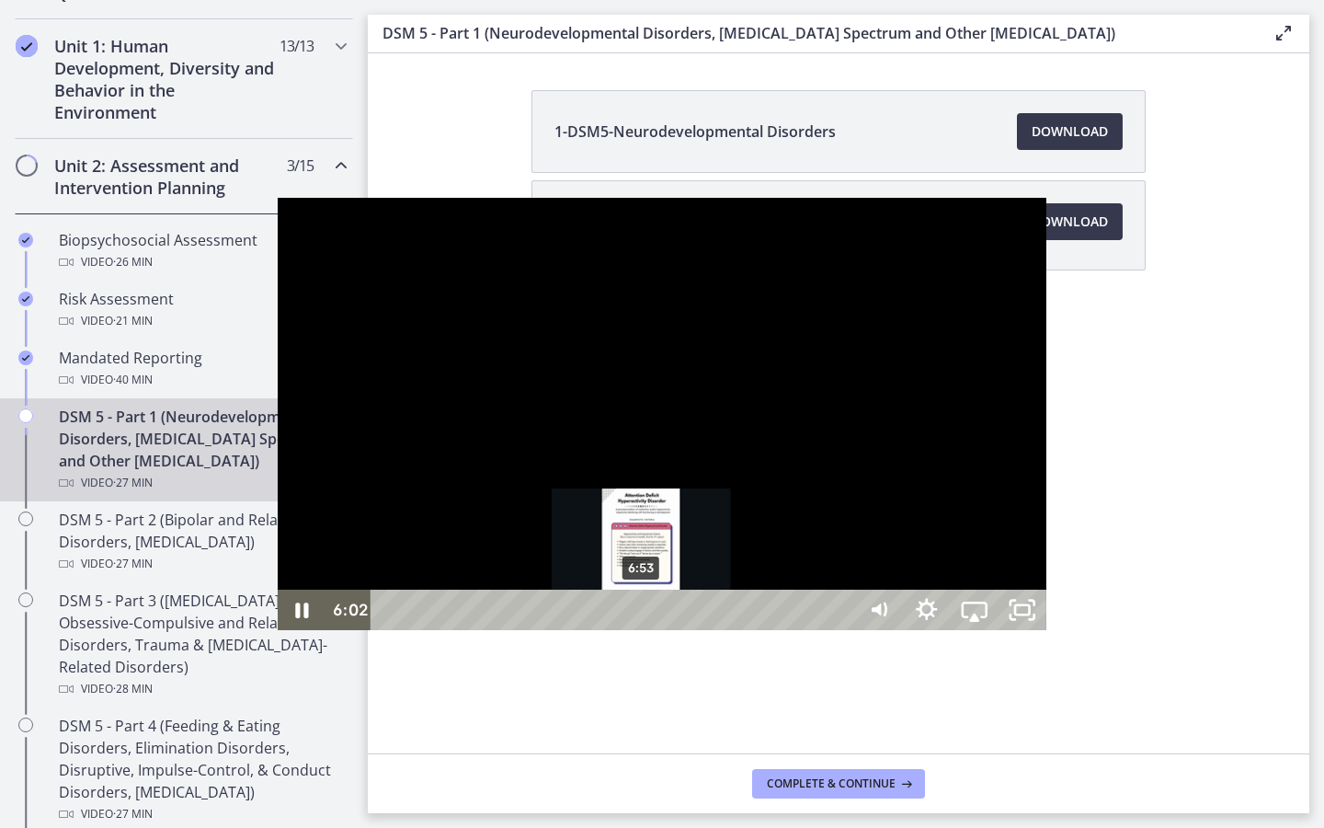
click at [388, 630] on div "6:53" at bounding box center [615, 609] width 455 height 40
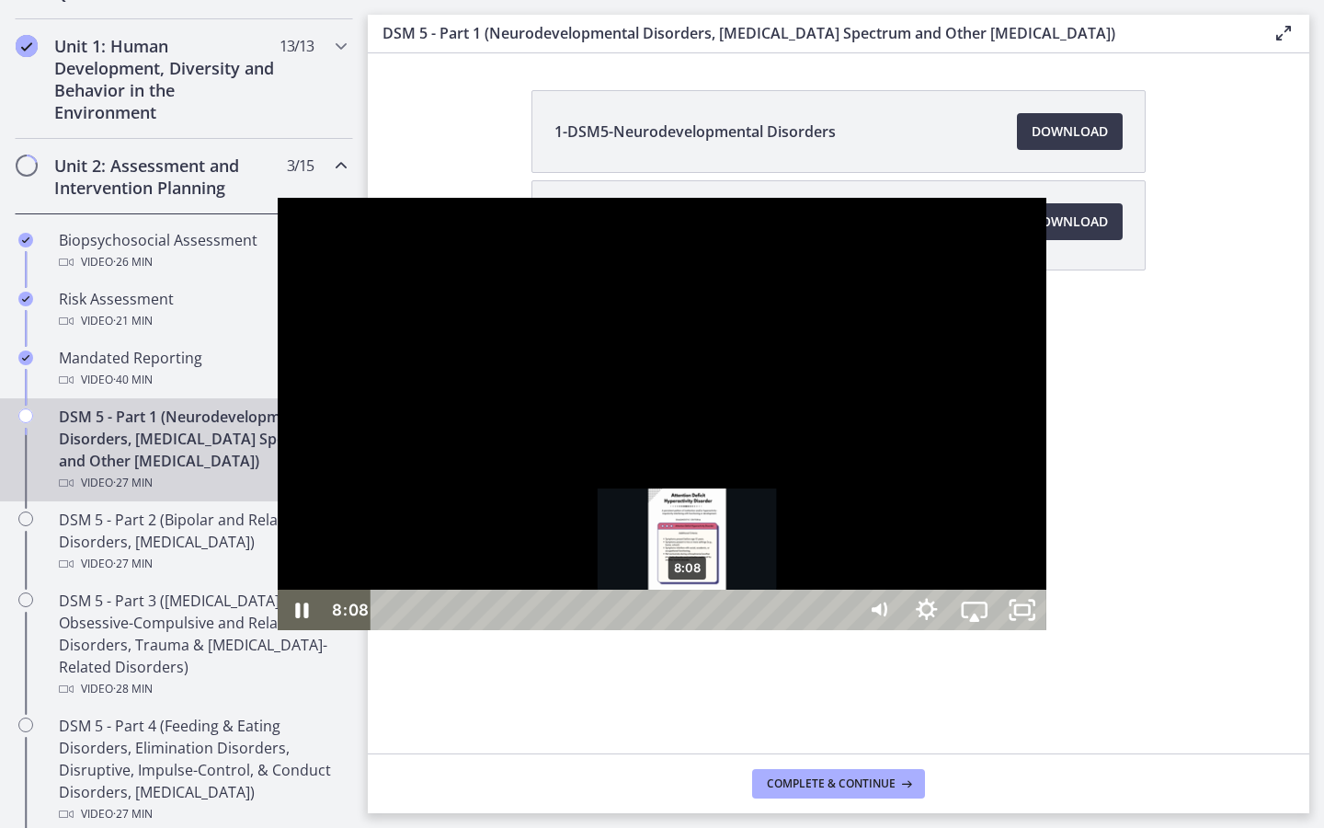
click at [411, 630] on div "8:08" at bounding box center [615, 609] width 455 height 40
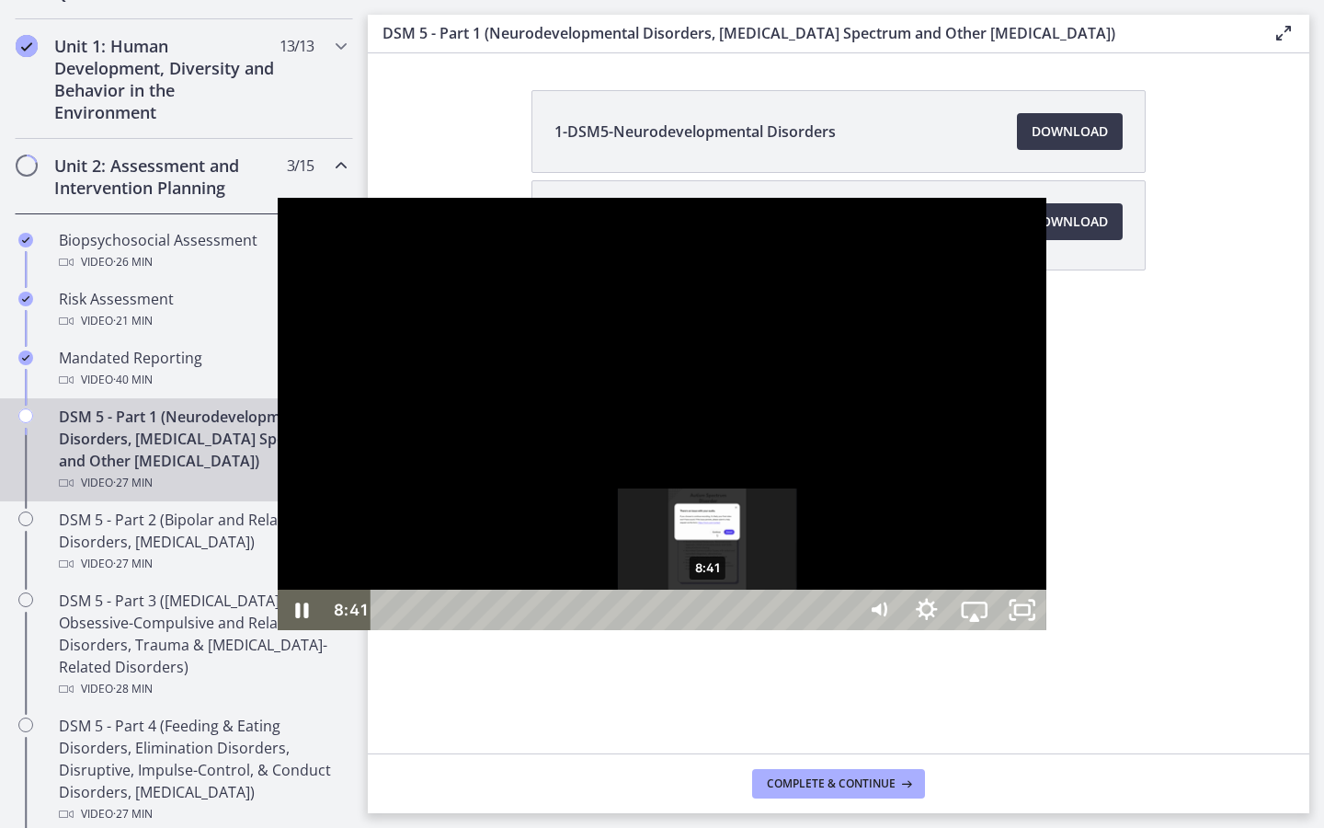
click at [431, 630] on div "8:41" at bounding box center [615, 609] width 455 height 40
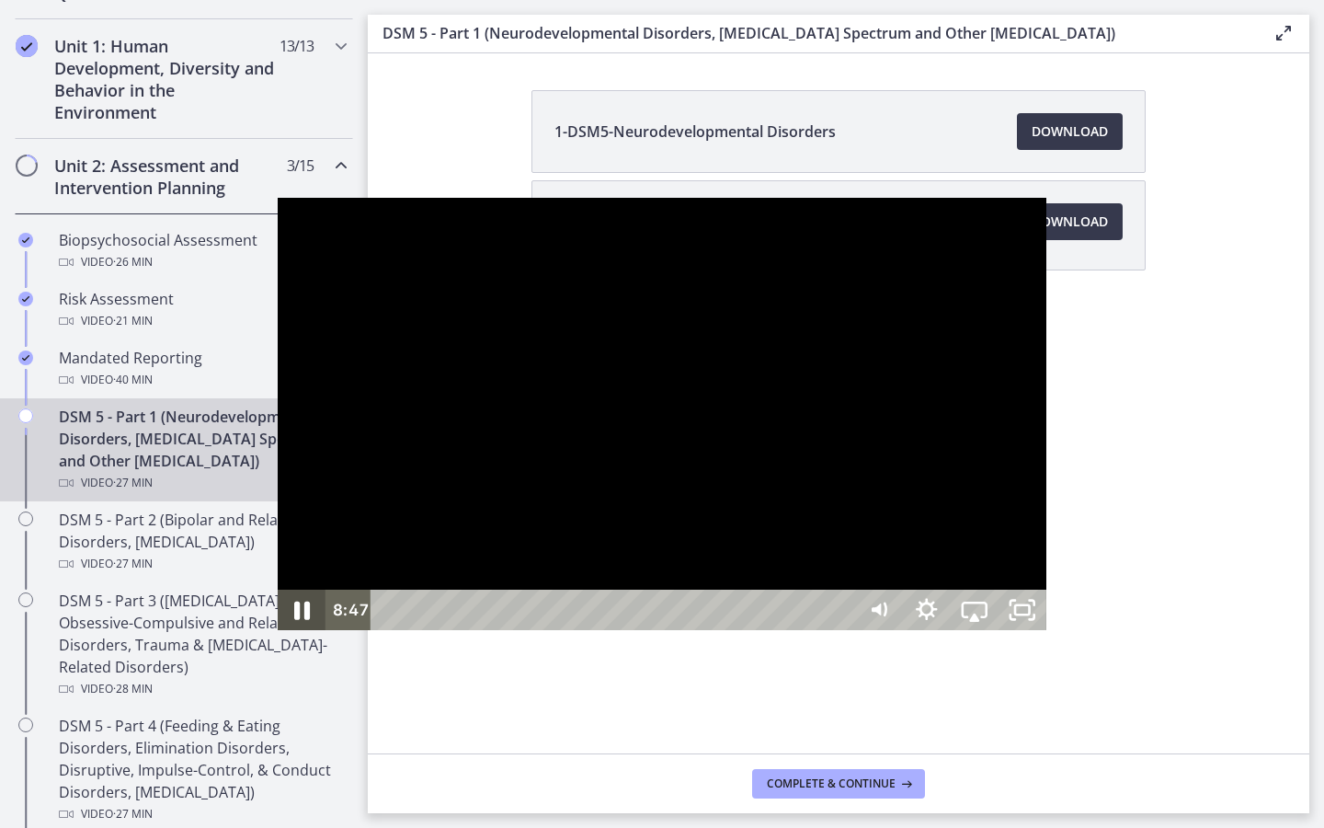
click at [294, 620] on icon "Pause" at bounding box center [302, 610] width 16 height 18
